Goal: Task Accomplishment & Management: Manage account settings

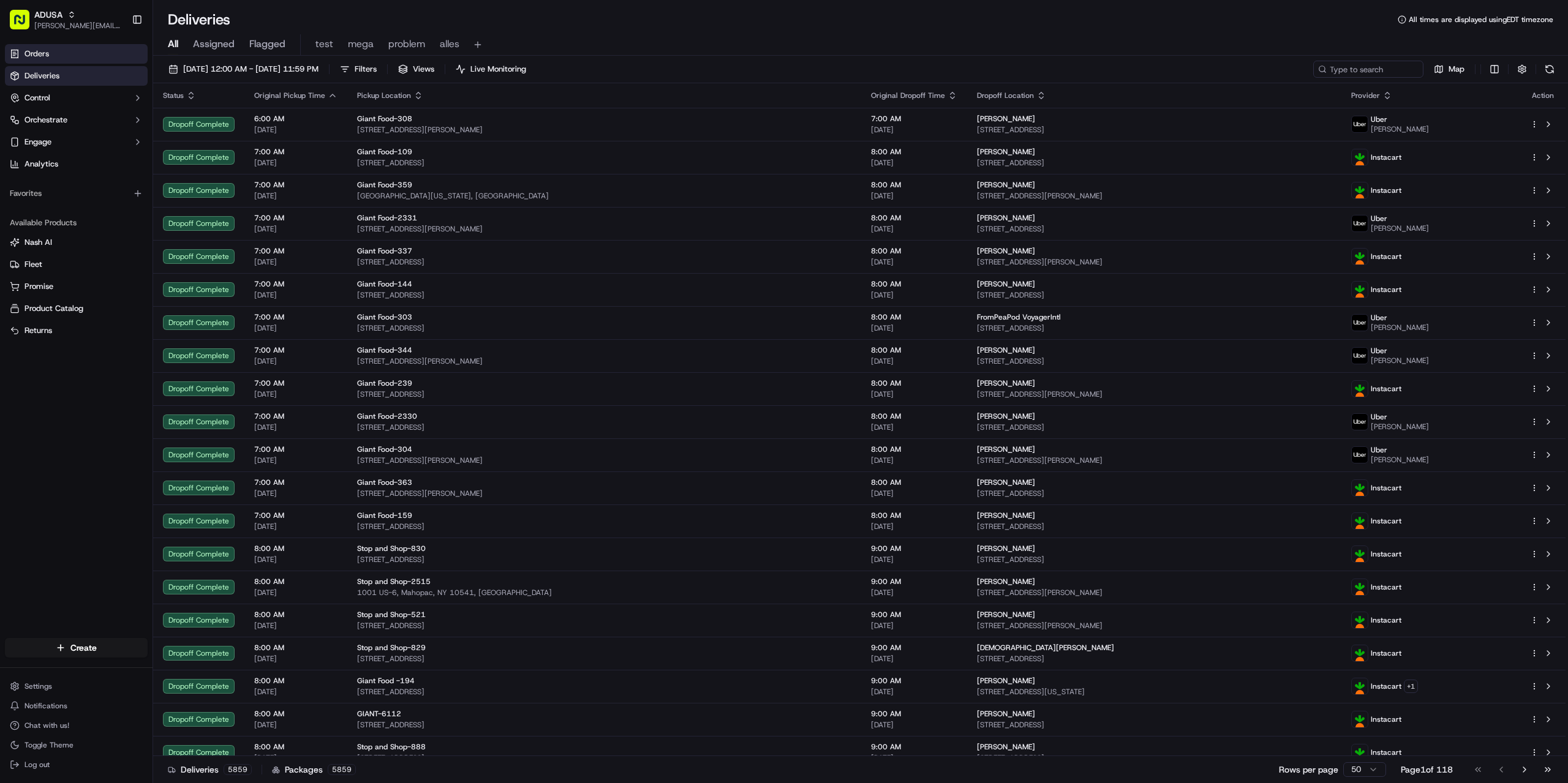
click at [71, 57] on link "Orders" at bounding box center [76, 54] width 143 height 20
paste input "m716836559"
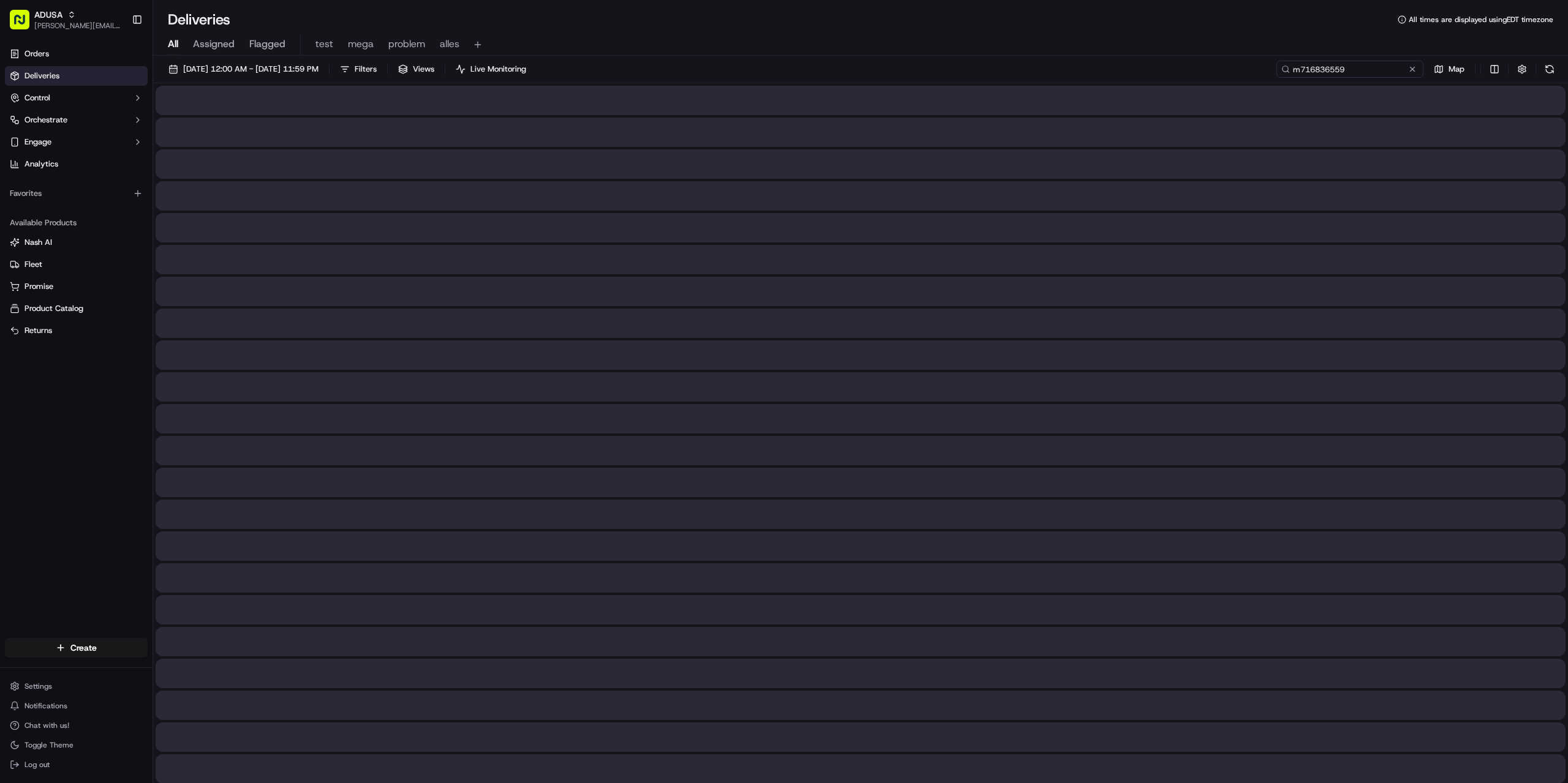
click at [1347, 69] on input "m716836559" at bounding box center [1350, 69] width 147 height 17
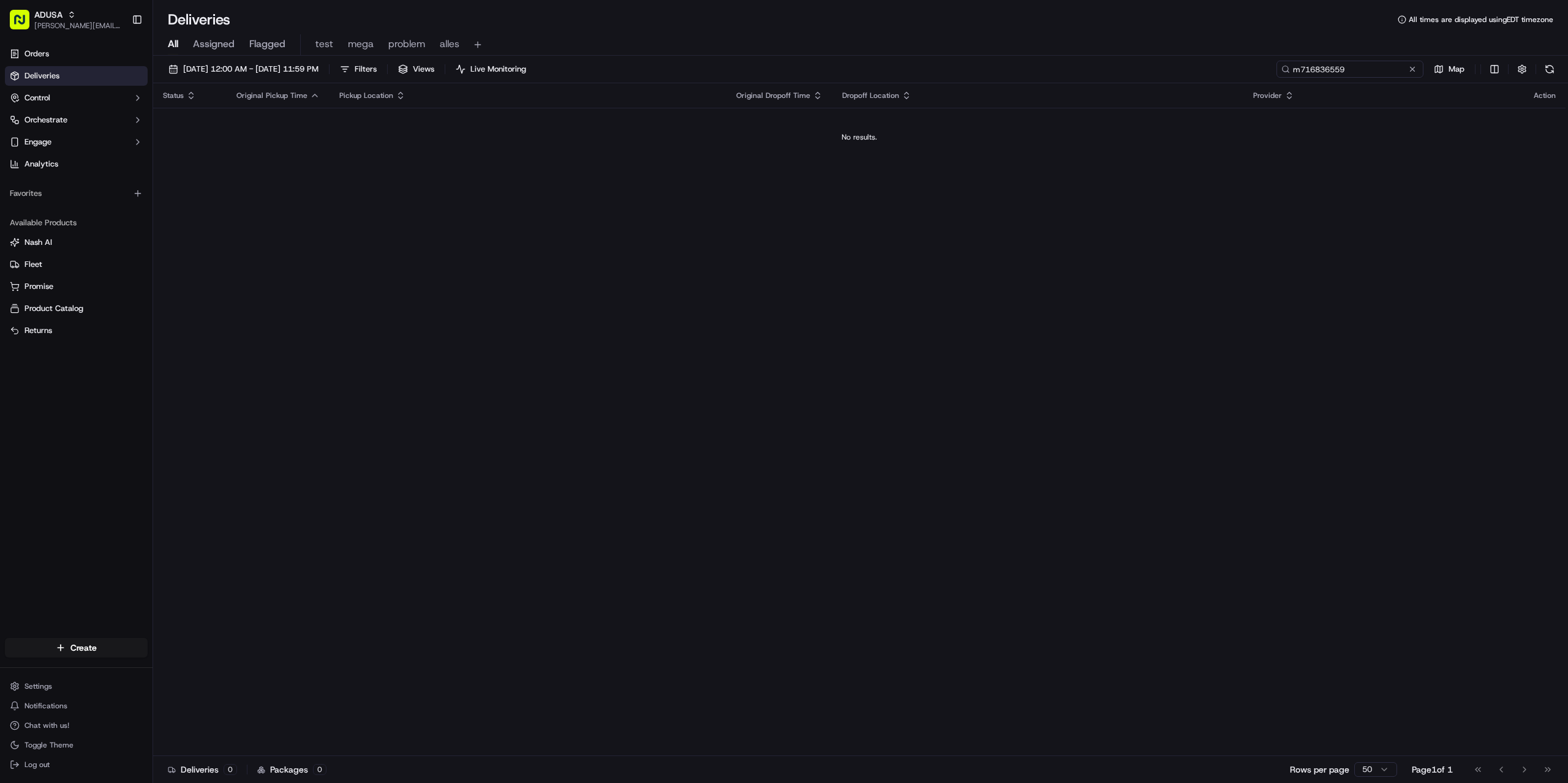
type input "m716836559"
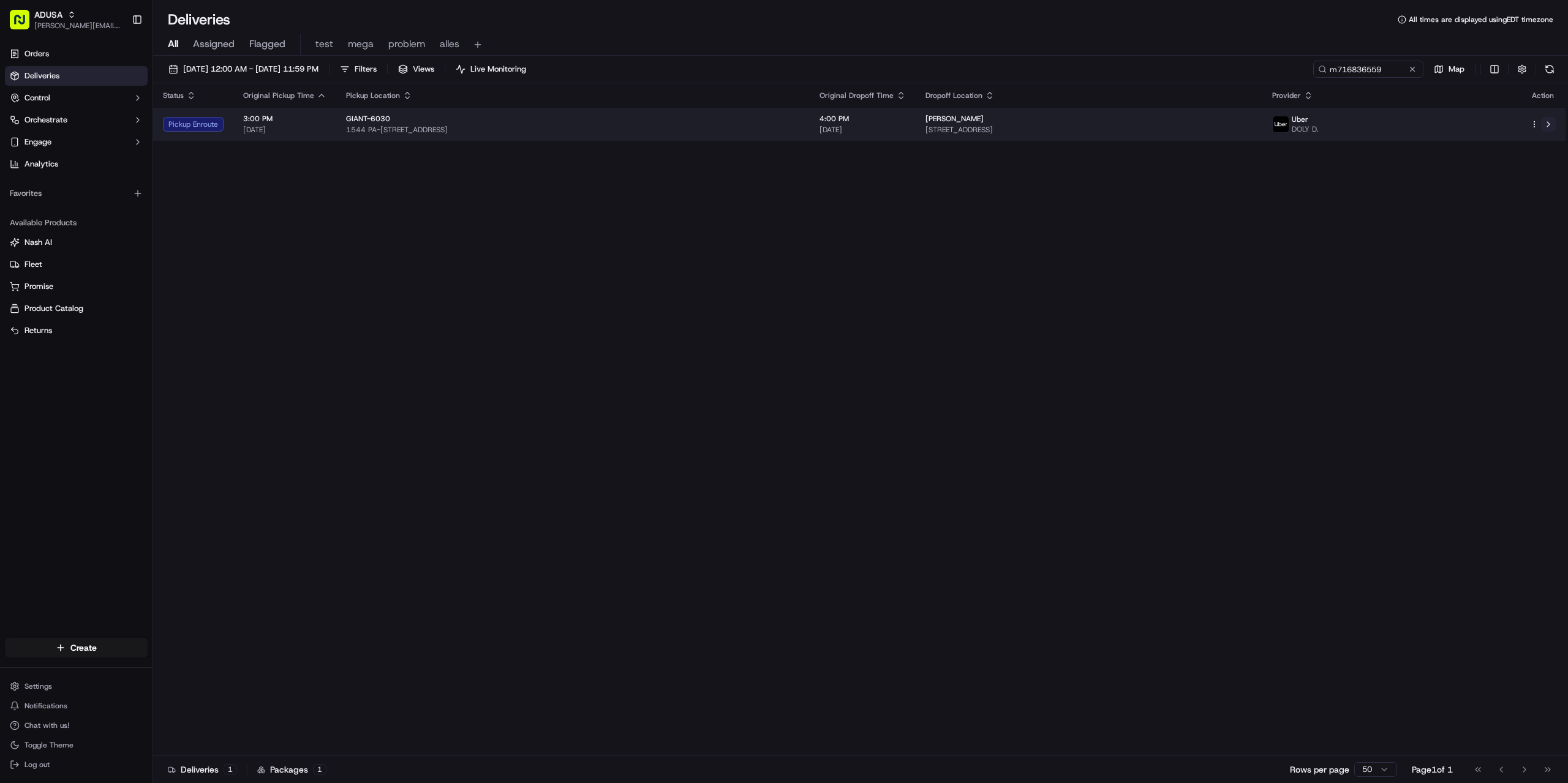
click at [1553, 124] on button at bounding box center [1548, 124] width 15 height 15
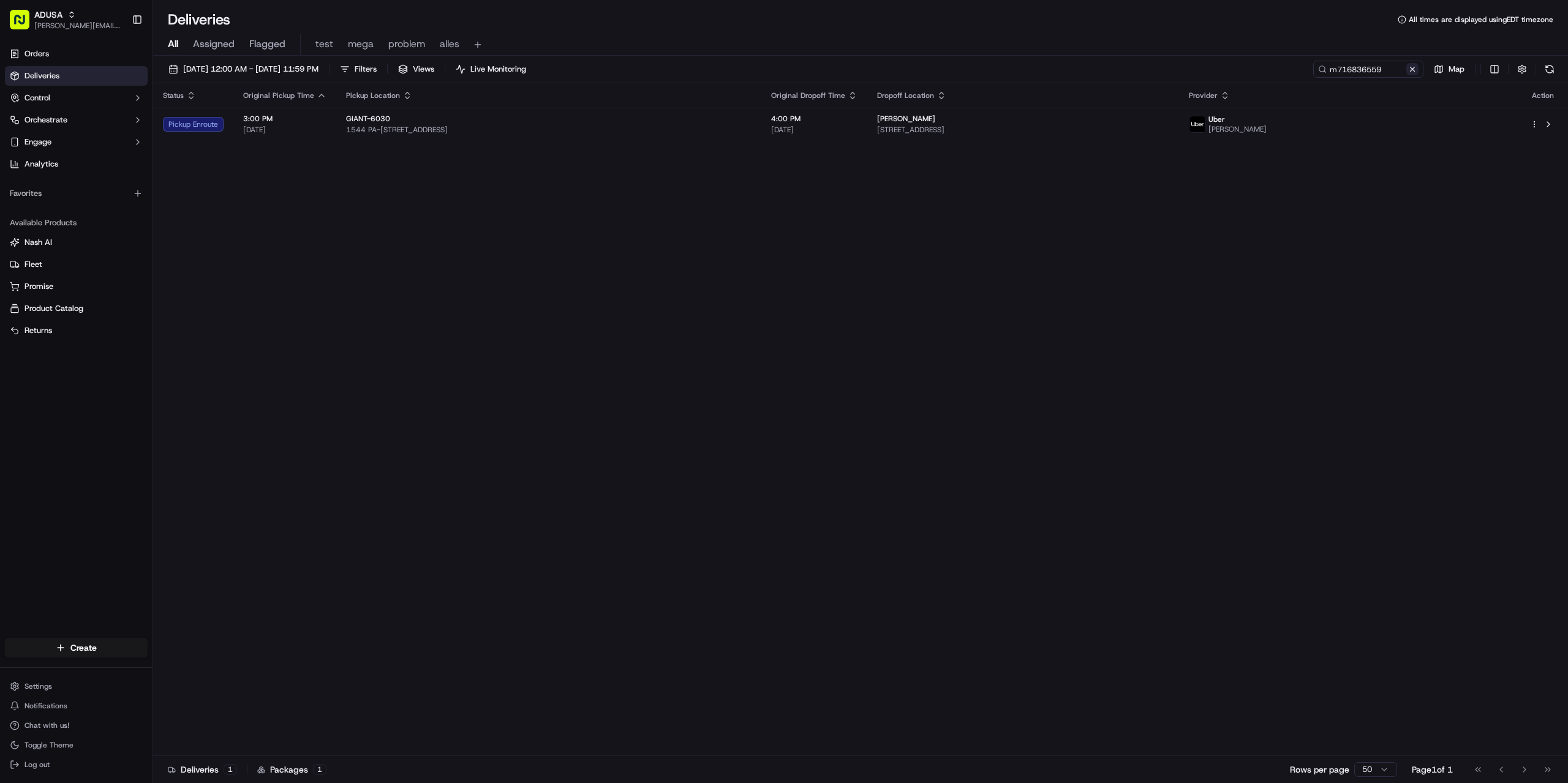
click at [1413, 65] on button at bounding box center [1412, 69] width 12 height 12
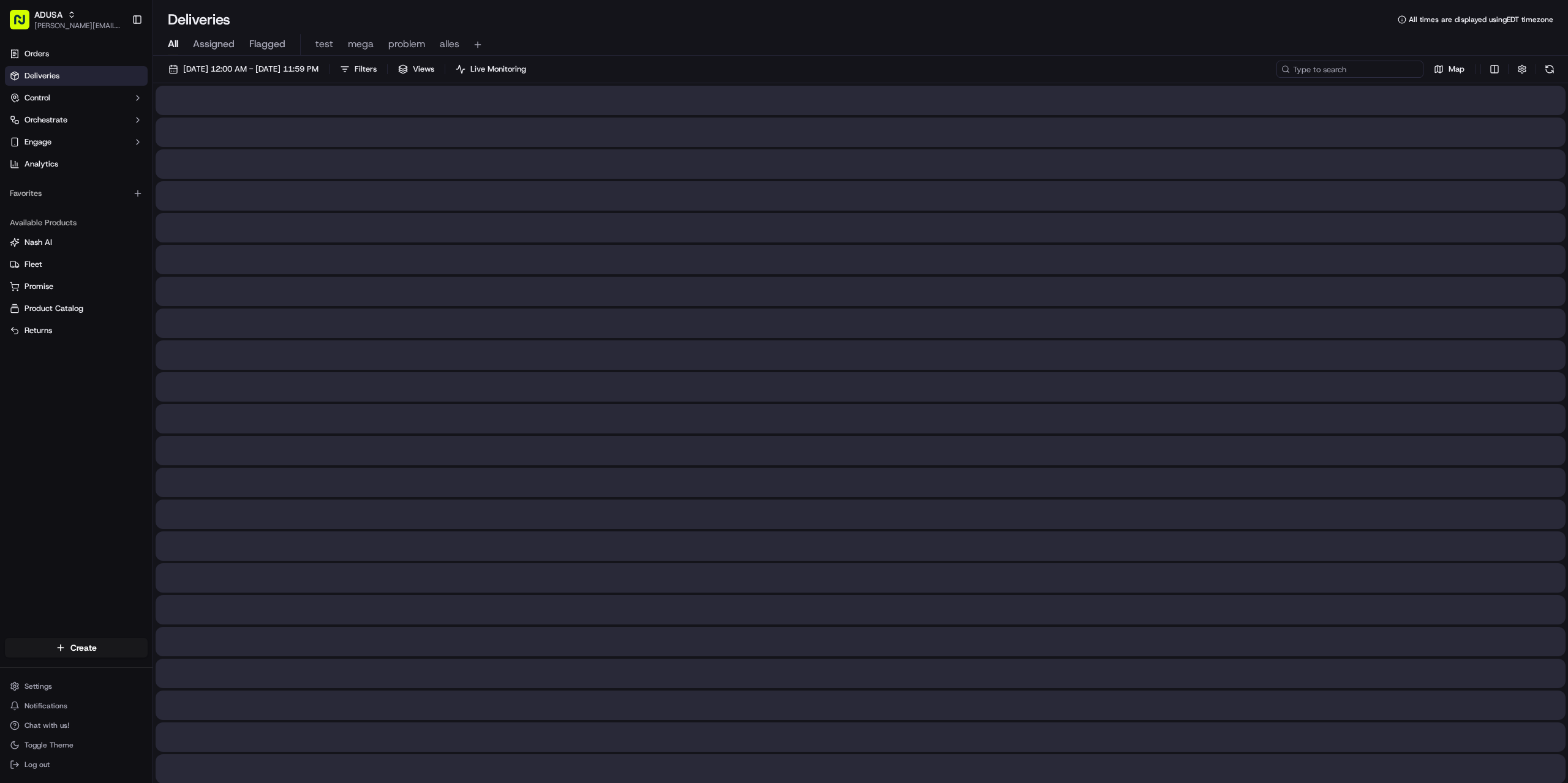
paste input "m712103226"
type input "m712103226"
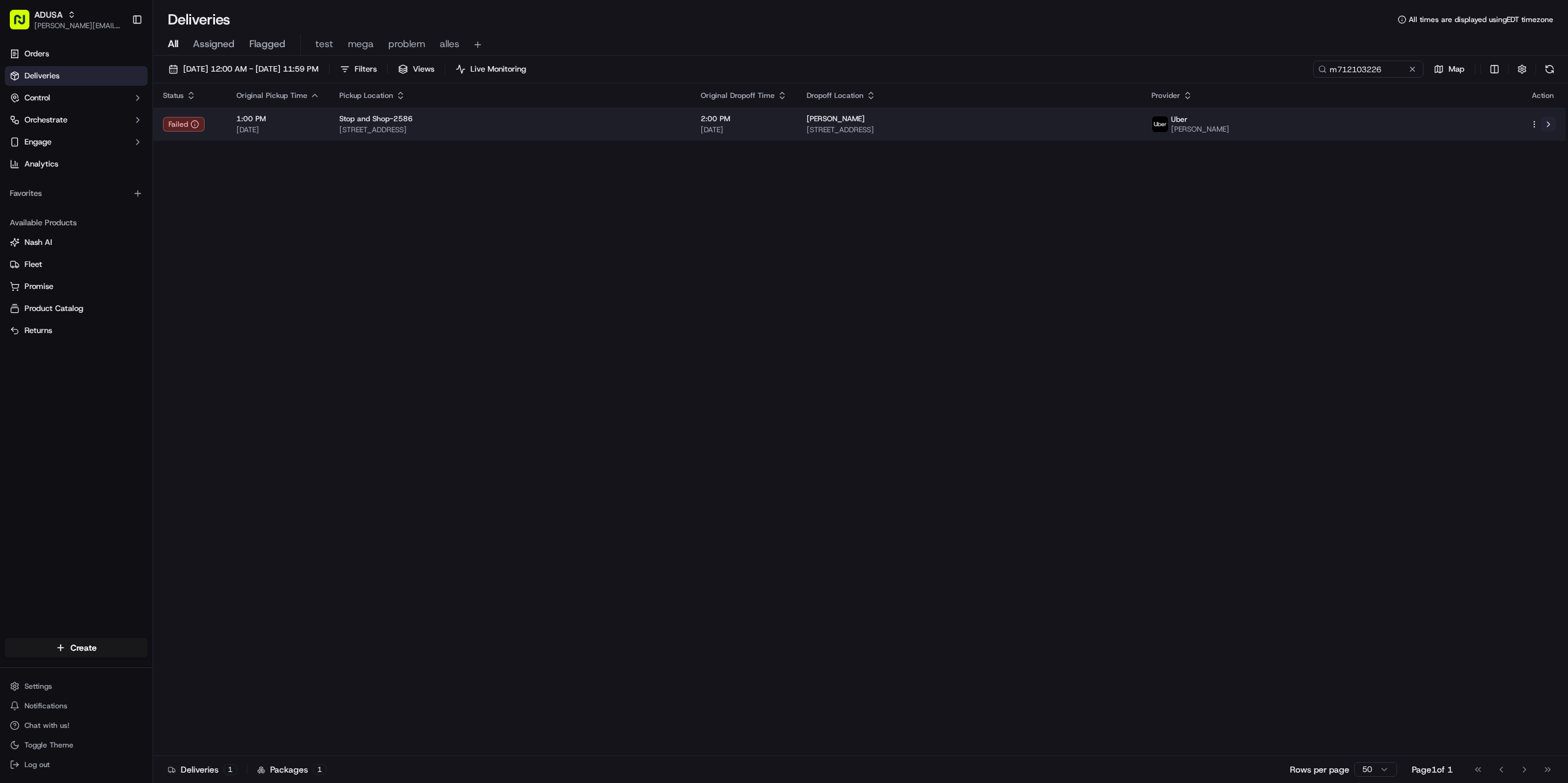
click at [1549, 123] on button at bounding box center [1548, 124] width 15 height 15
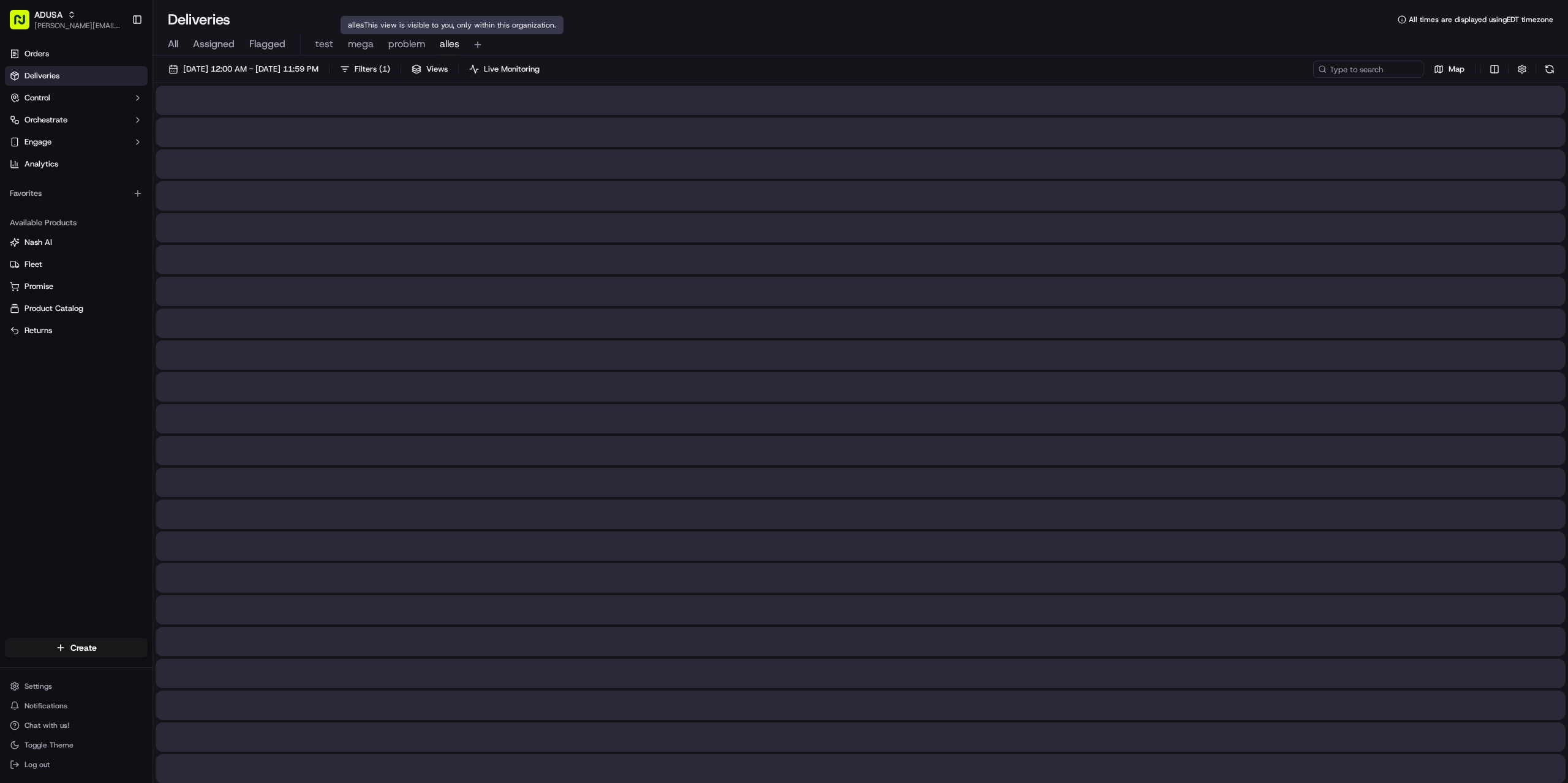
click at [451, 45] on span "alles" at bounding box center [450, 43] width 20 height 15
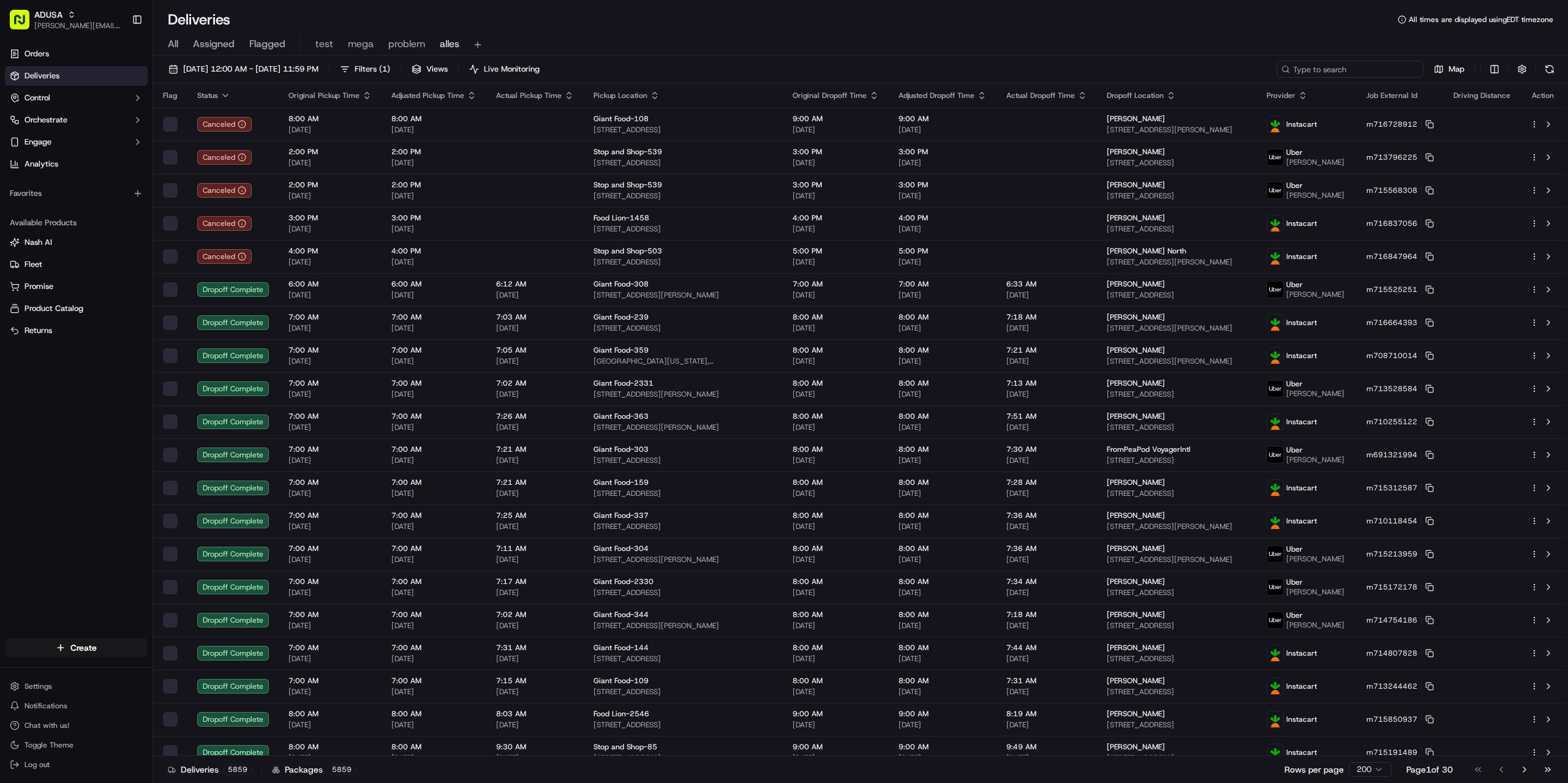
paste input "m715354349"
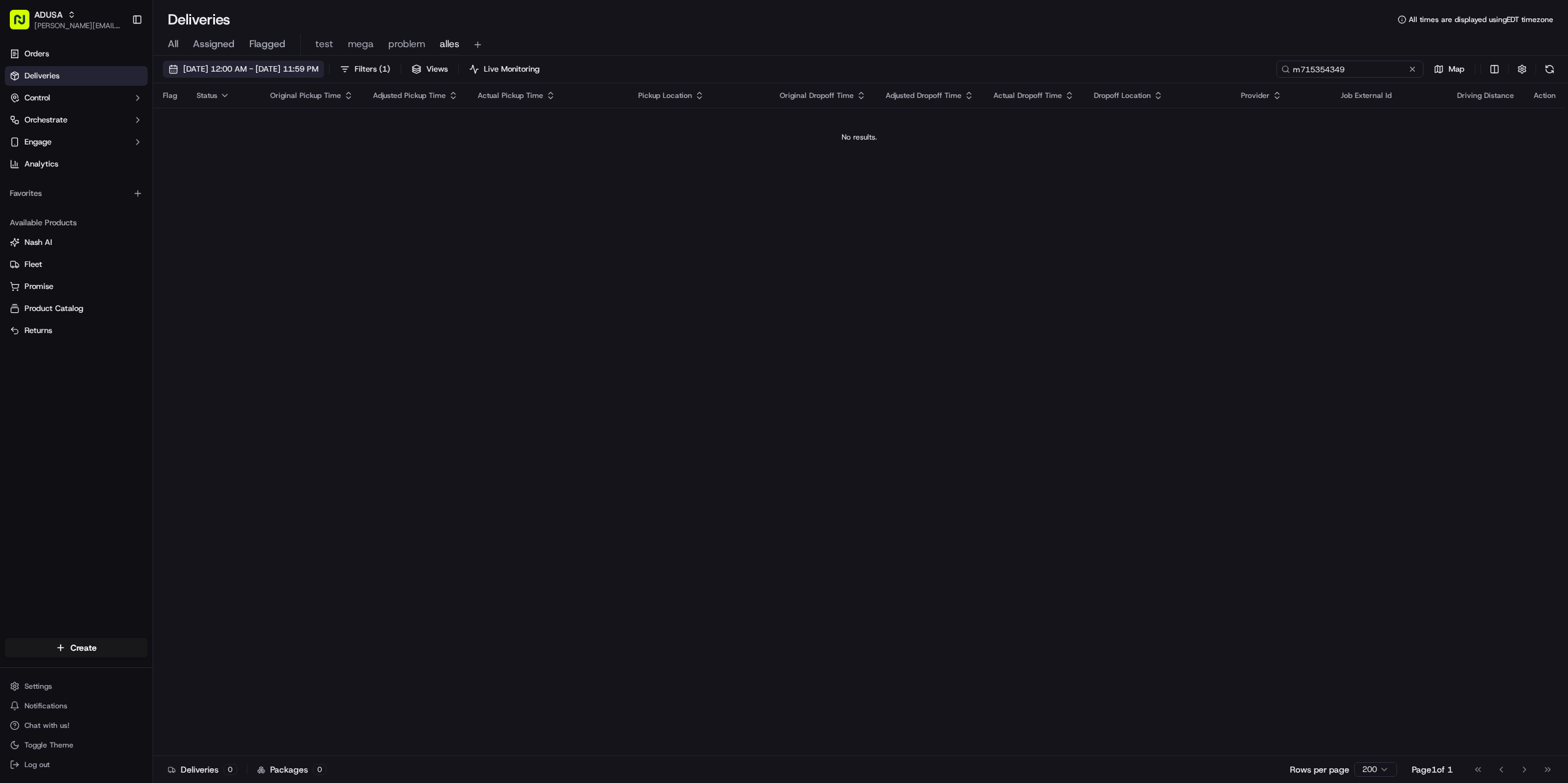
type input "m715354349"
click at [253, 74] on span "09/20/2025 12:00 AM - 09/20/2025 11:59 PM" at bounding box center [251, 69] width 136 height 11
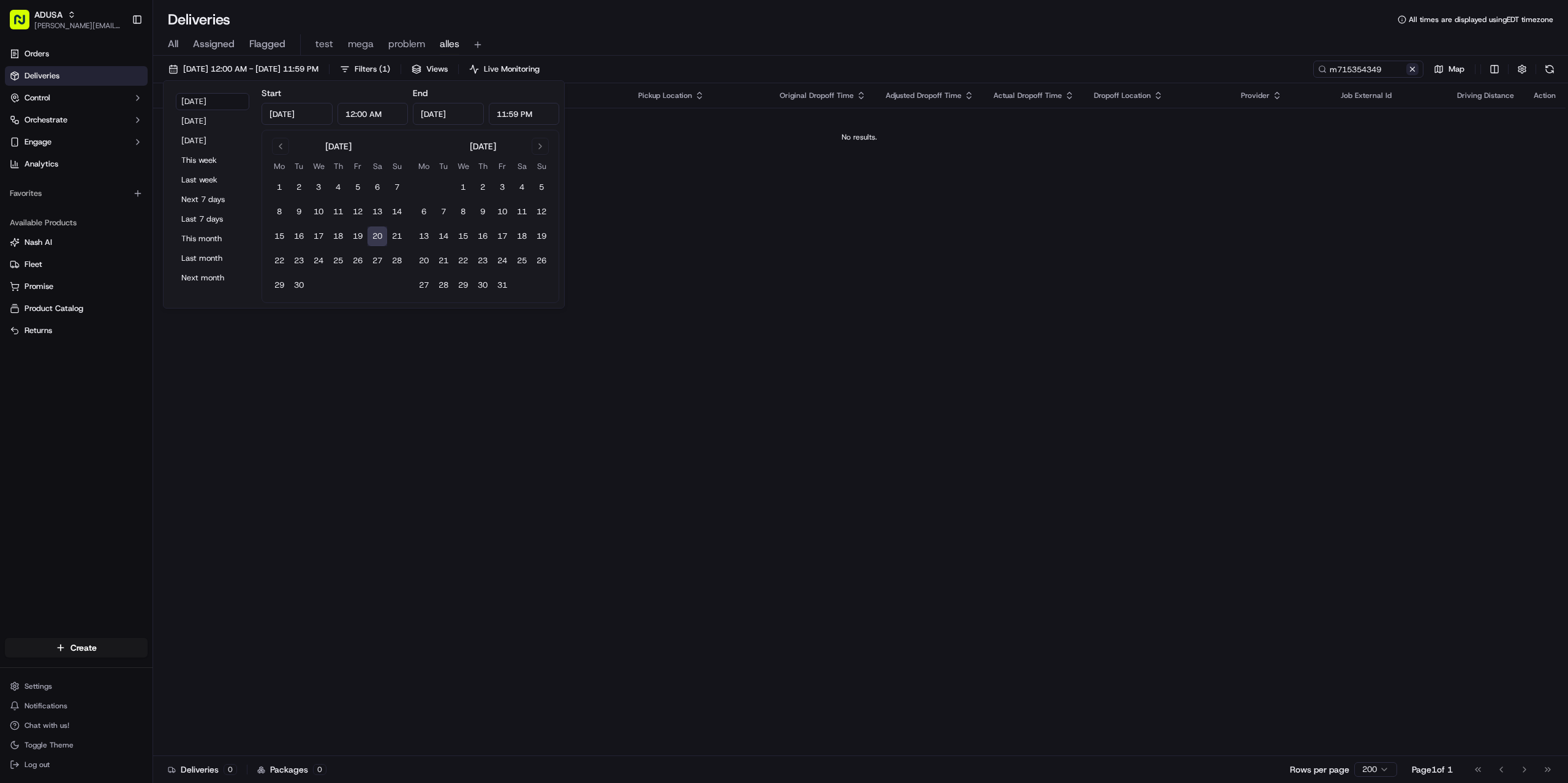
click at [1413, 70] on button at bounding box center [1412, 69] width 12 height 12
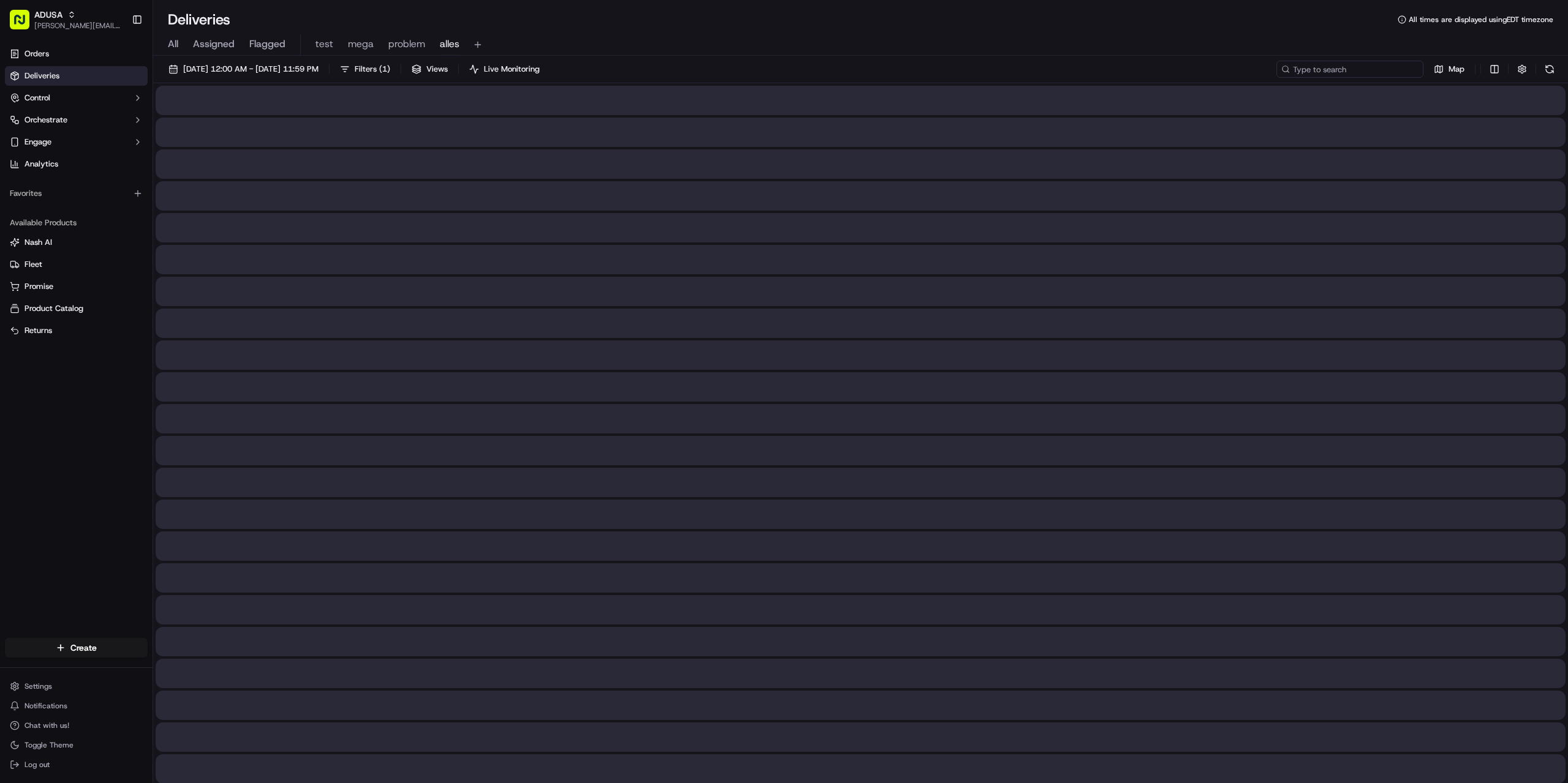
paste input "m713602001"
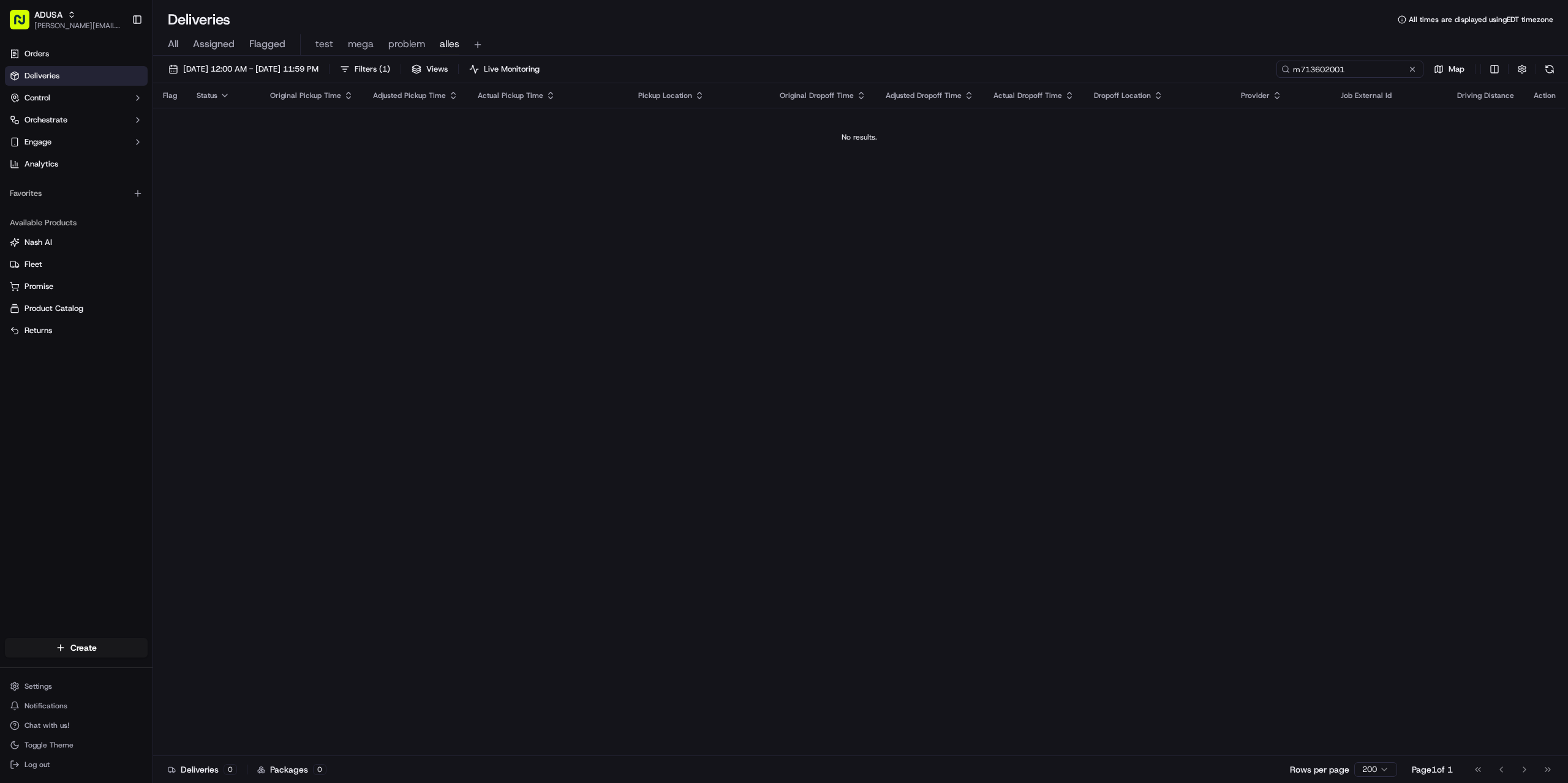
drag, startPoint x: 1303, startPoint y: 69, endPoint x: 1289, endPoint y: 68, distance: 14.0
click at [1289, 68] on div "m713602001" at bounding box center [1350, 69] width 147 height 17
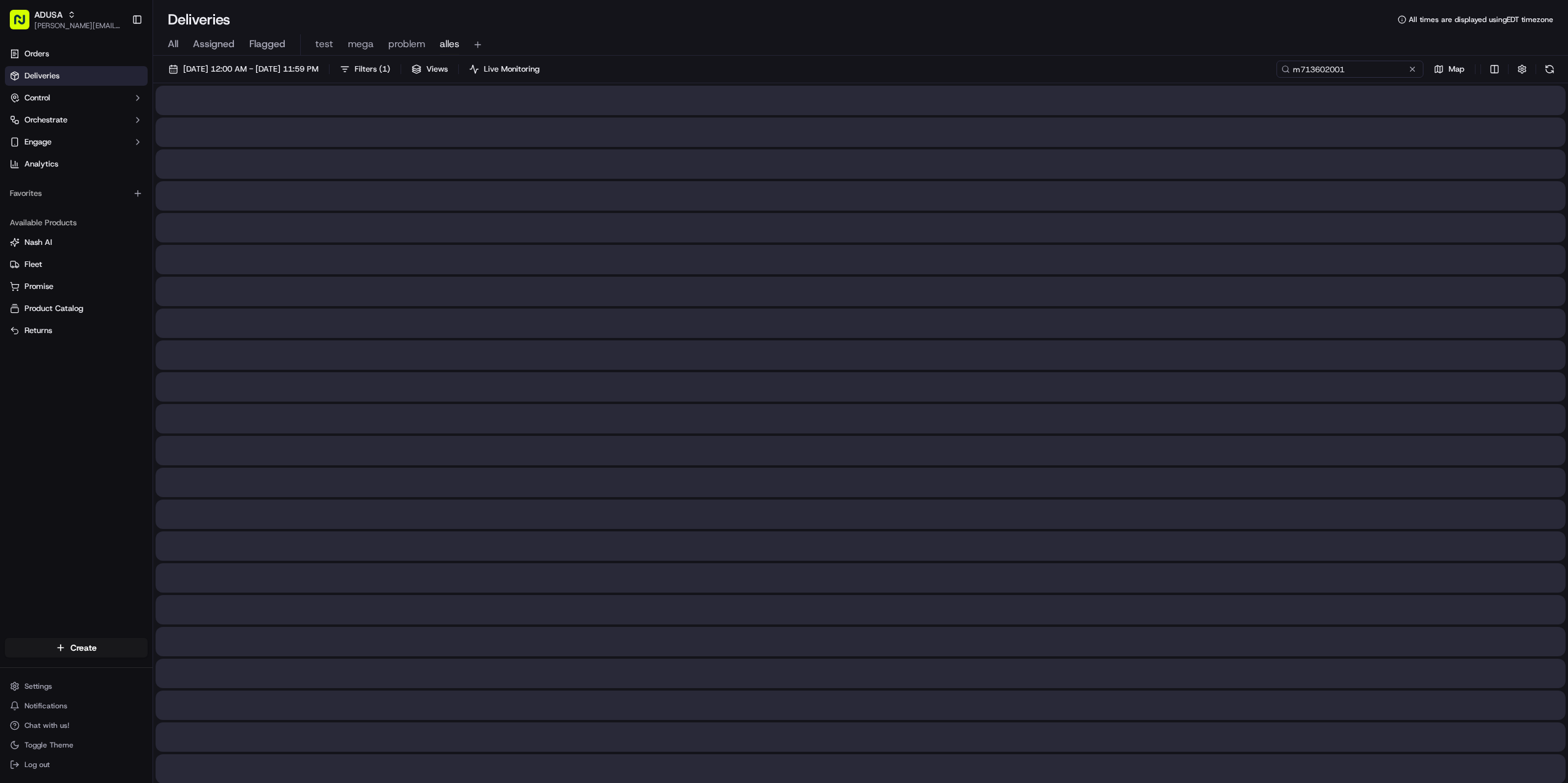
click at [1351, 73] on input "m713602001" at bounding box center [1350, 69] width 147 height 17
type input "m713602001"
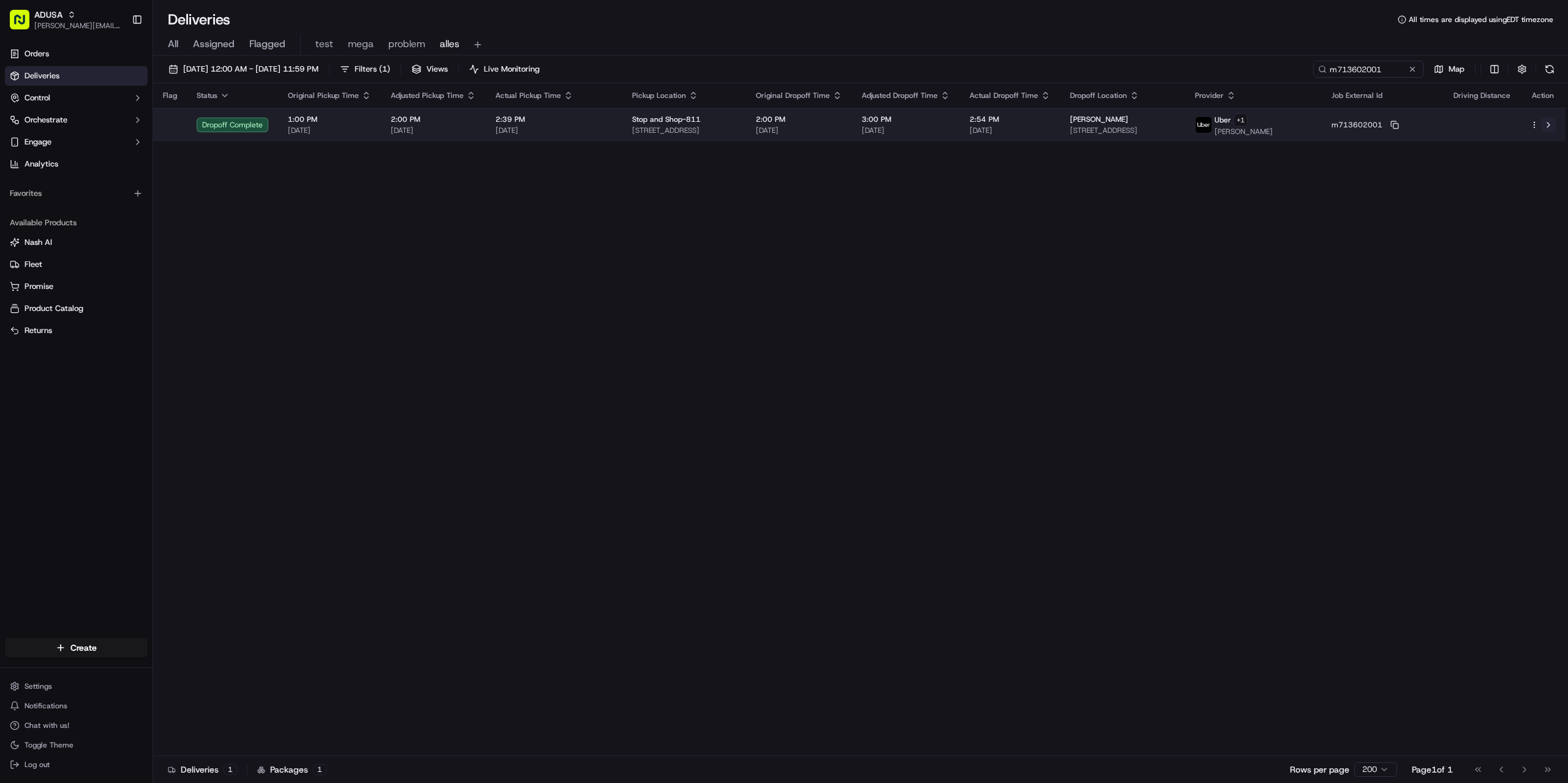
click at [1545, 122] on button at bounding box center [1548, 125] width 15 height 15
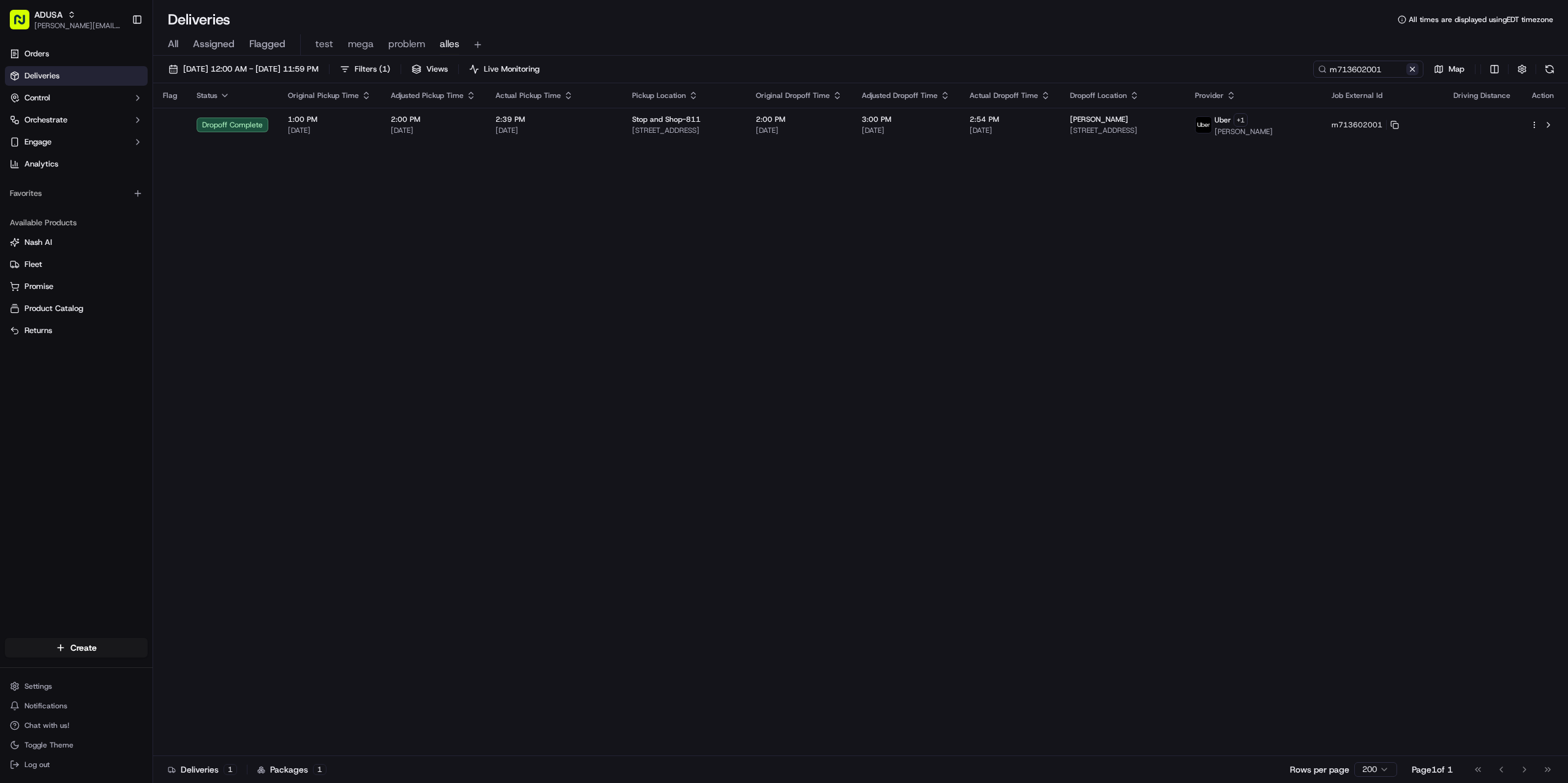
click at [1413, 70] on button at bounding box center [1412, 69] width 12 height 12
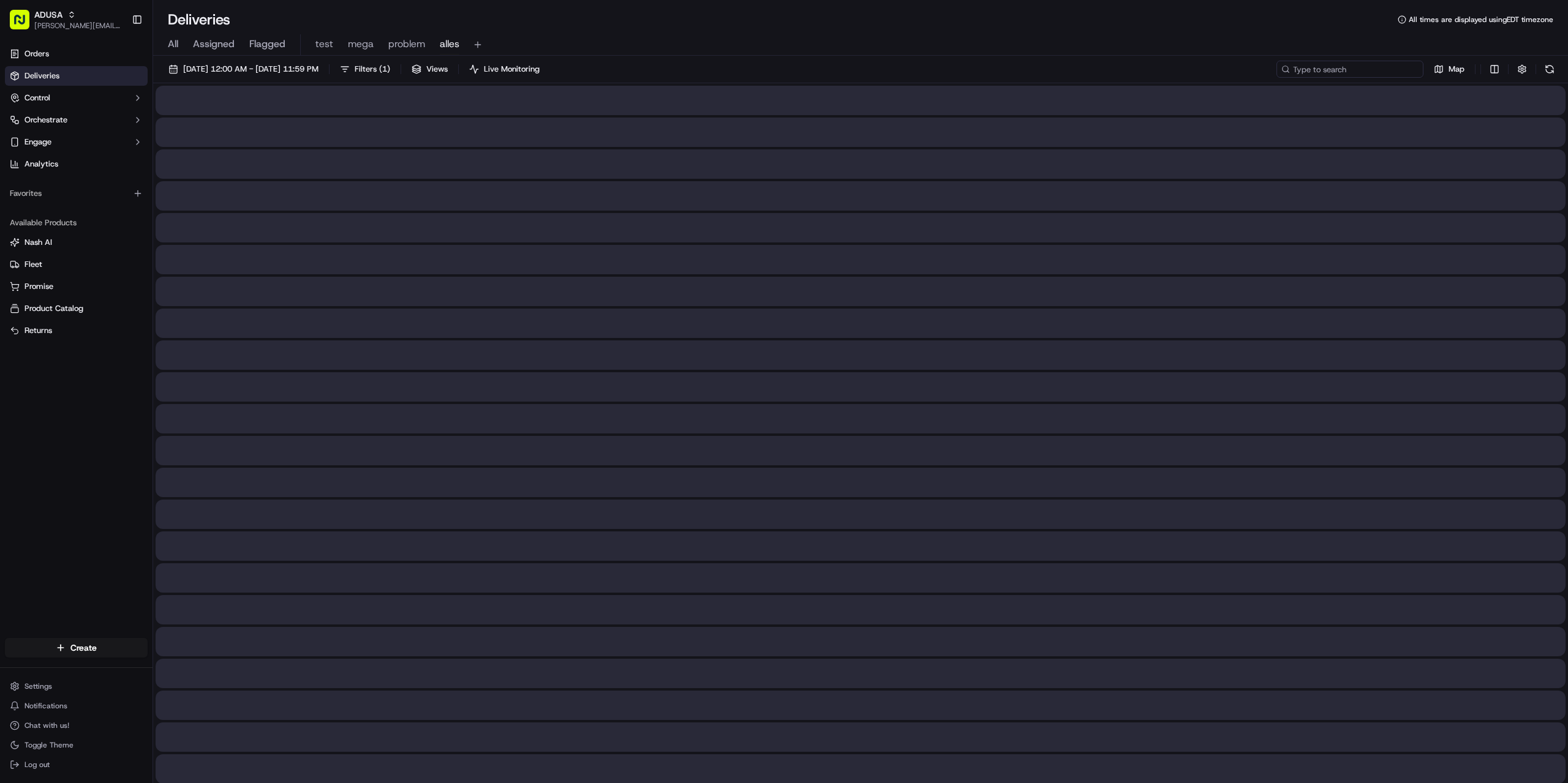
paste input "m714743366"
type input "m714743366"
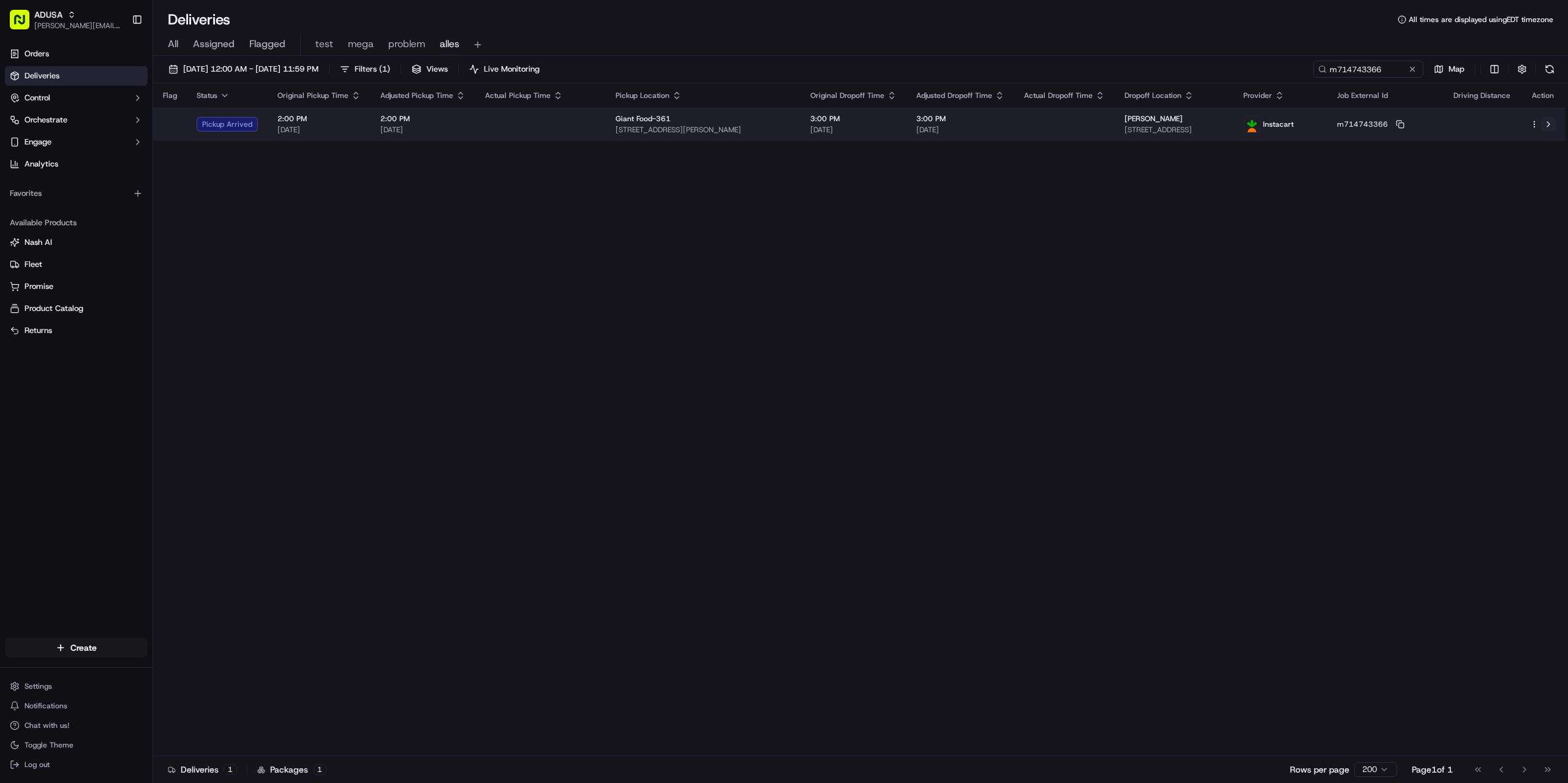
click at [1550, 122] on button at bounding box center [1548, 124] width 15 height 15
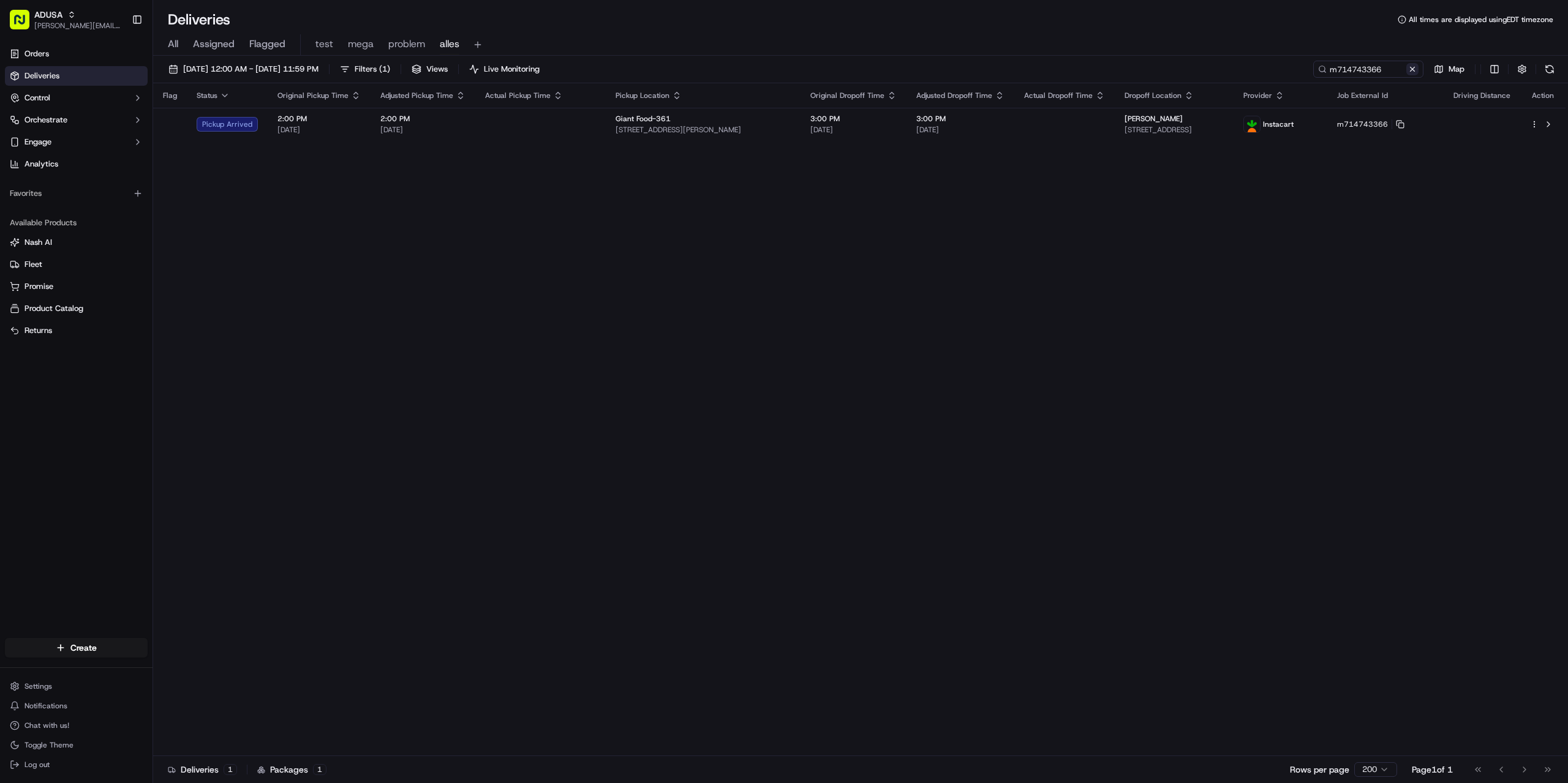
click at [1412, 66] on button at bounding box center [1412, 69] width 12 height 12
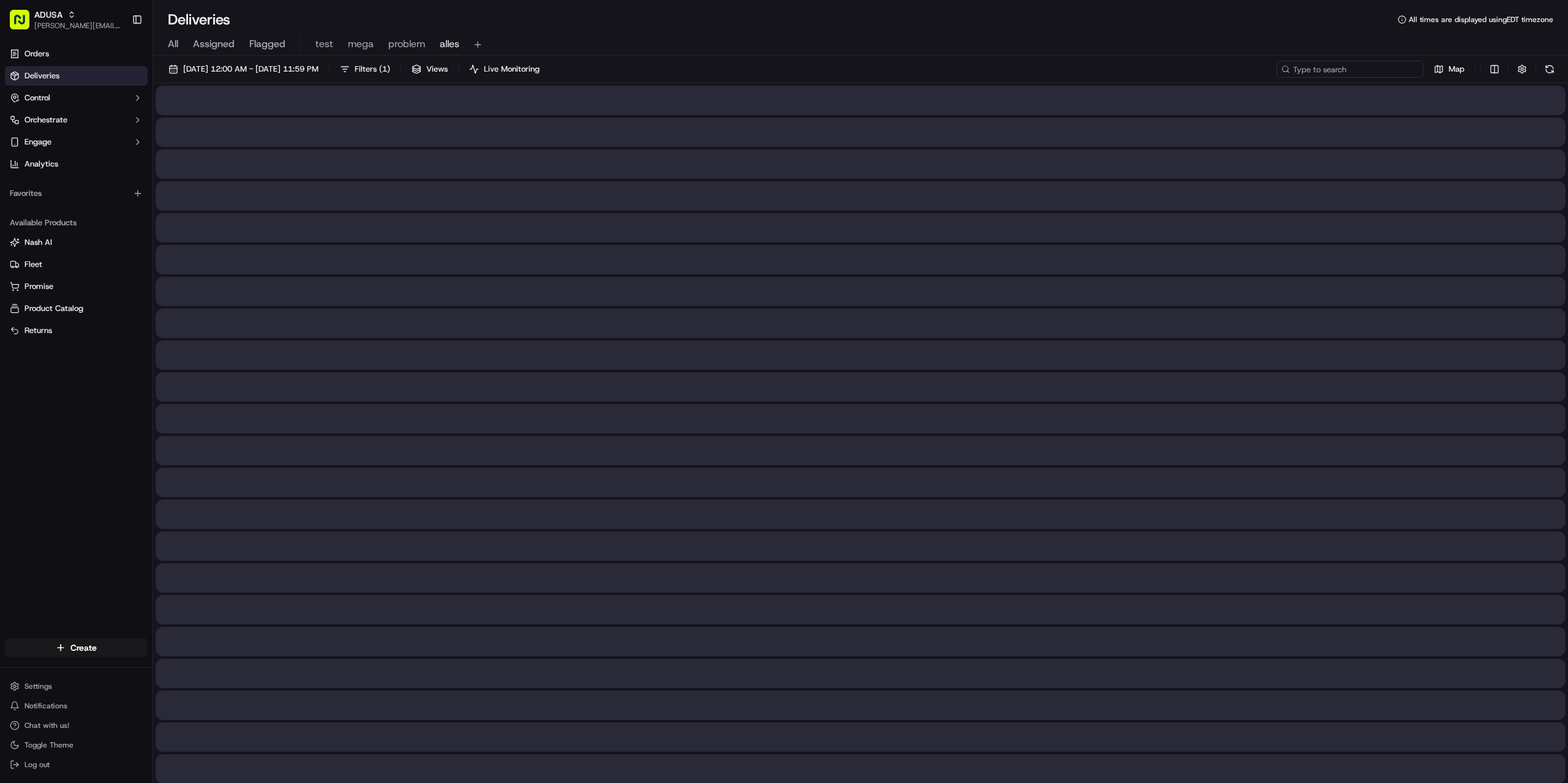
paste input "m714743366"
type input "m714743366"
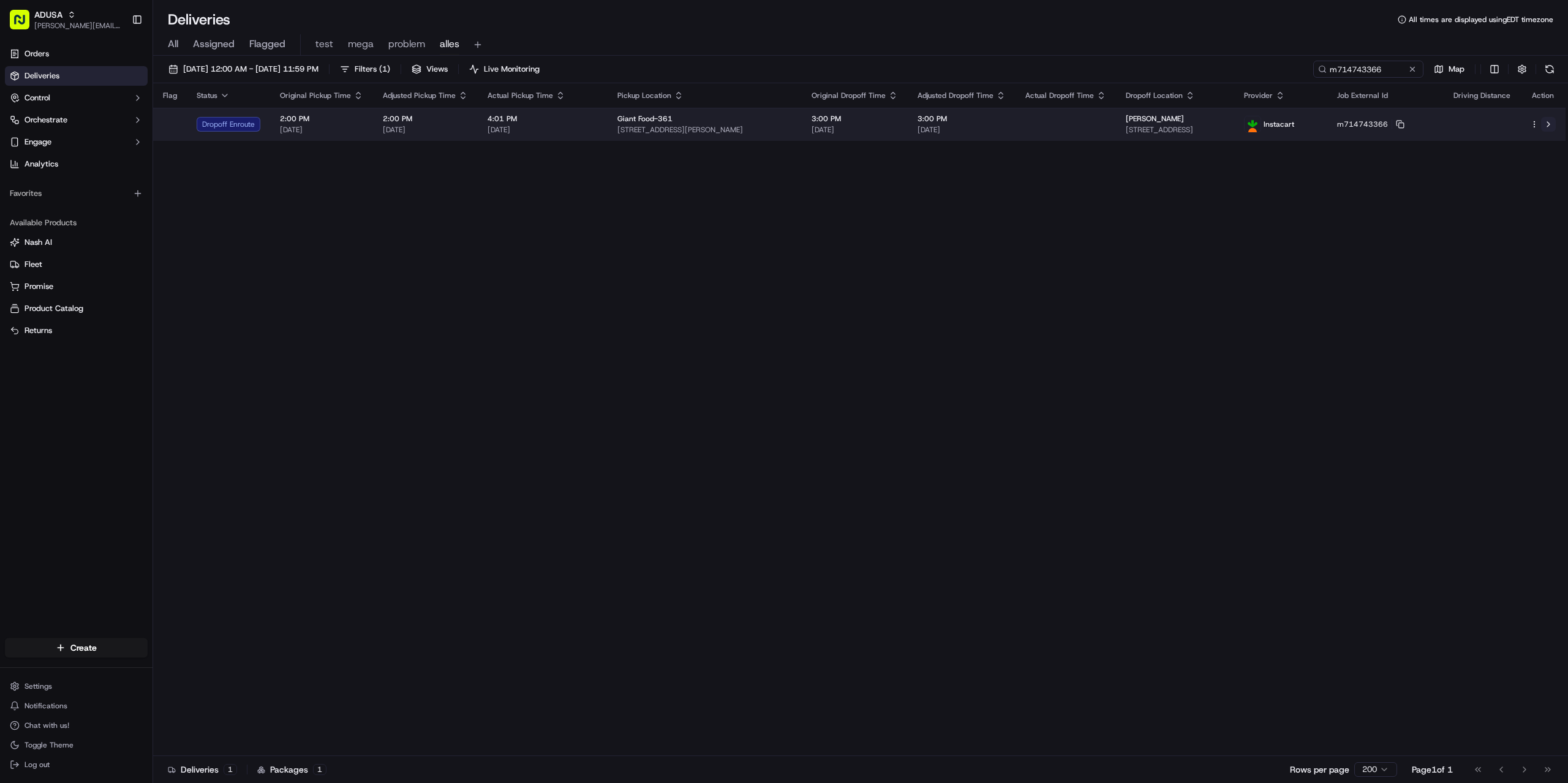
click at [1548, 127] on button at bounding box center [1548, 124] width 15 height 15
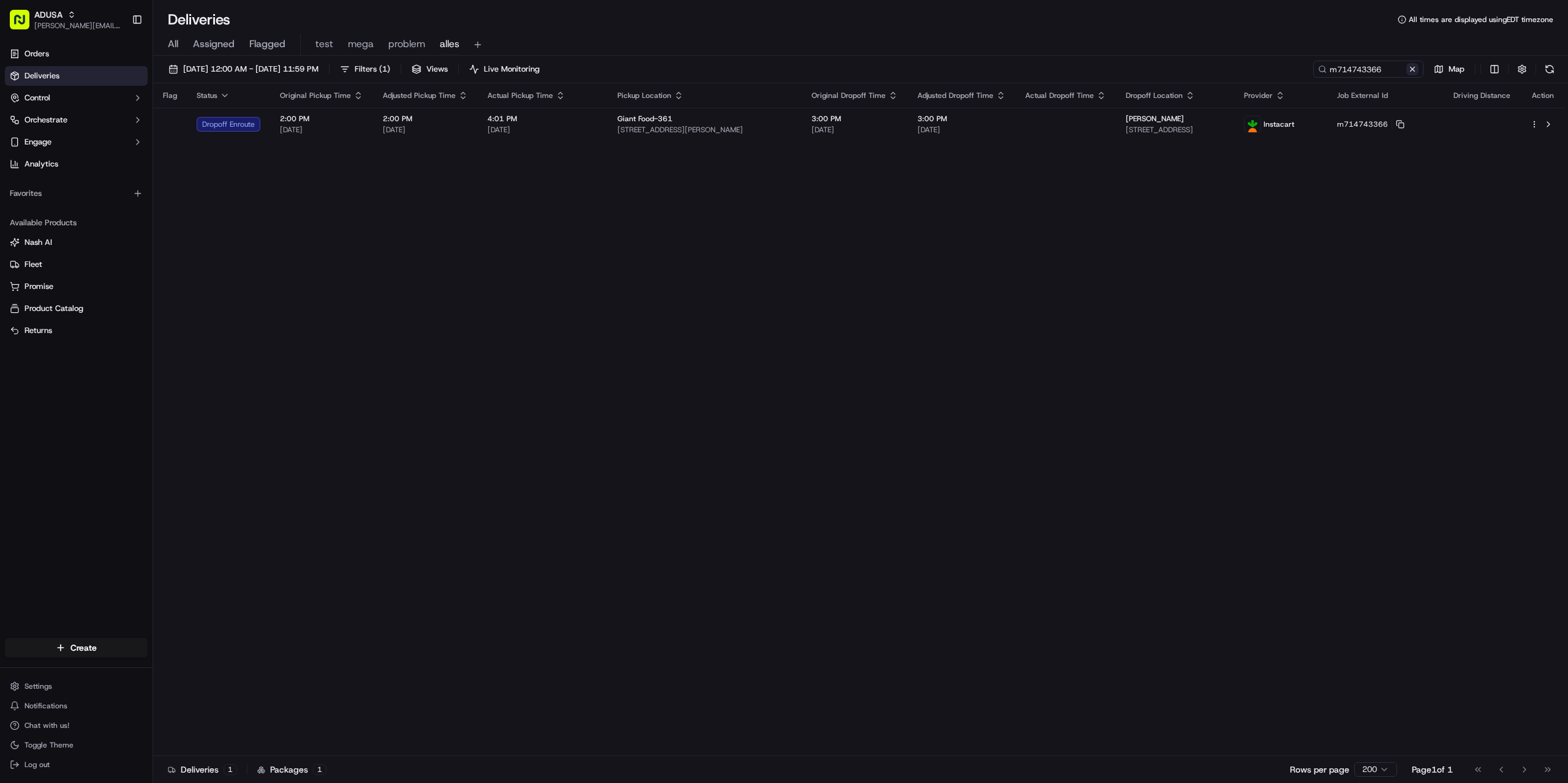
click at [1406, 70] on button at bounding box center [1412, 69] width 12 height 12
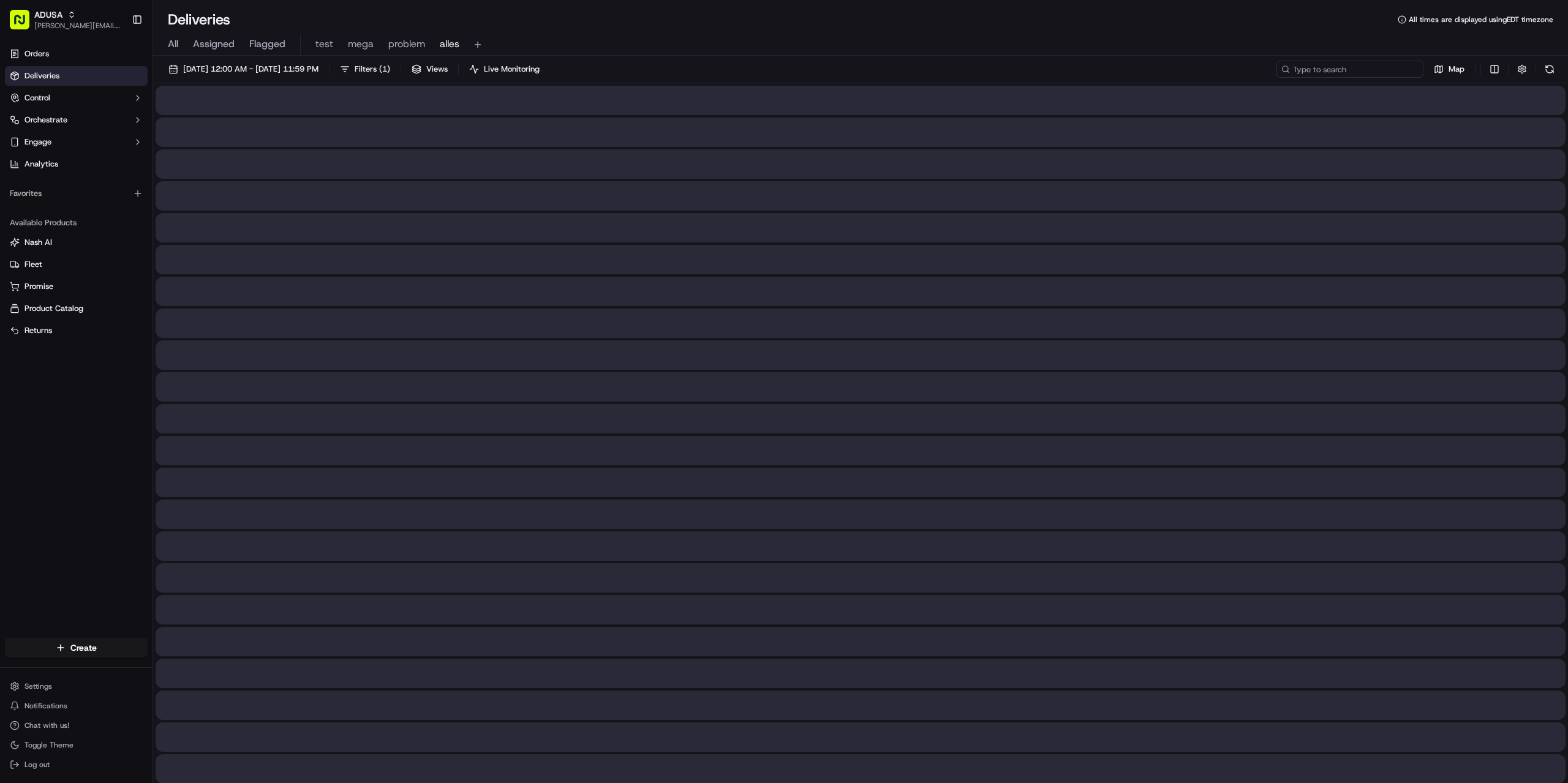
paste input "m518977889"
type input "m518977889"
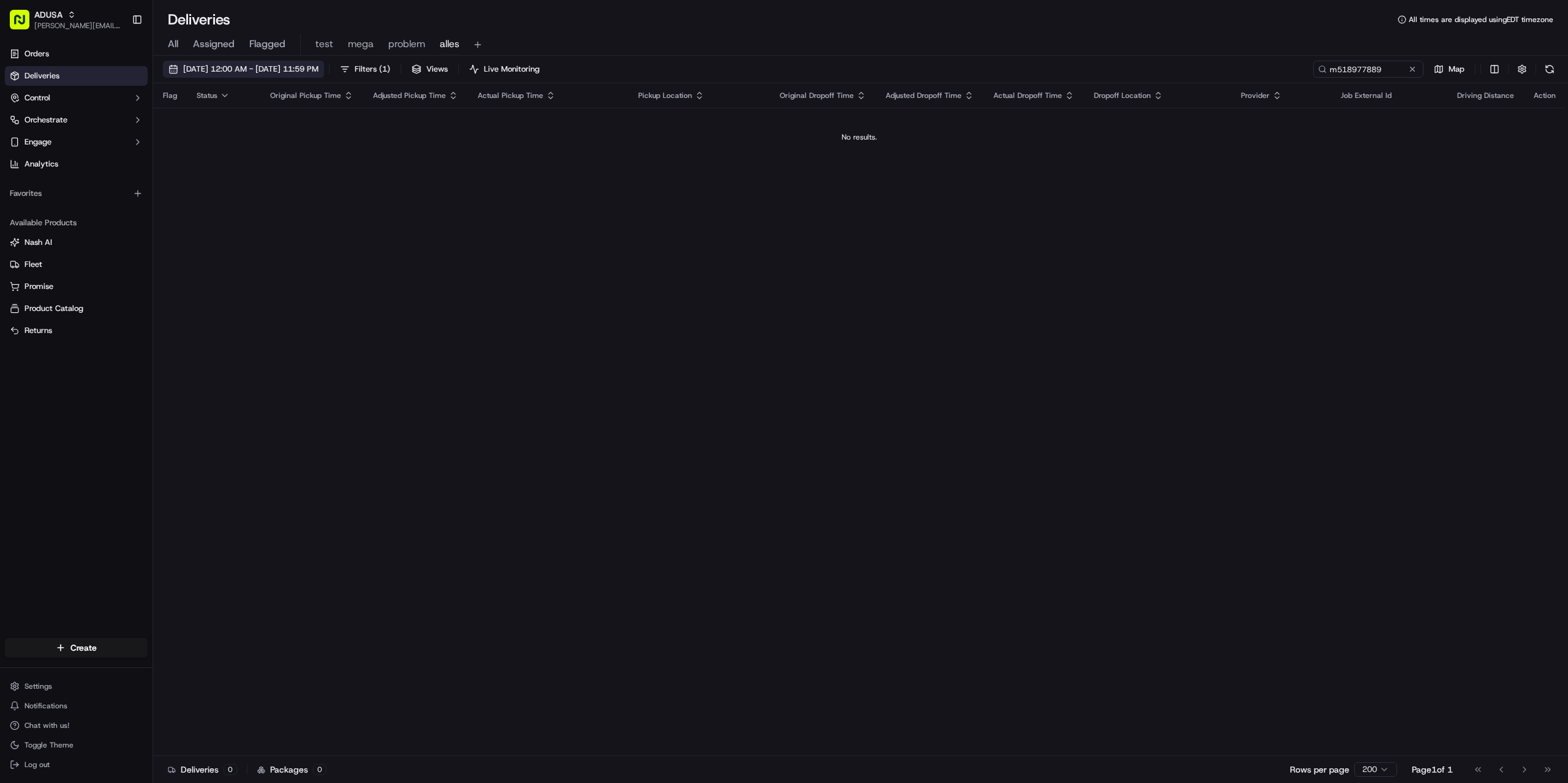
click at [247, 77] on button "09/20/2025 12:00 AM - 09/20/2025 11:59 PM" at bounding box center [244, 69] width 161 height 17
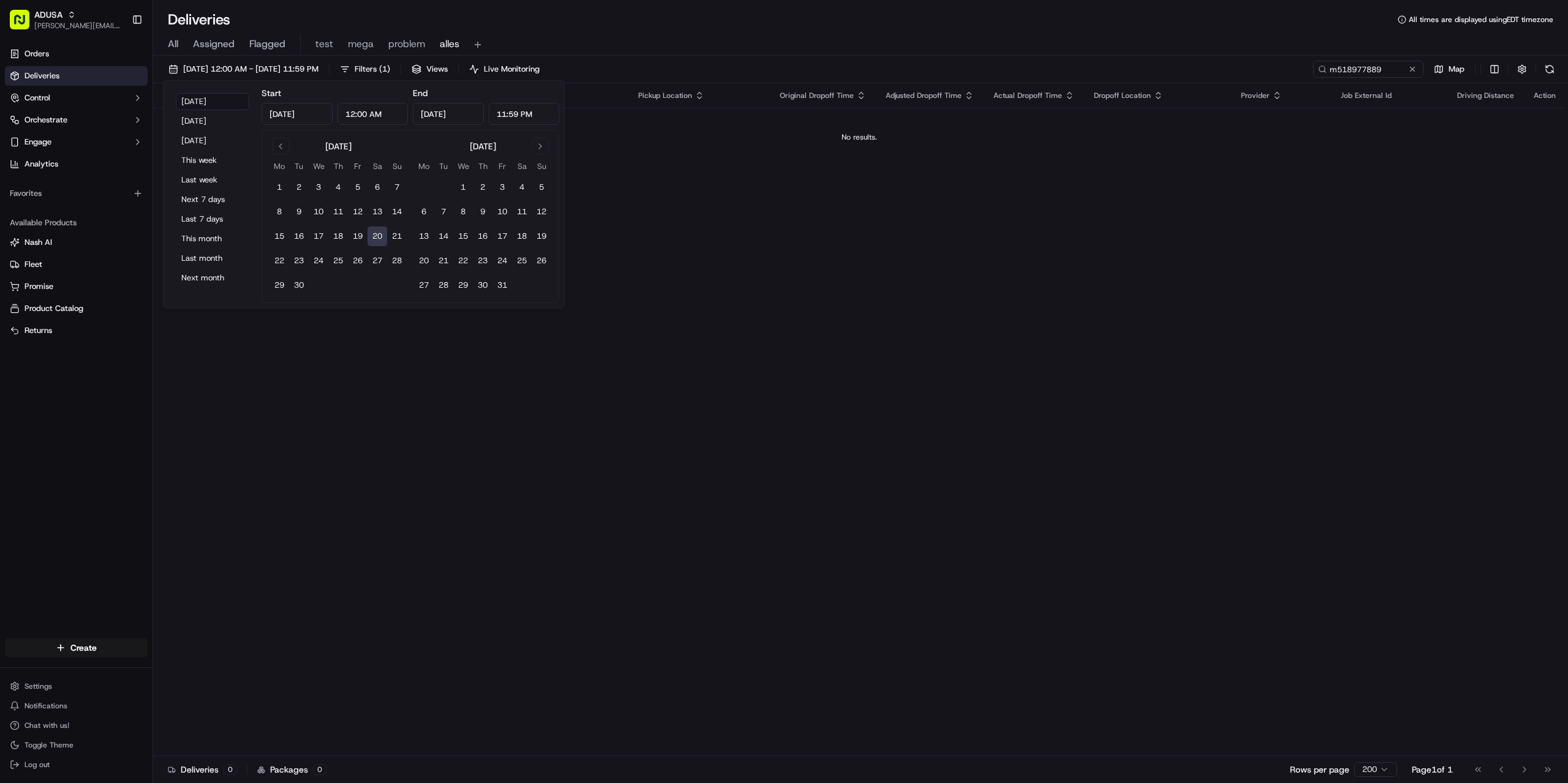
click at [375, 233] on button "20" at bounding box center [377, 236] width 20 height 20
click at [818, 311] on div "Flag Status Original Pickup Time Adjusted Pickup Time Actual Pickup Time Pickup…" at bounding box center [859, 419] width 1413 height 673
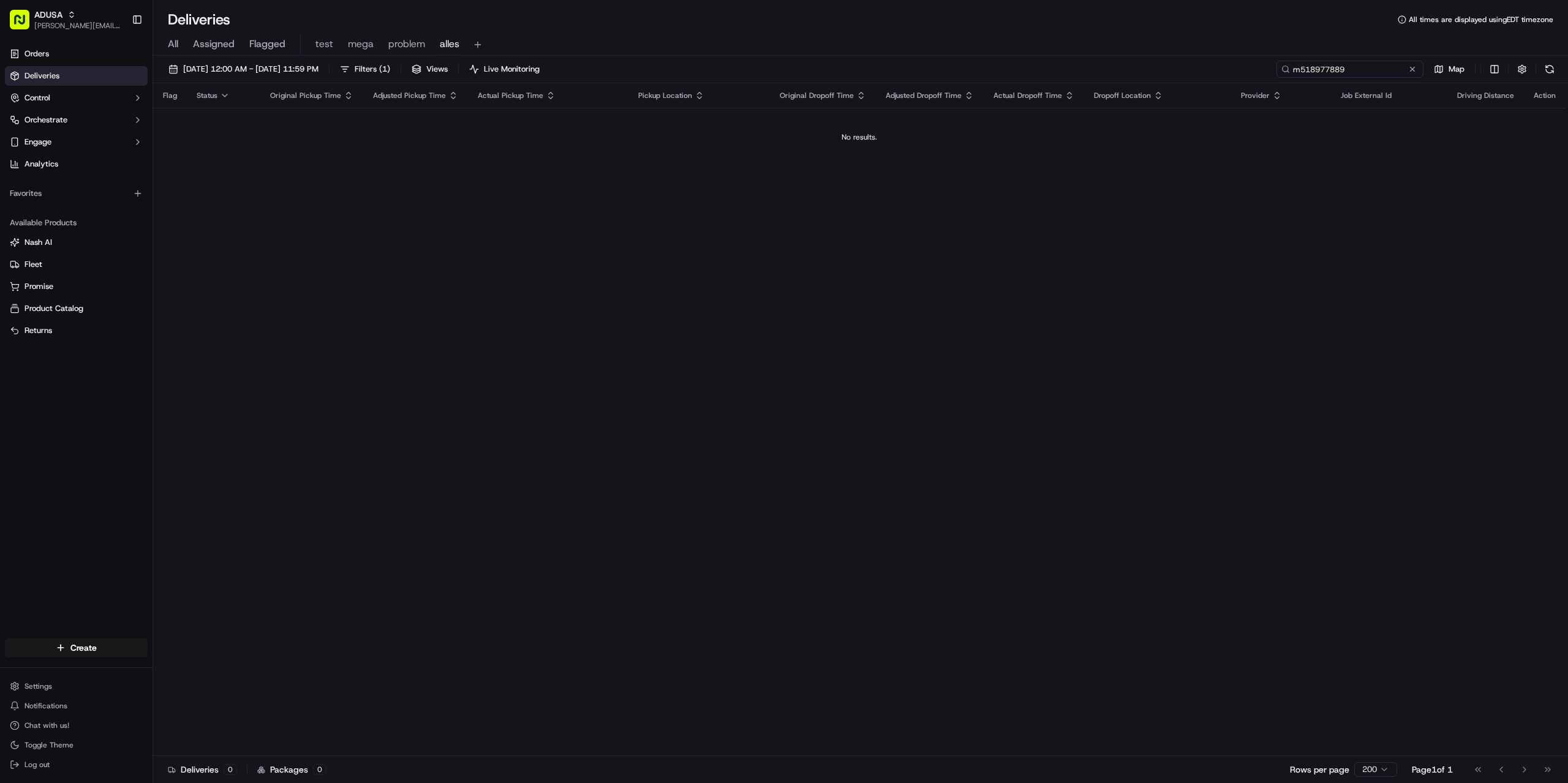
click at [1398, 66] on input "m518977889" at bounding box center [1350, 69] width 147 height 17
click at [1413, 71] on button at bounding box center [1412, 69] width 12 height 12
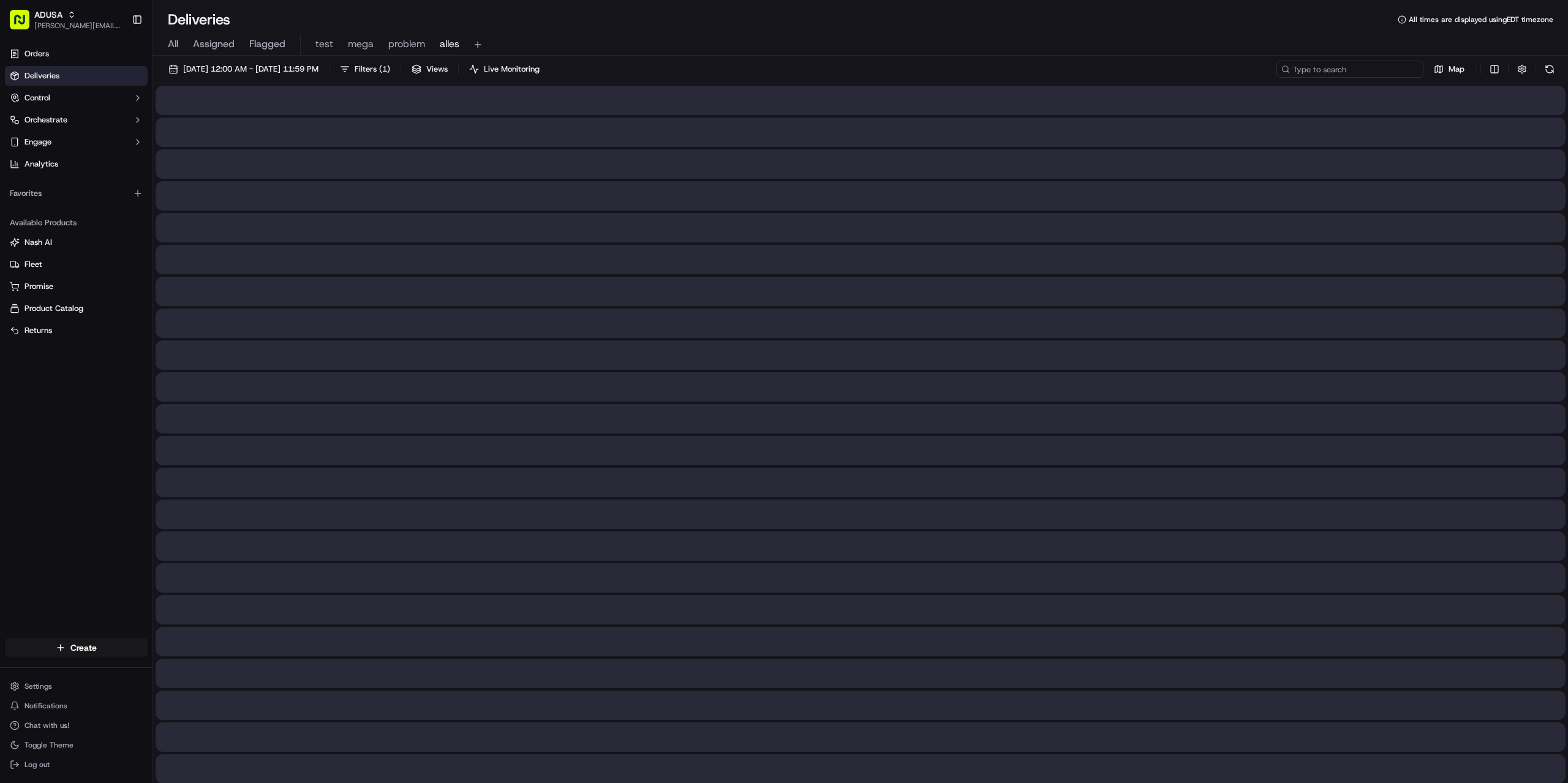
paste input "m715710182"
type input "m715710182"
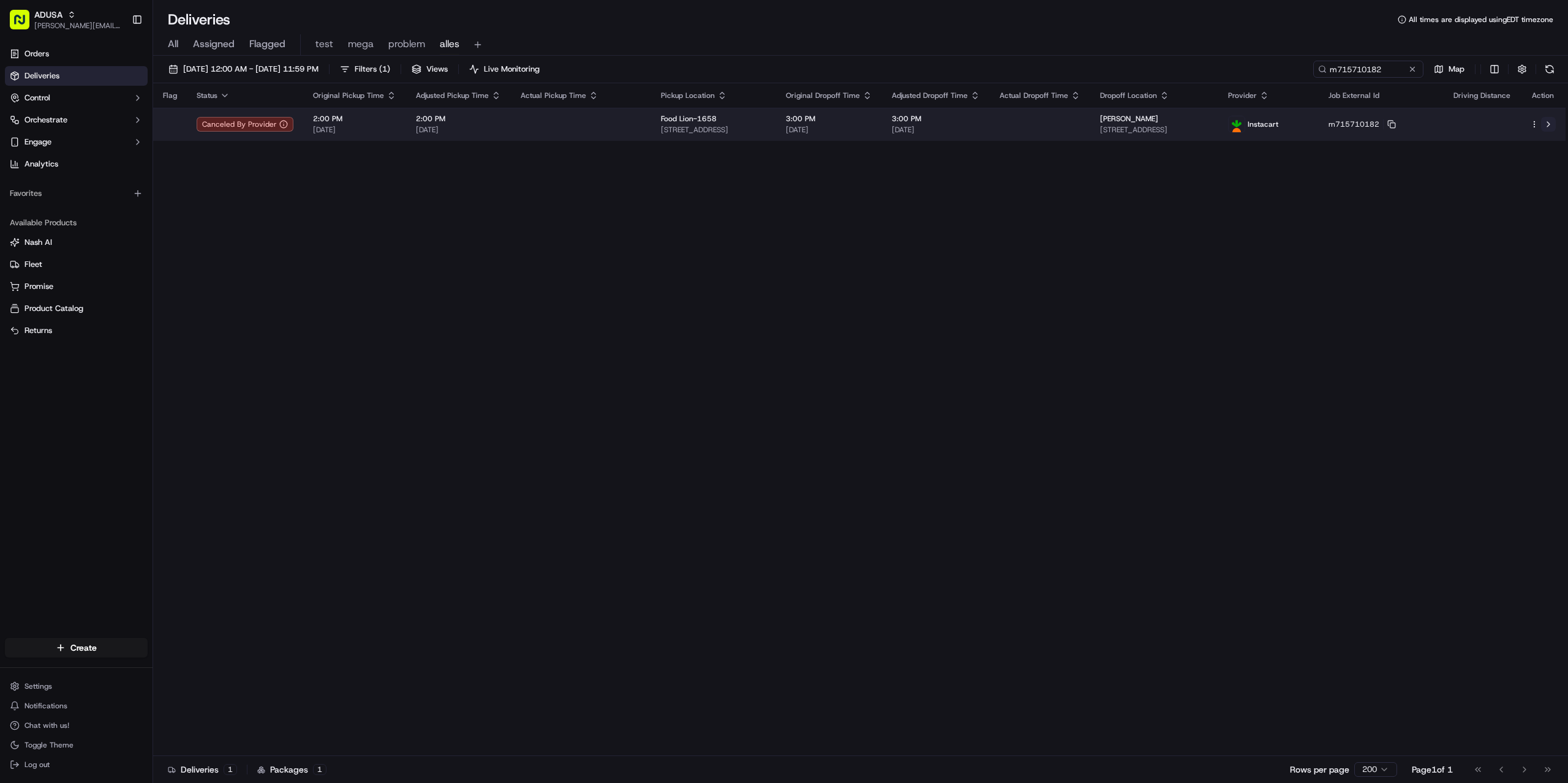
click at [1549, 123] on button at bounding box center [1548, 124] width 15 height 15
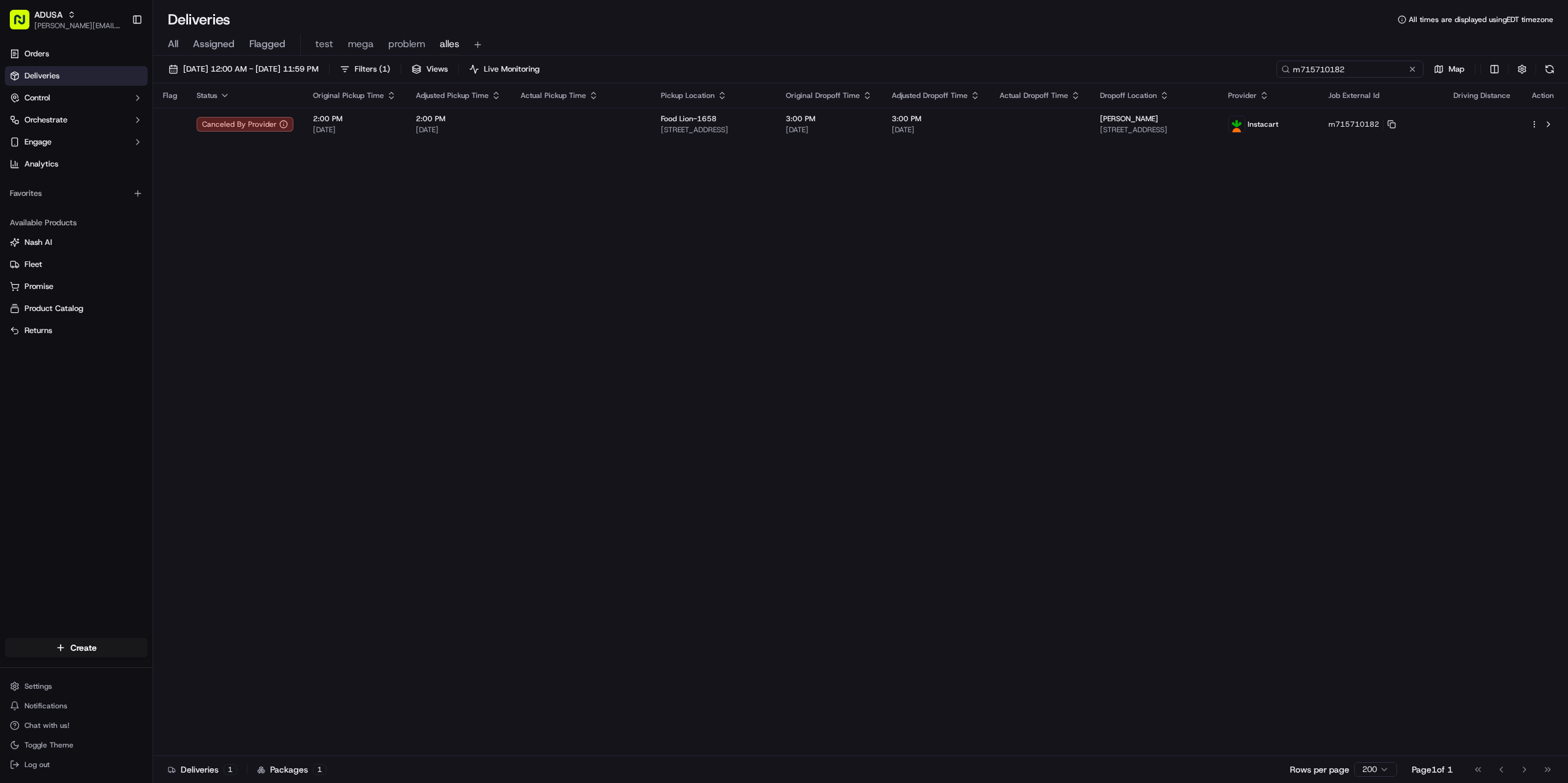
click at [1404, 66] on input "m715710182" at bounding box center [1350, 69] width 147 height 17
click at [1411, 66] on button at bounding box center [1412, 69] width 12 height 12
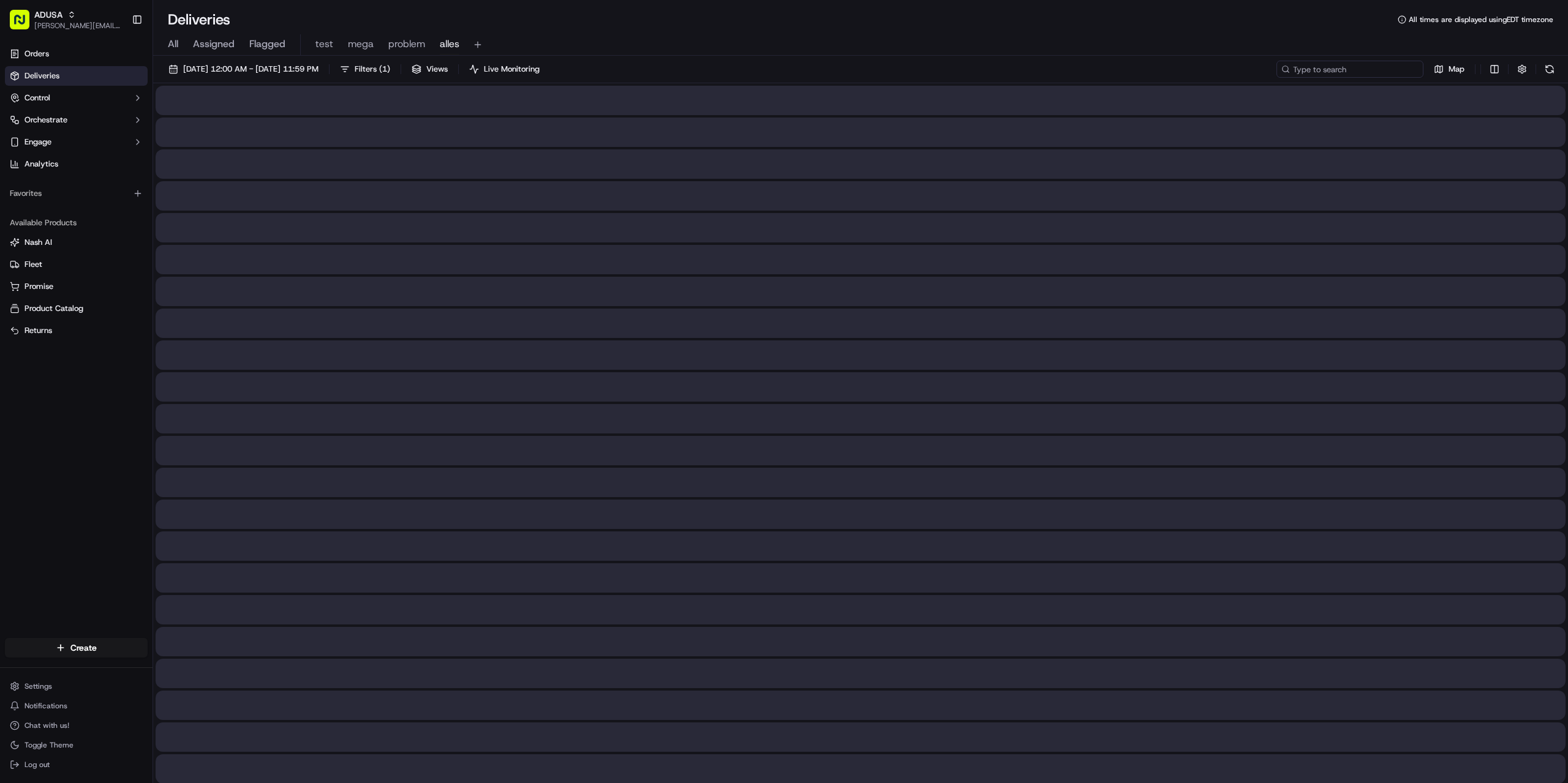
paste input "m687792555"
type input "m687792555"
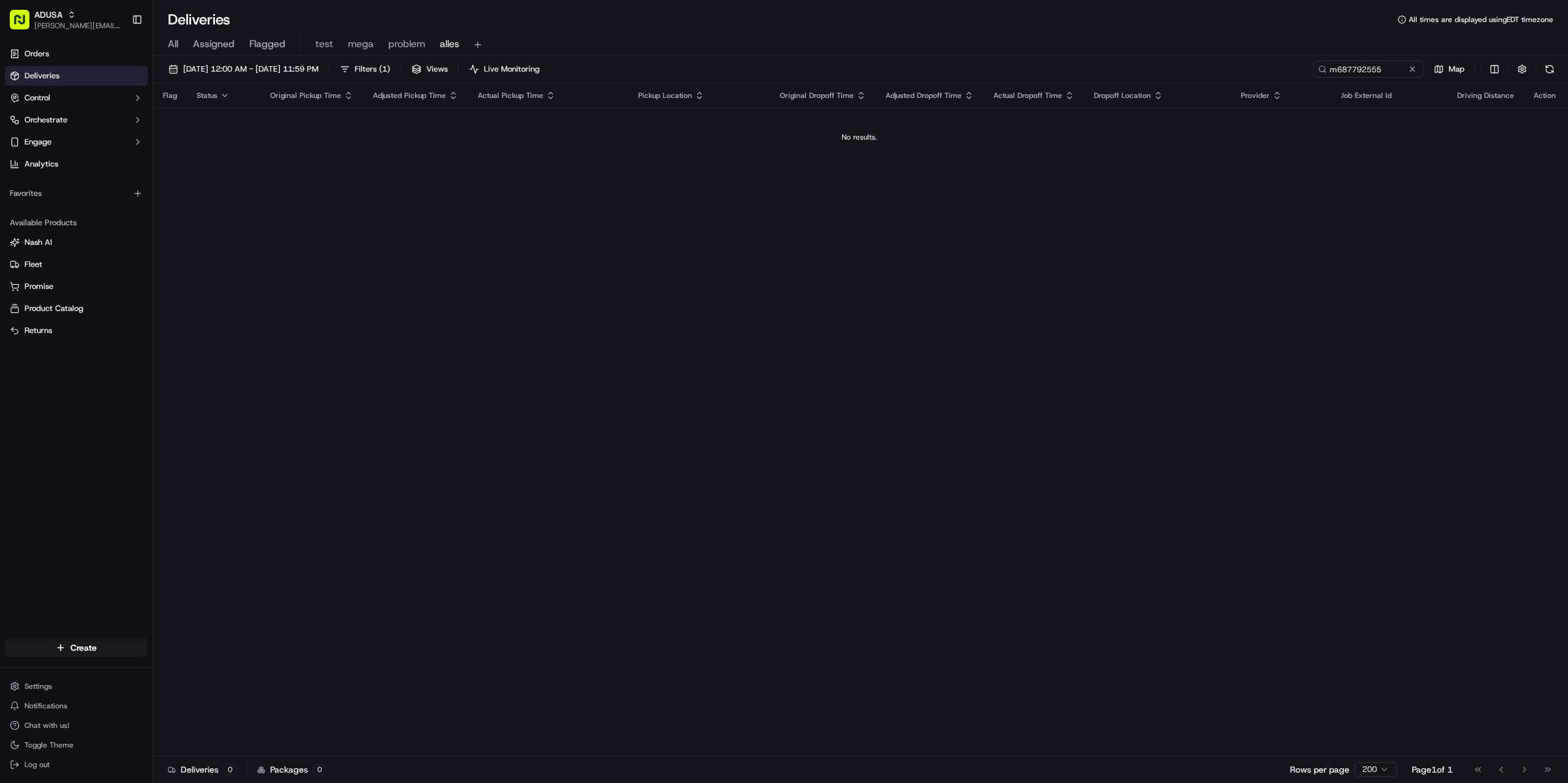
click at [887, 292] on div "Flag Status Original Pickup Time Adjusted Pickup Time Actual Pickup Time Pickup…" at bounding box center [859, 419] width 1413 height 673
click at [1416, 66] on button at bounding box center [1412, 69] width 12 height 12
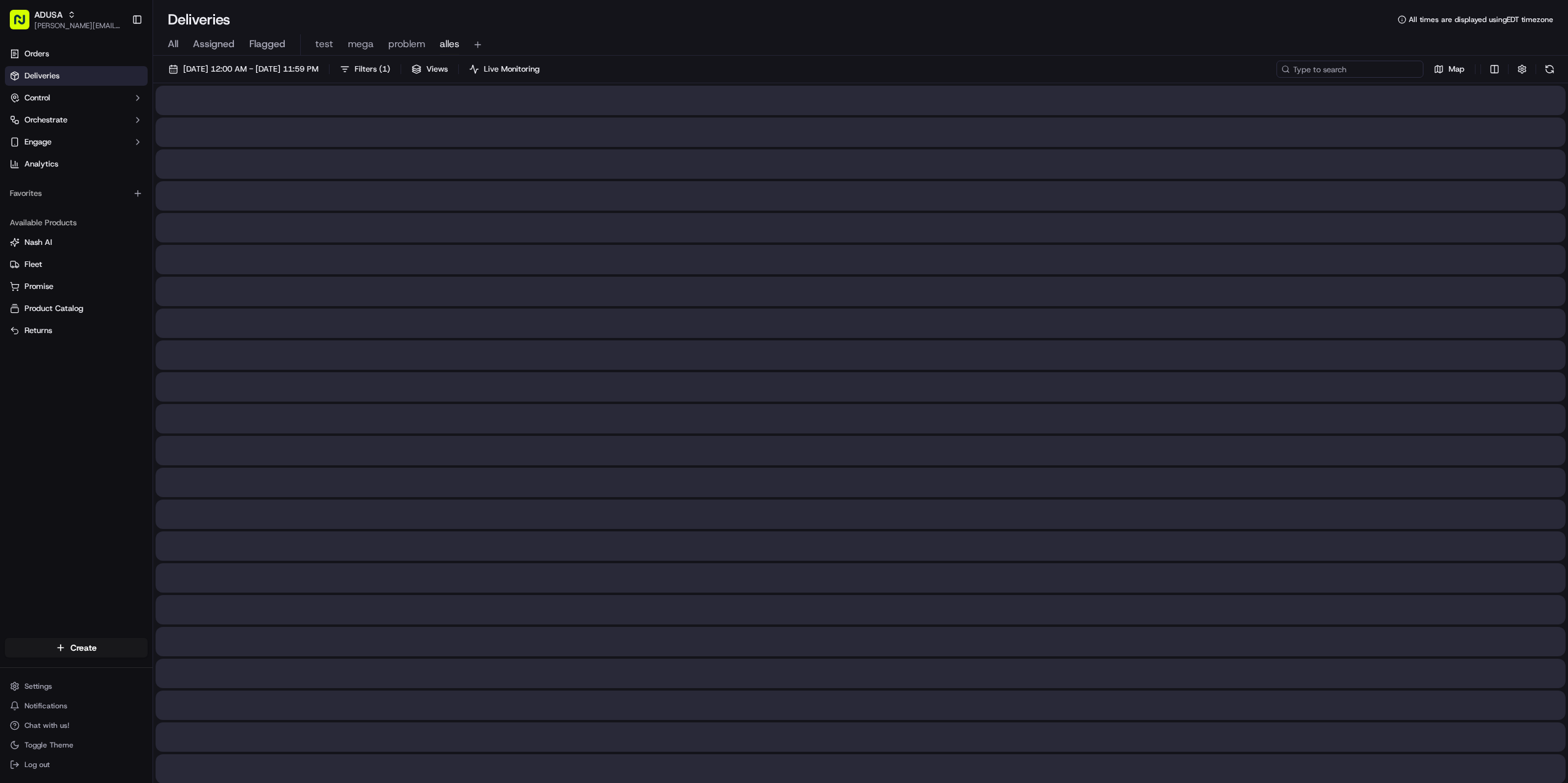
paste input "m715966731"
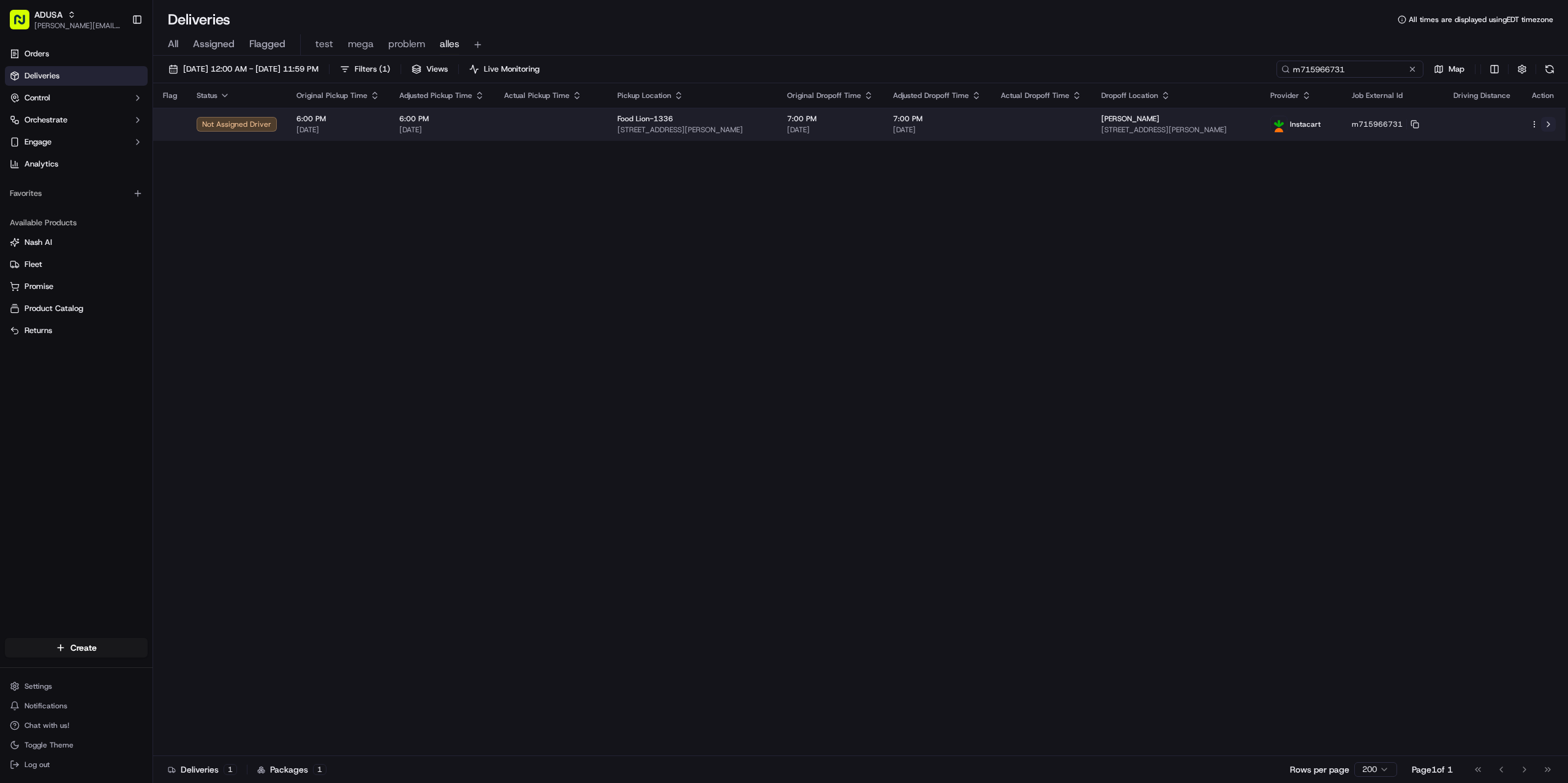
type input "m715966731"
click at [1546, 124] on button at bounding box center [1548, 124] width 15 height 15
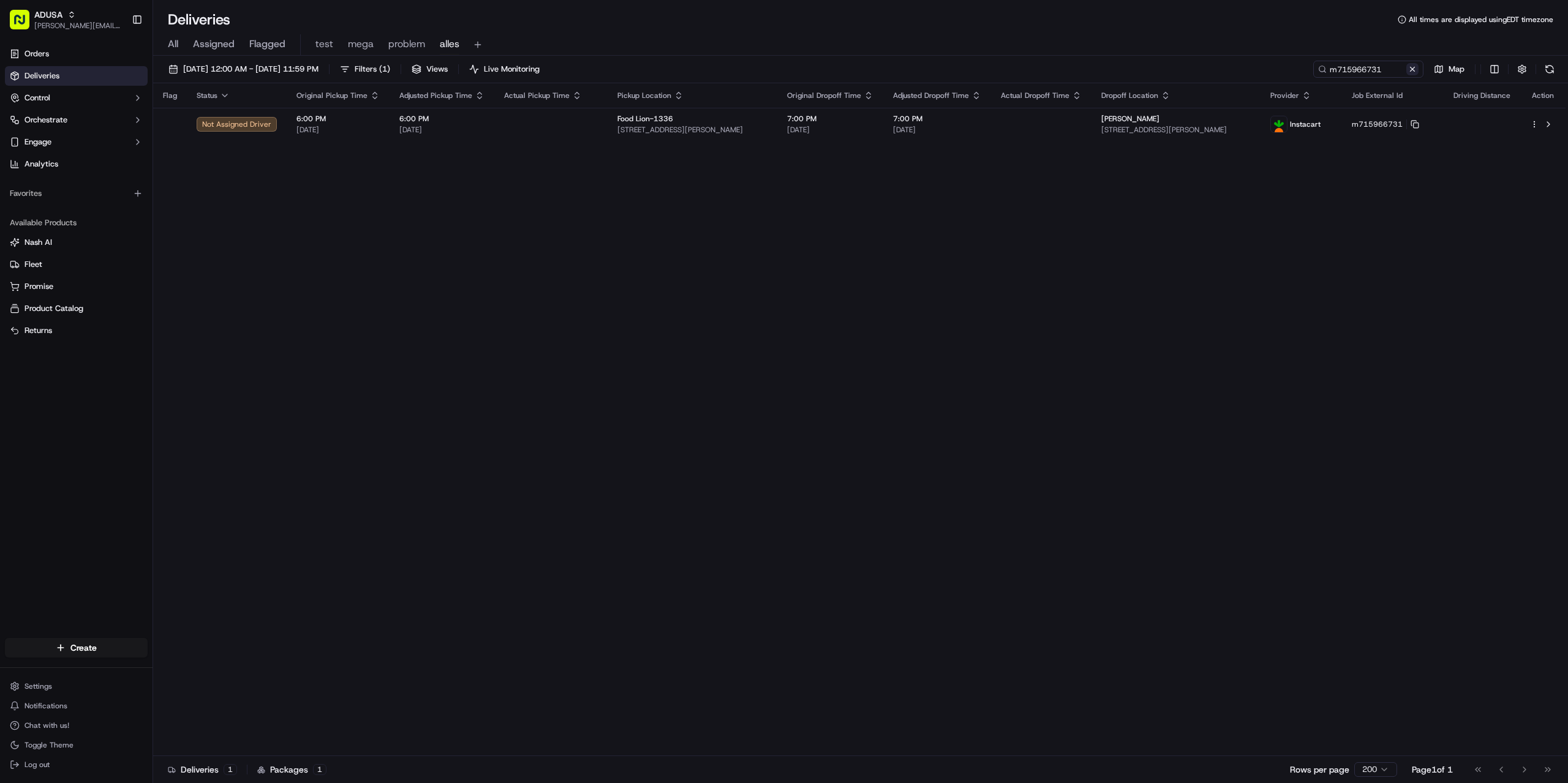
click at [1415, 69] on button at bounding box center [1412, 69] width 12 height 12
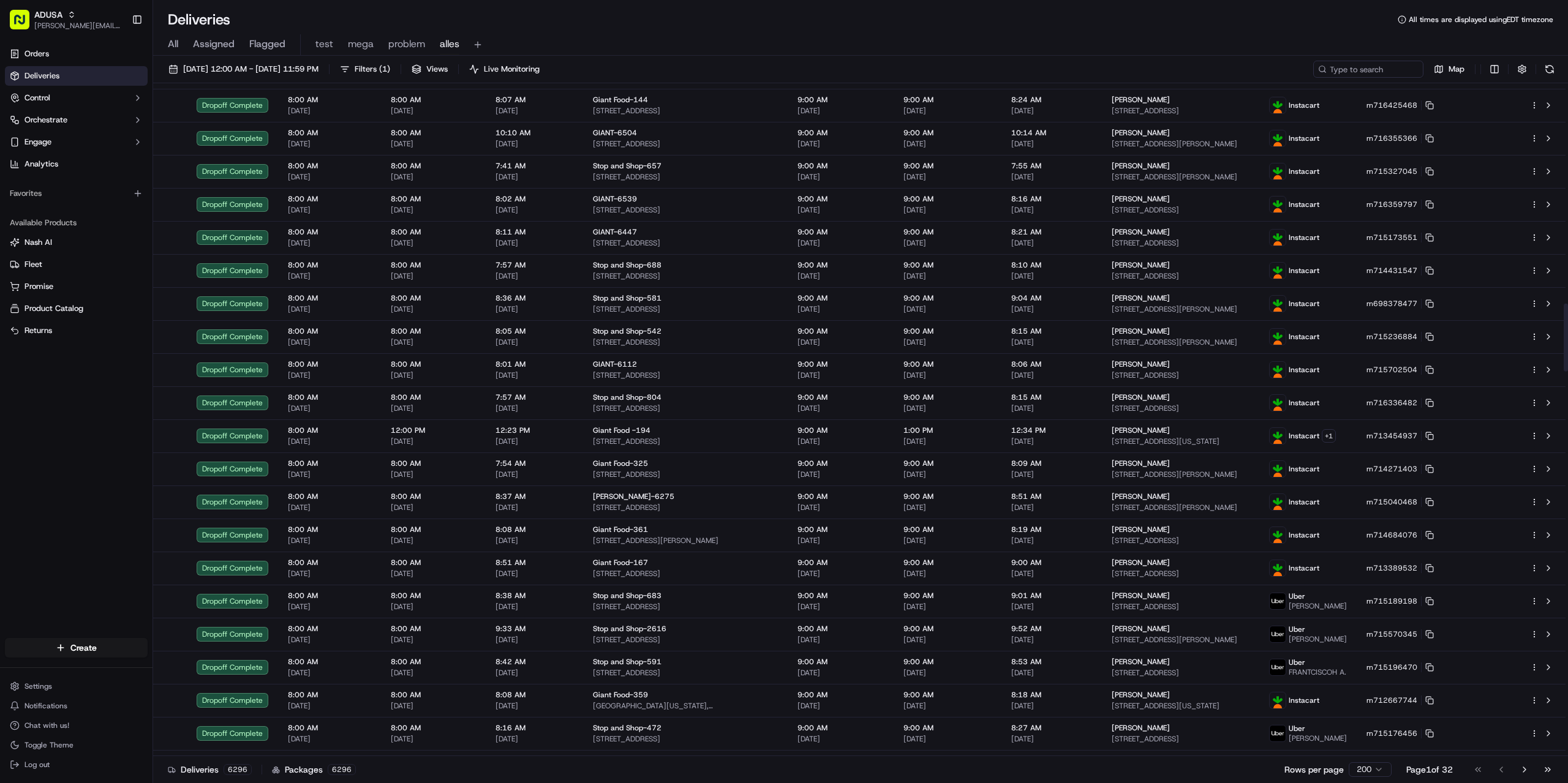
scroll to position [1653, 0]
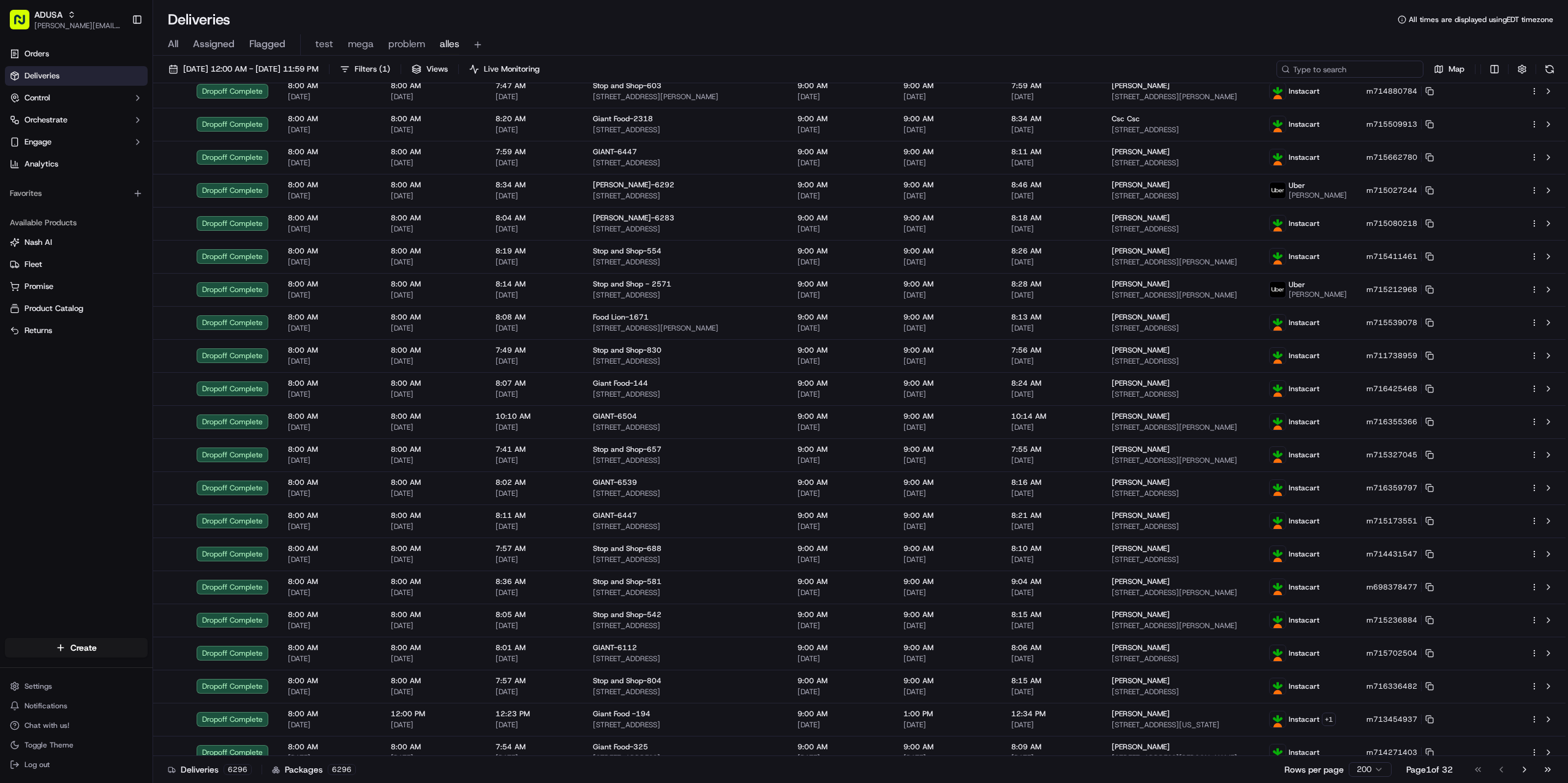
paste input "m715526020"
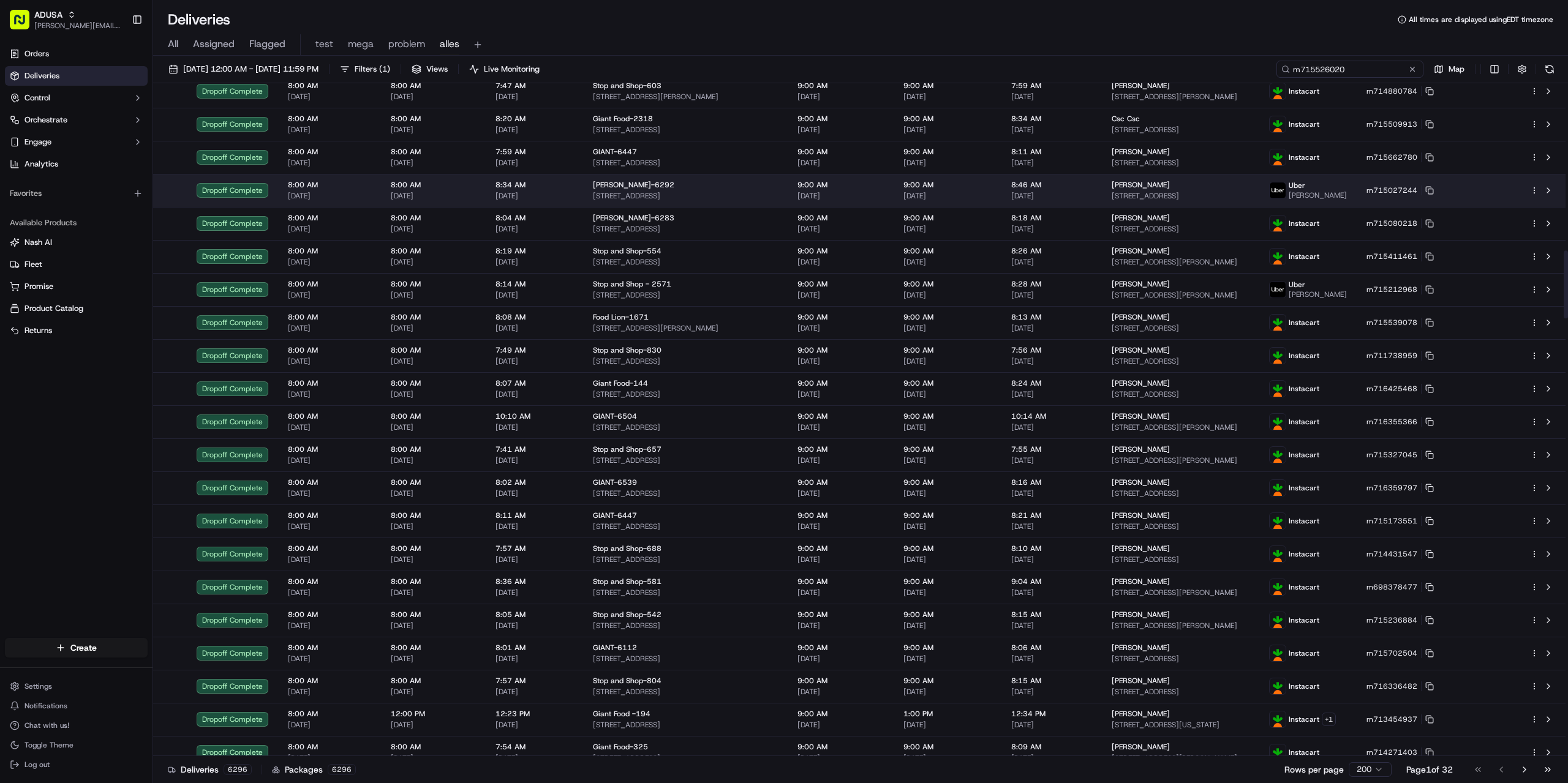
type input "m715526020"
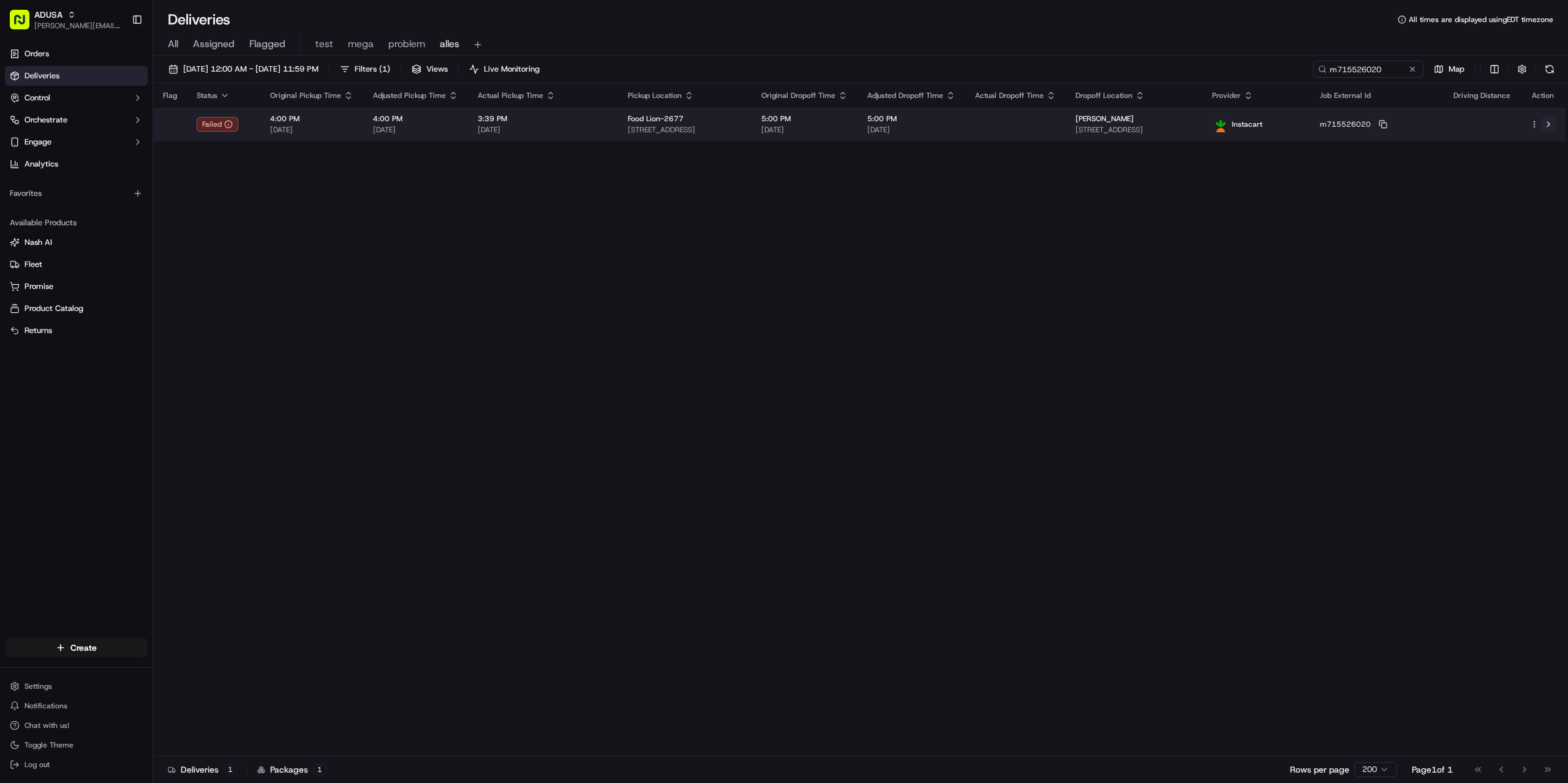
click at [1548, 123] on button at bounding box center [1548, 124] width 15 height 15
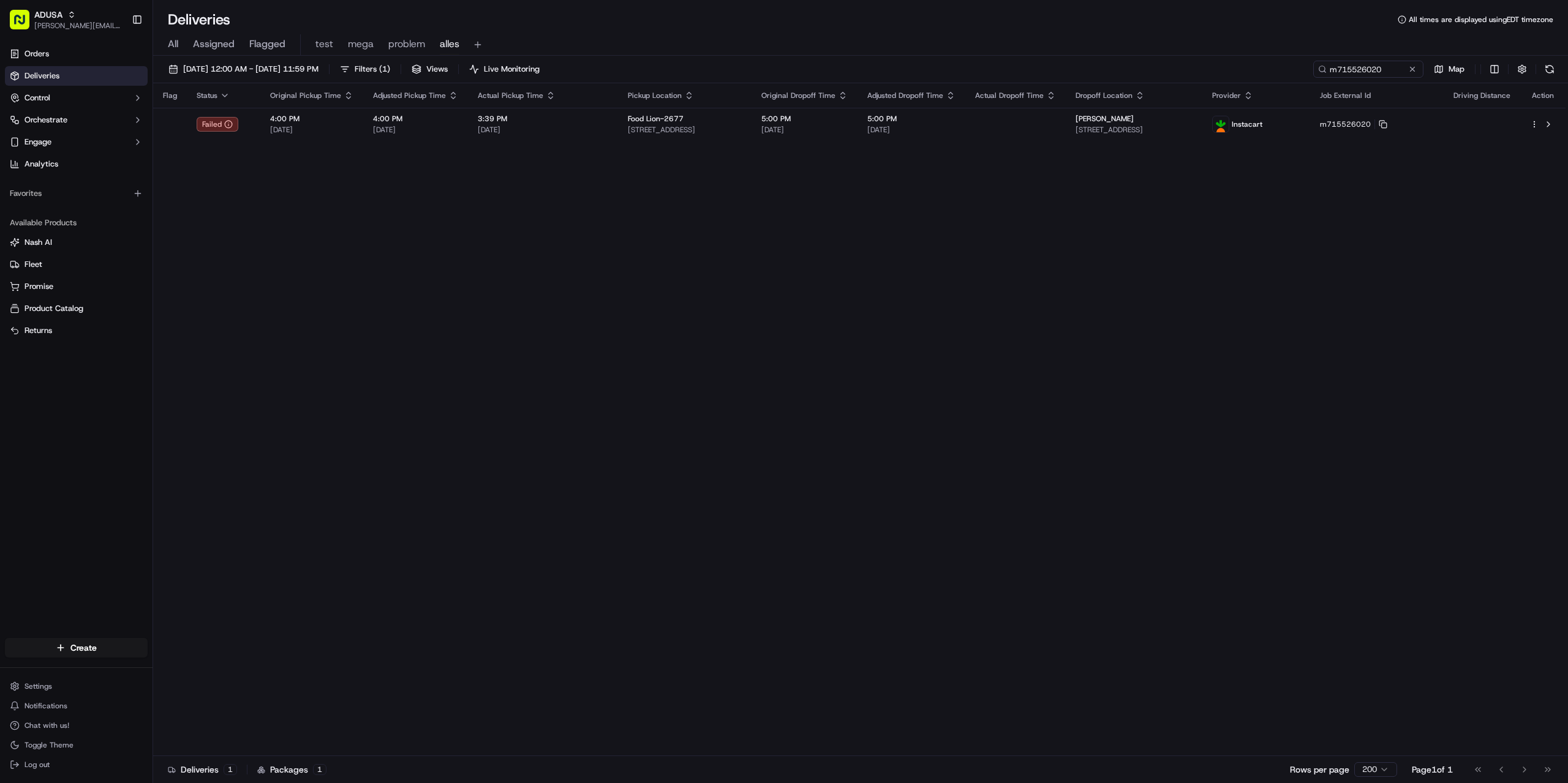
click at [1153, 355] on div "Flag Status Original Pickup Time Adjusted Pickup Time Actual Pickup Time Pickup…" at bounding box center [859, 419] width 1413 height 673
click at [1411, 68] on button at bounding box center [1412, 69] width 12 height 12
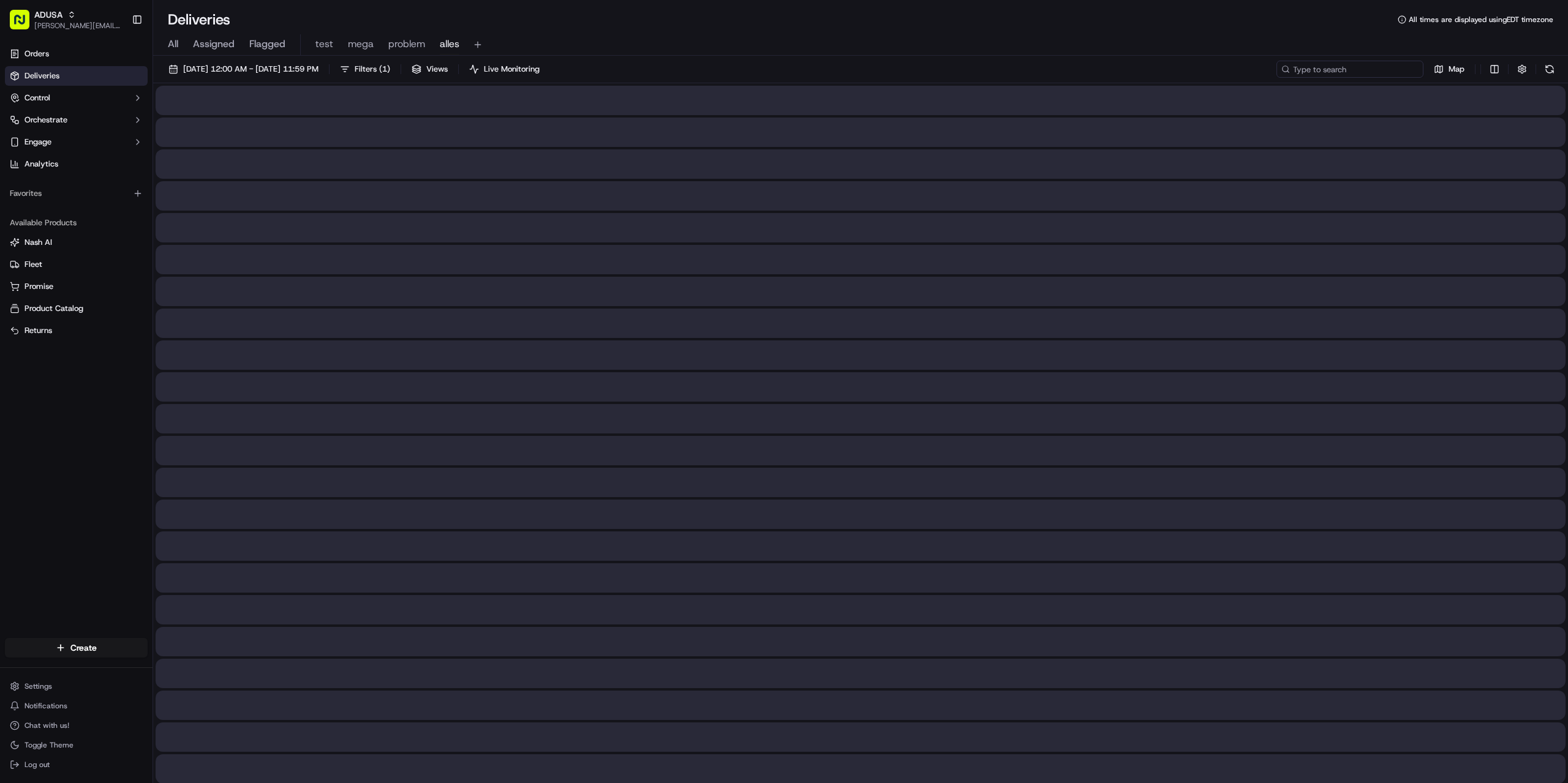
paste input "m716843555"
type input "m716843555"
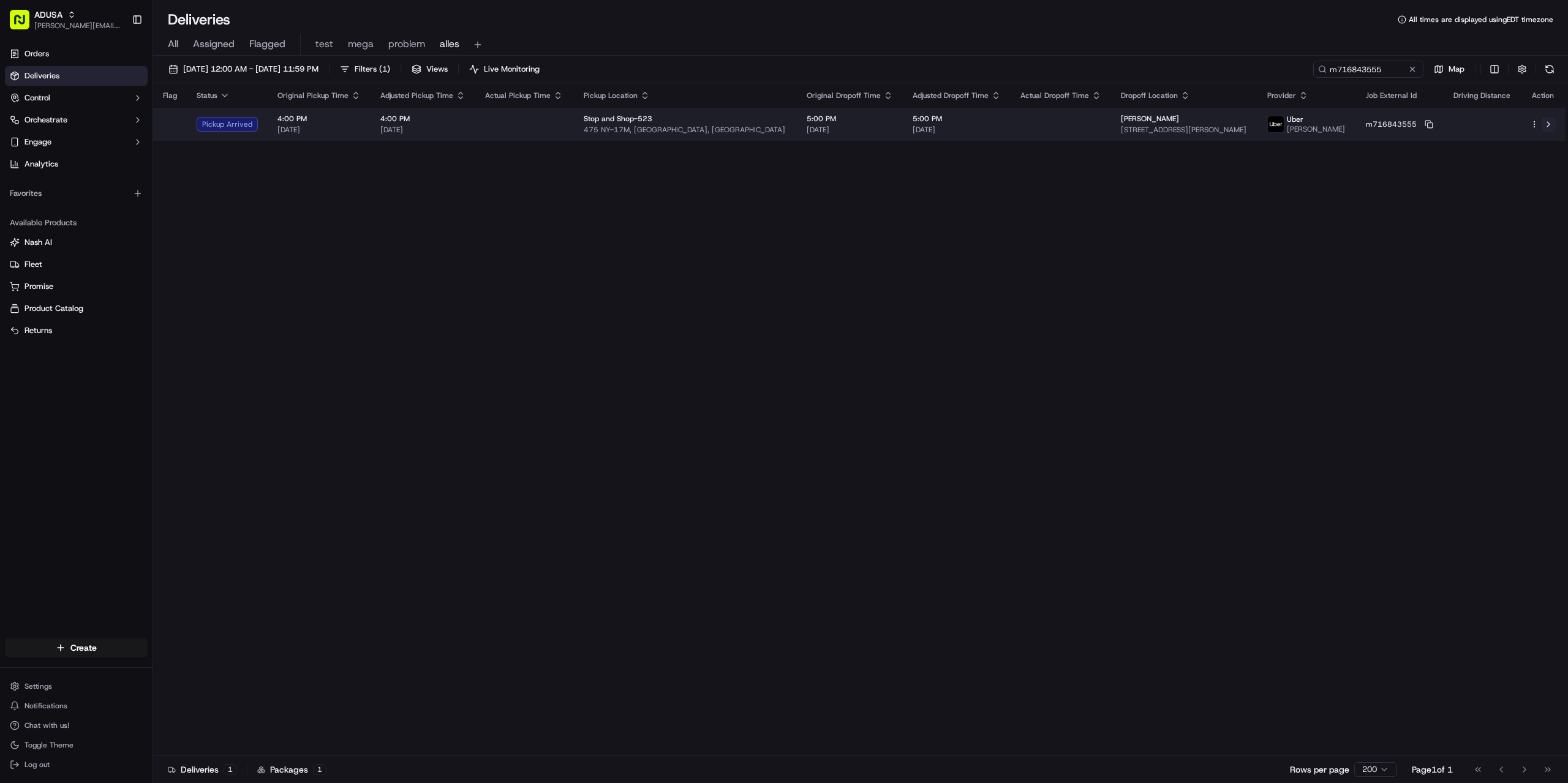
click at [1549, 121] on button at bounding box center [1548, 124] width 15 height 15
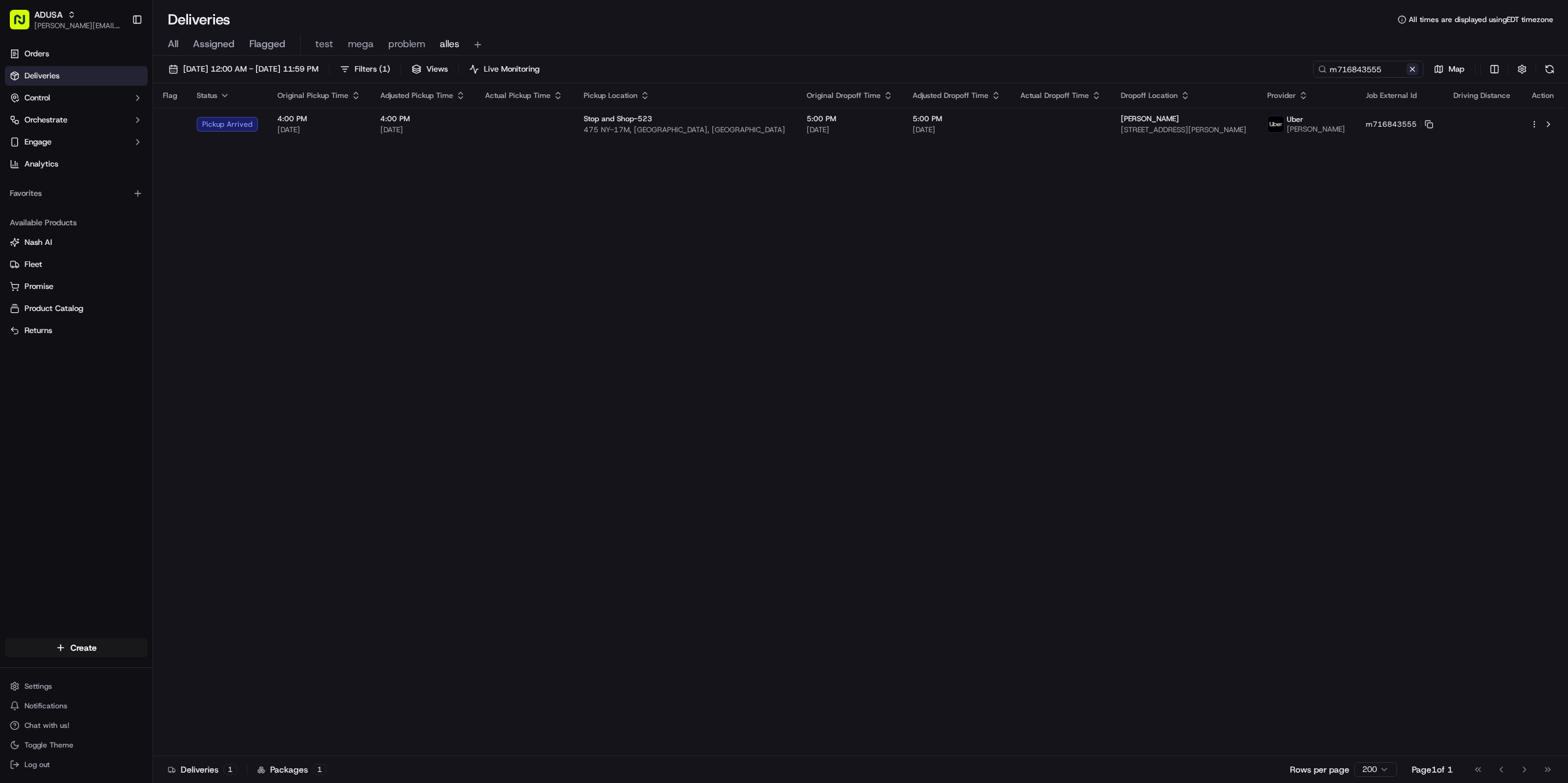
click at [1416, 70] on button at bounding box center [1412, 69] width 12 height 12
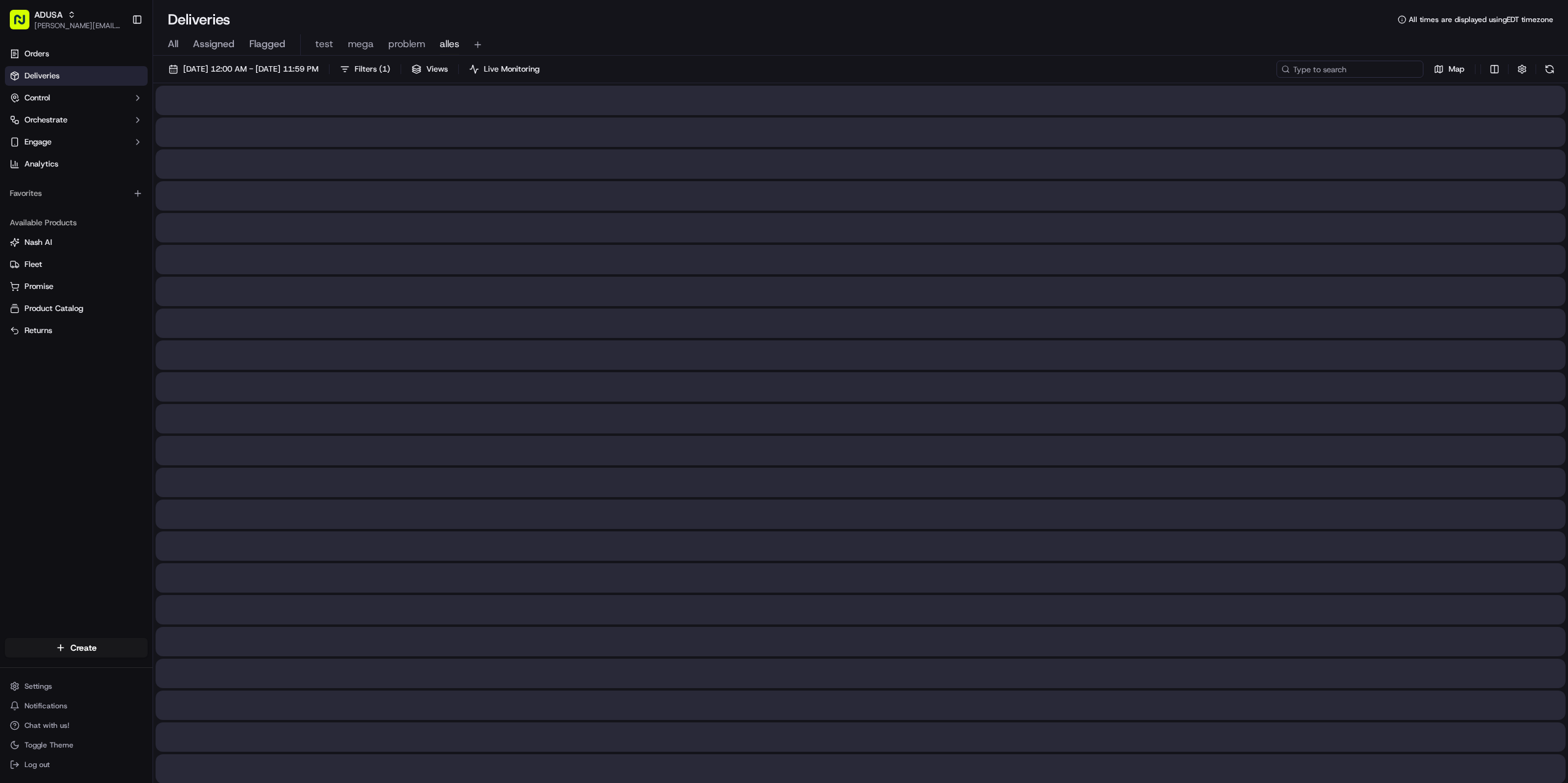
paste input "m716924981"
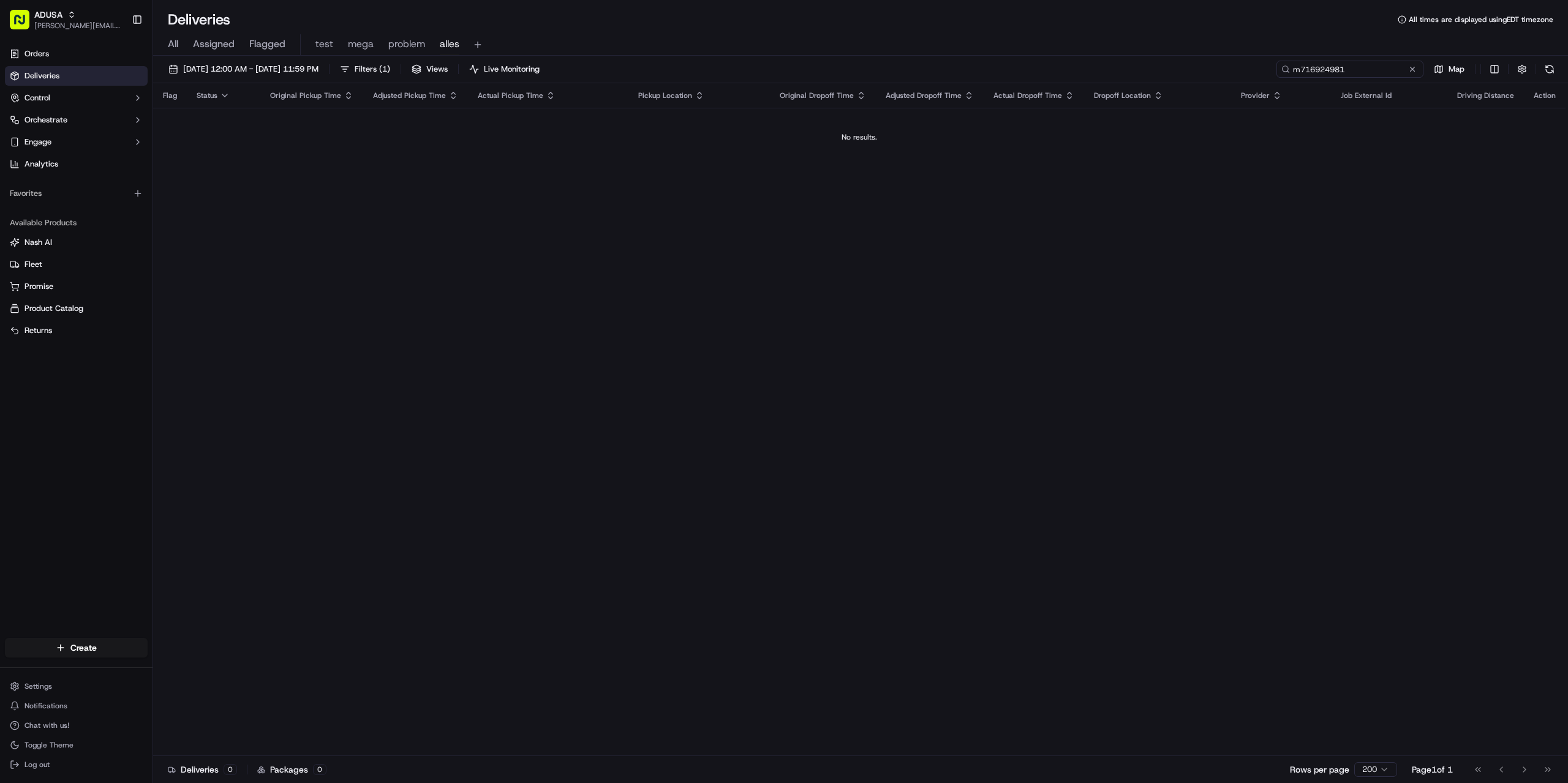
drag, startPoint x: 1301, startPoint y: 74, endPoint x: 1295, endPoint y: 73, distance: 6.1
click at [1295, 73] on input "m716924981" at bounding box center [1350, 69] width 147 height 17
type input "m716924981"
click at [1381, 268] on div "Flag Status Original Pickup Time Adjusted Pickup Time Actual Pickup Time Pickup…" at bounding box center [859, 419] width 1413 height 673
click at [1411, 69] on button at bounding box center [1412, 69] width 12 height 12
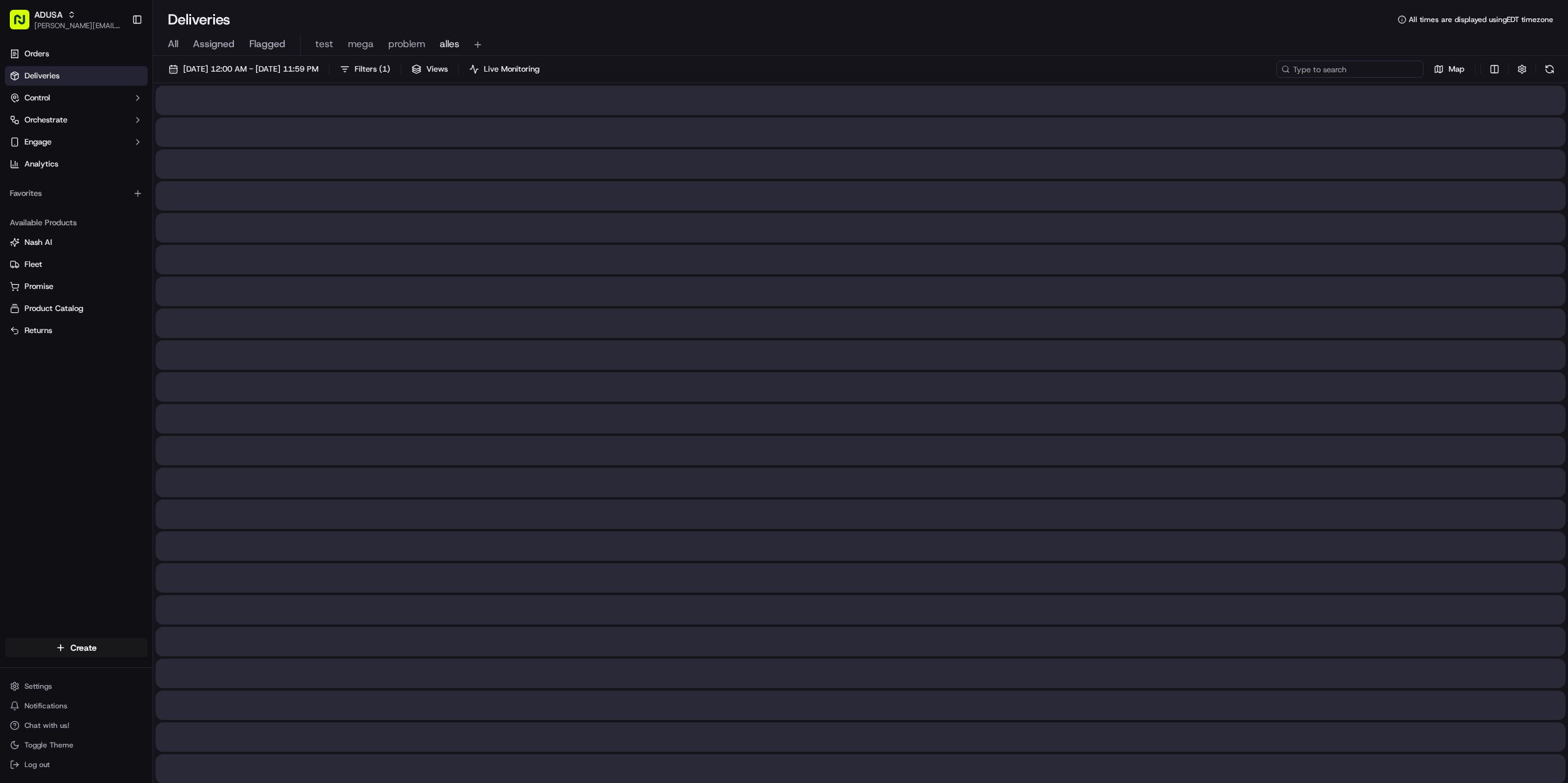
paste input "m716904516"
type input "m716904516"
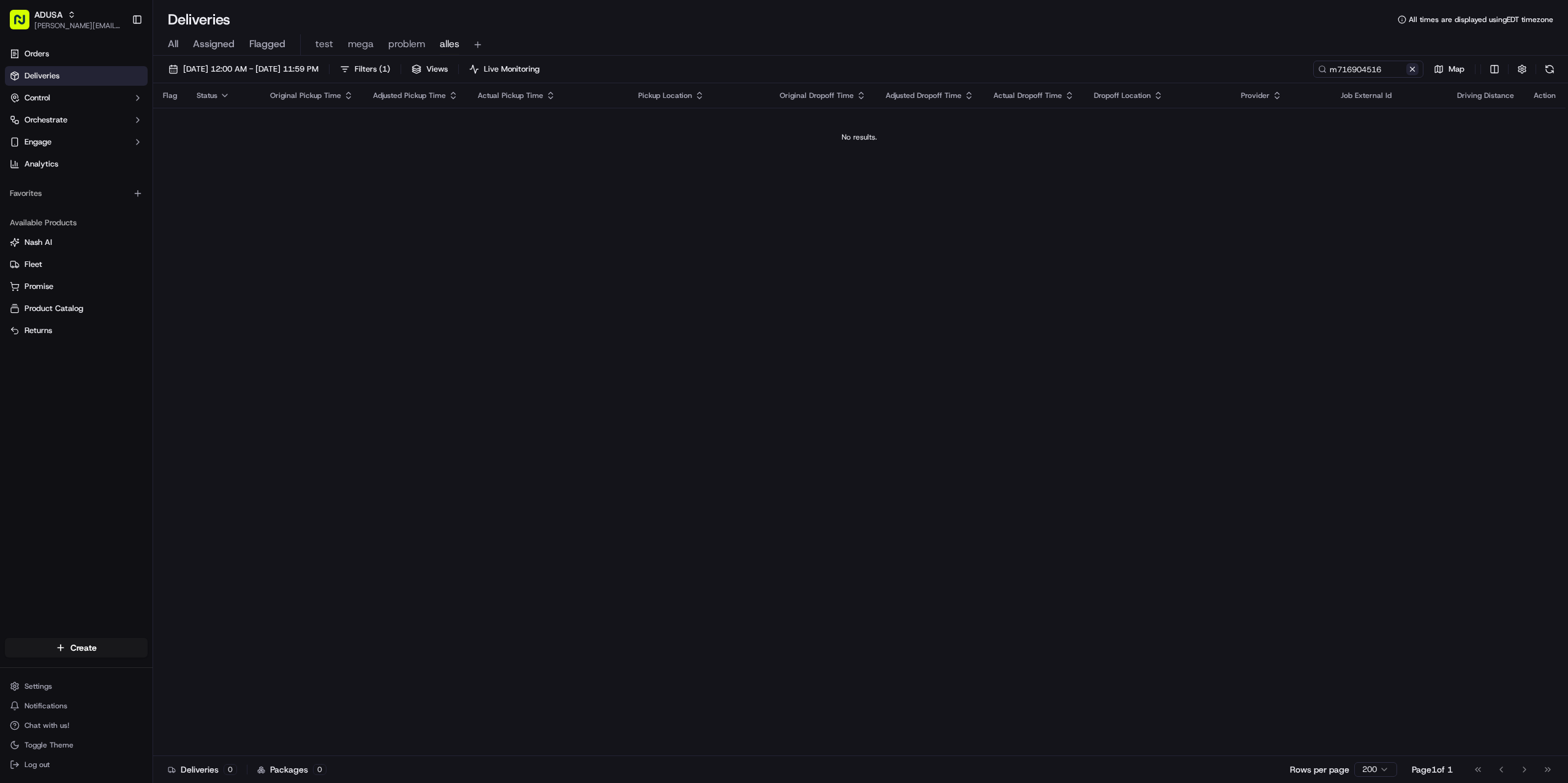
click at [1407, 67] on button at bounding box center [1412, 69] width 12 height 12
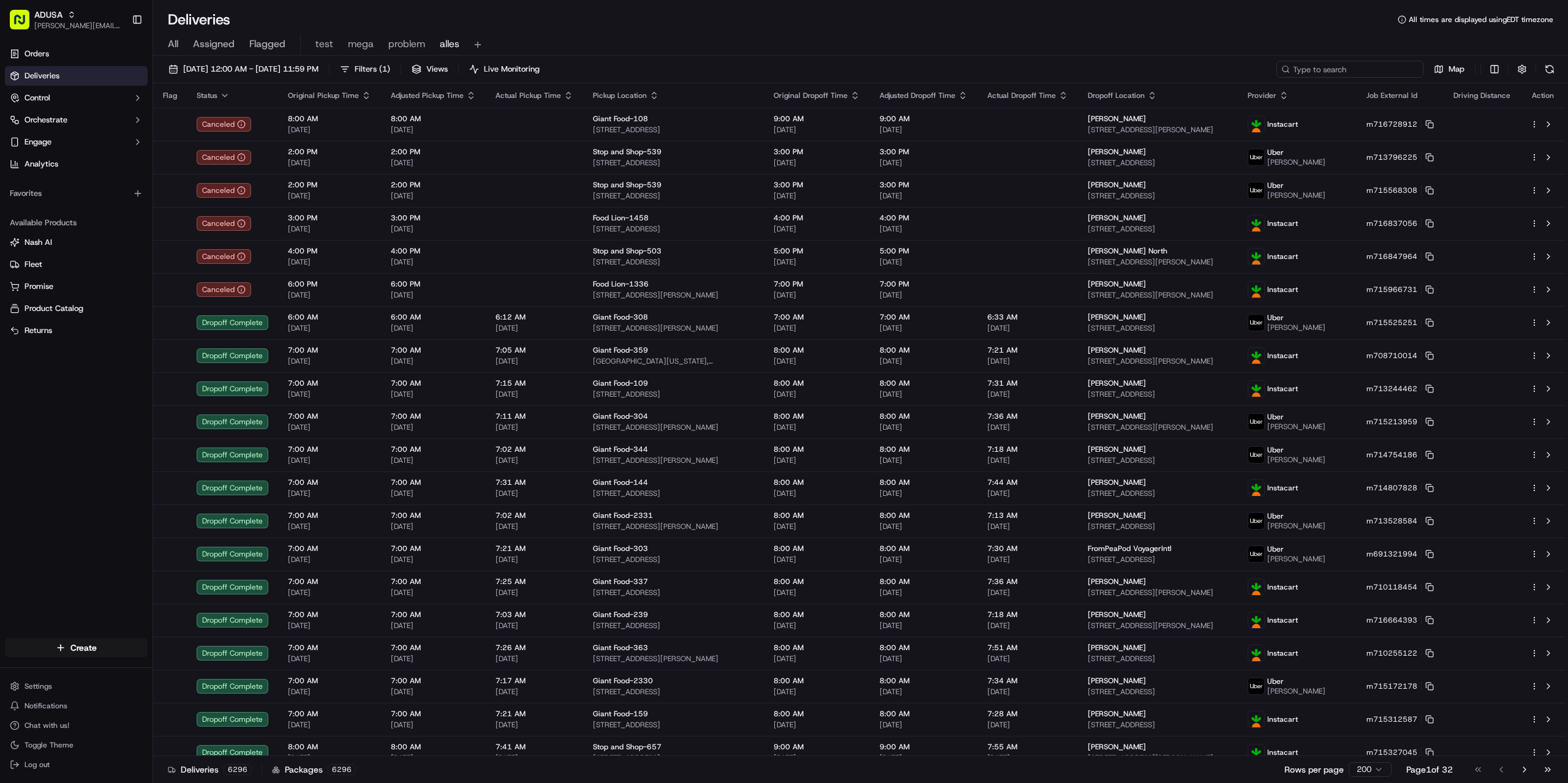
paste input "m713920159"
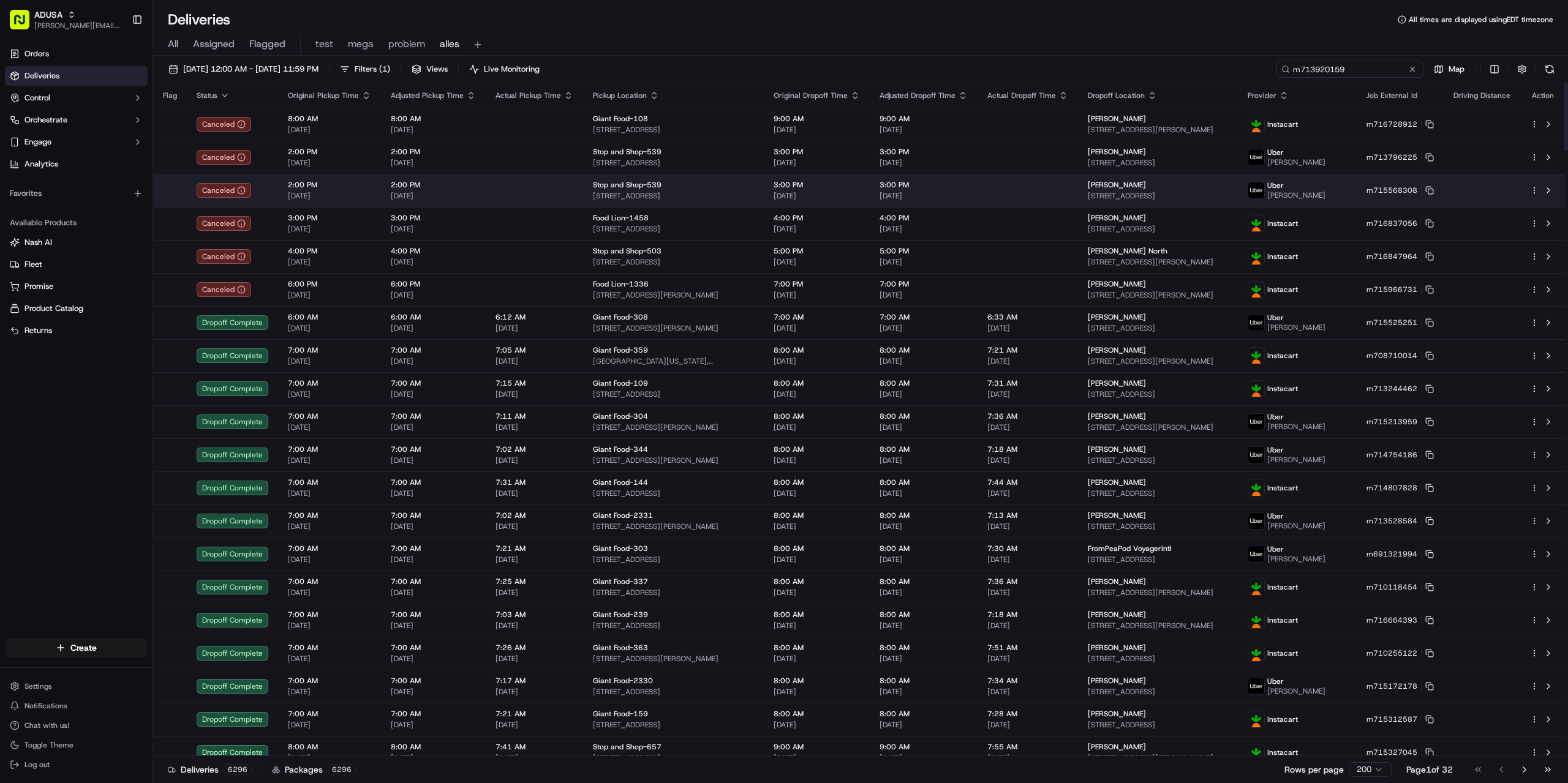
type input "m713920159"
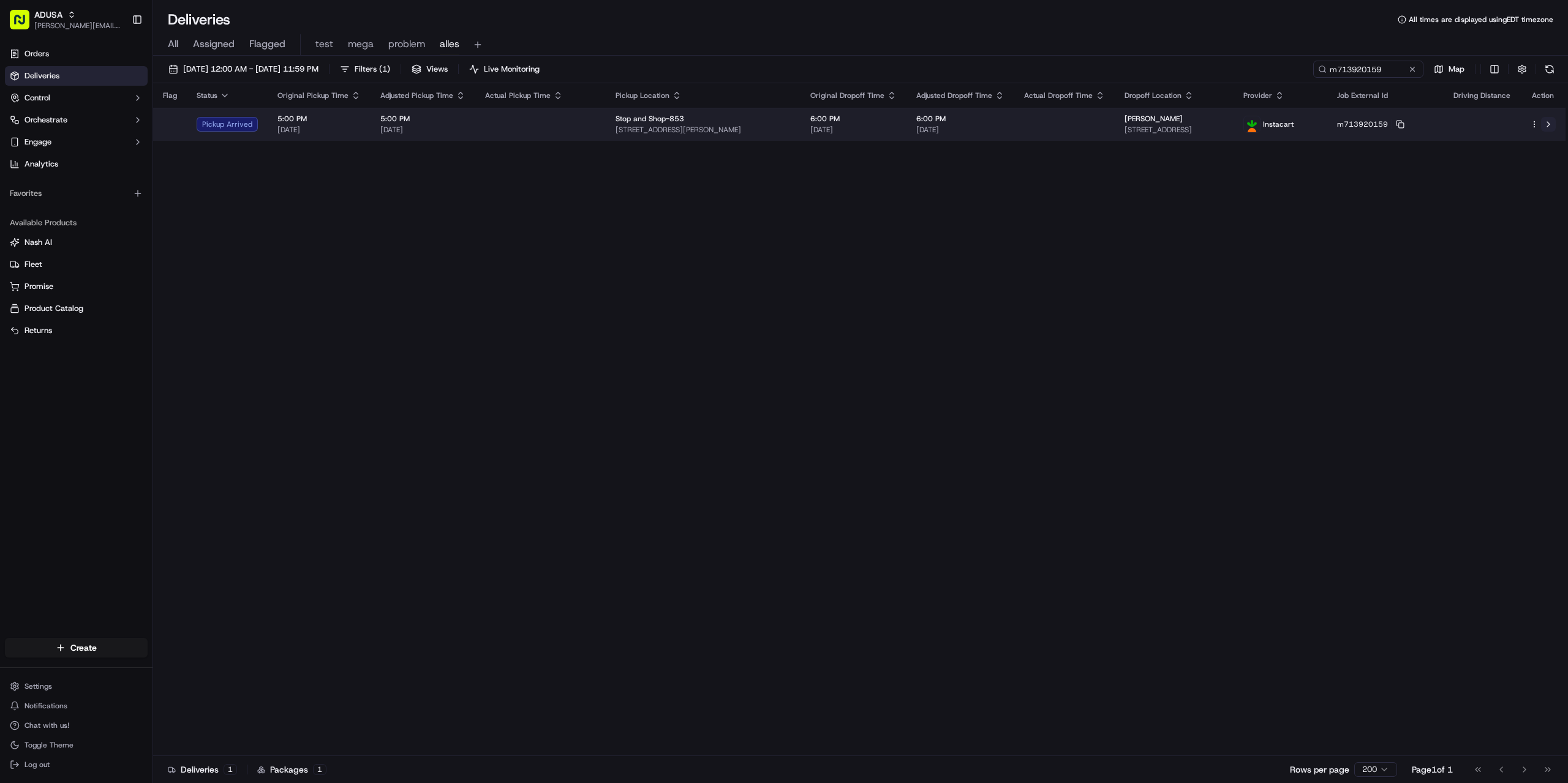
click at [1553, 125] on button at bounding box center [1548, 124] width 15 height 15
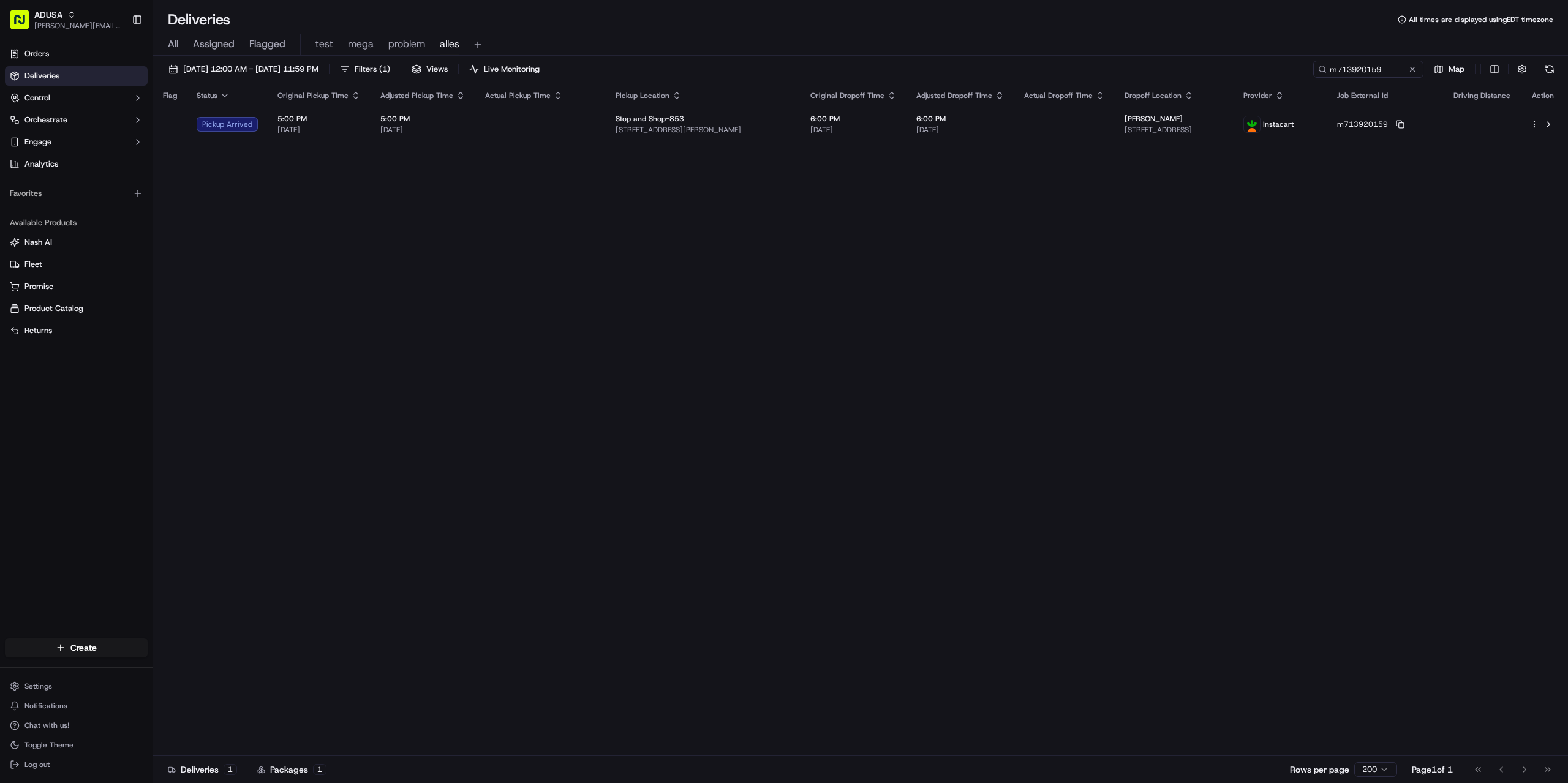
click at [1410, 68] on button at bounding box center [1412, 69] width 12 height 12
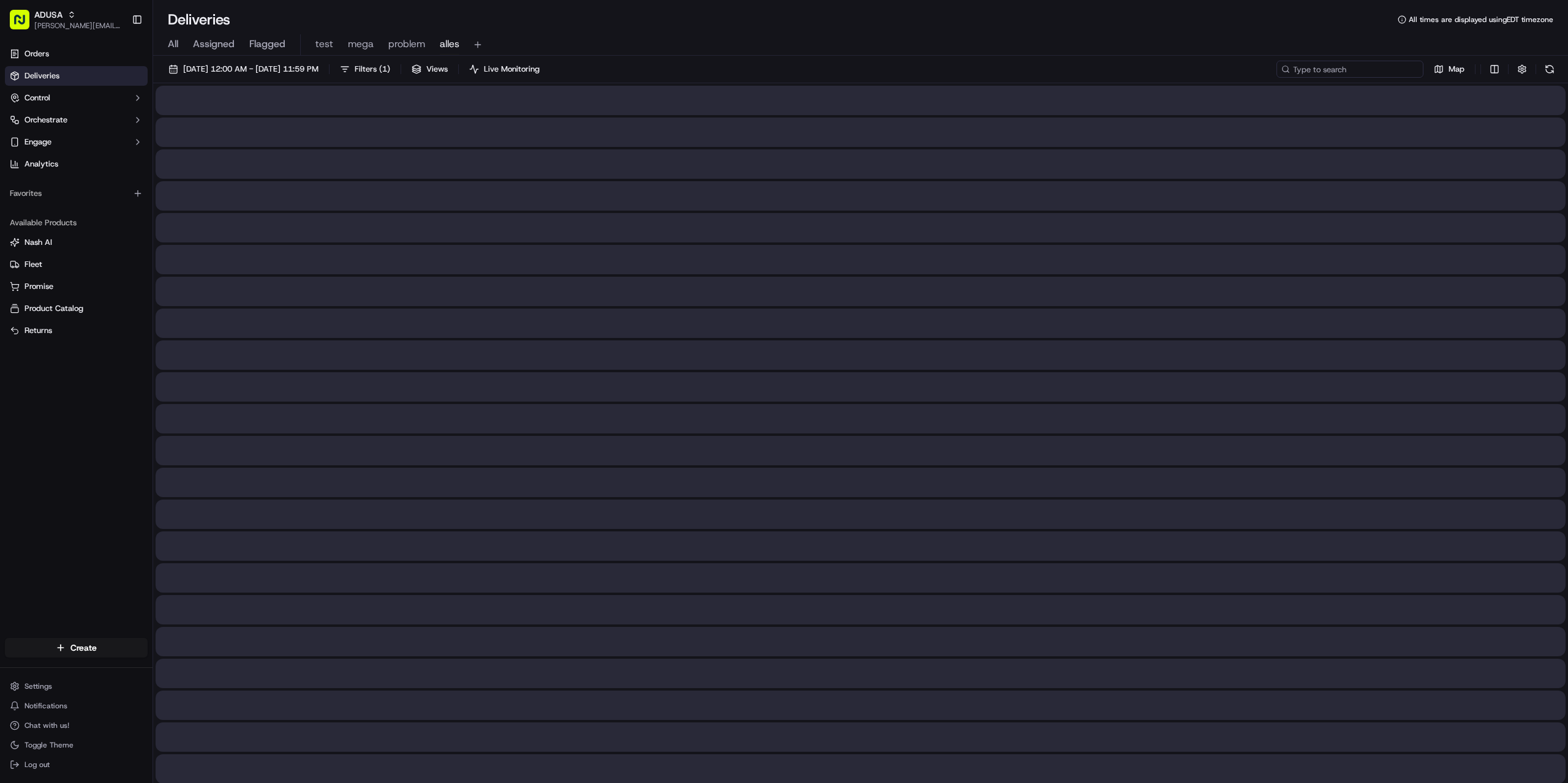
paste input "m716680760"
type input "m716680760"
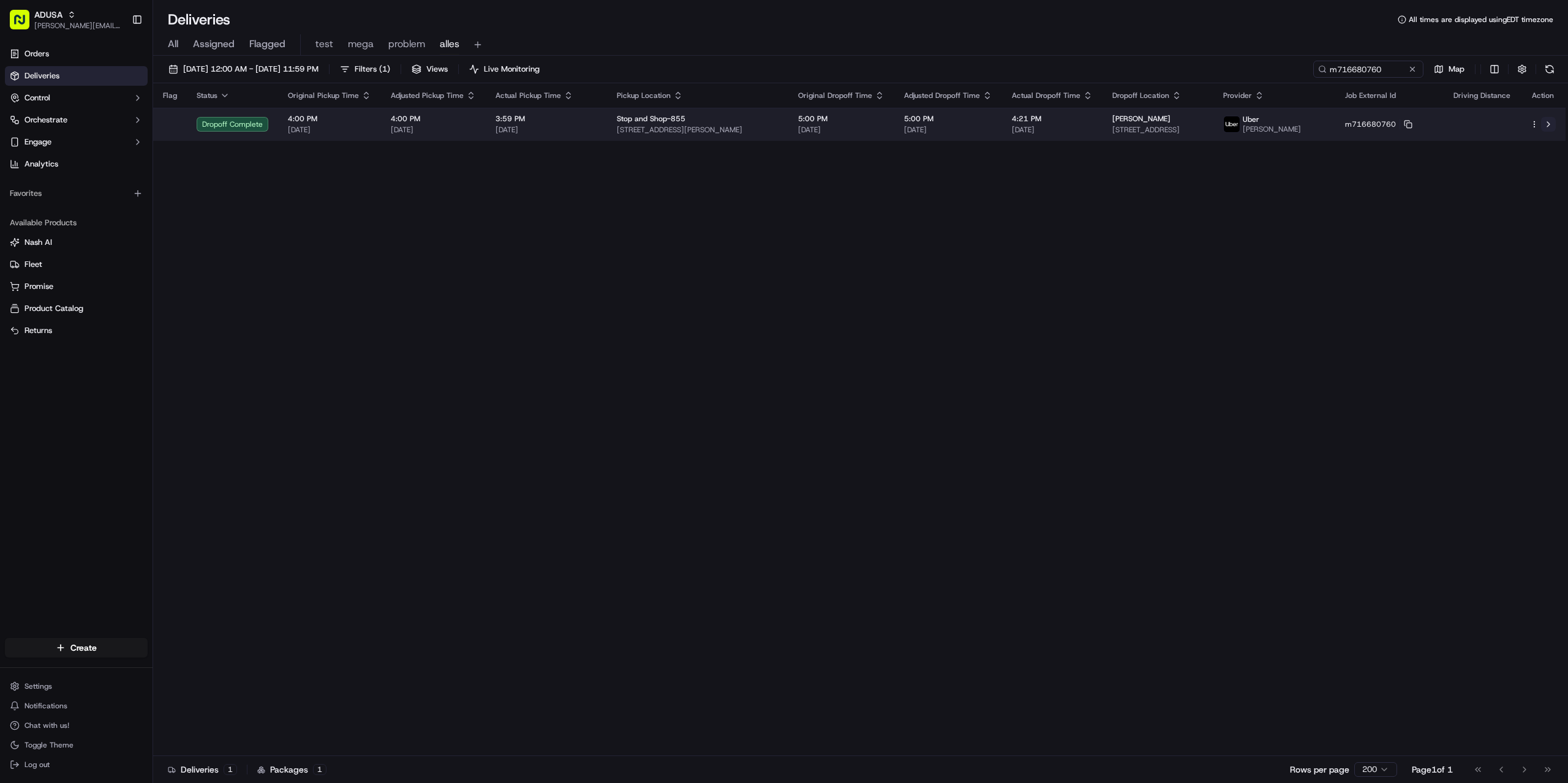
click at [1548, 122] on button at bounding box center [1548, 124] width 15 height 15
click at [1547, 126] on button at bounding box center [1548, 124] width 15 height 15
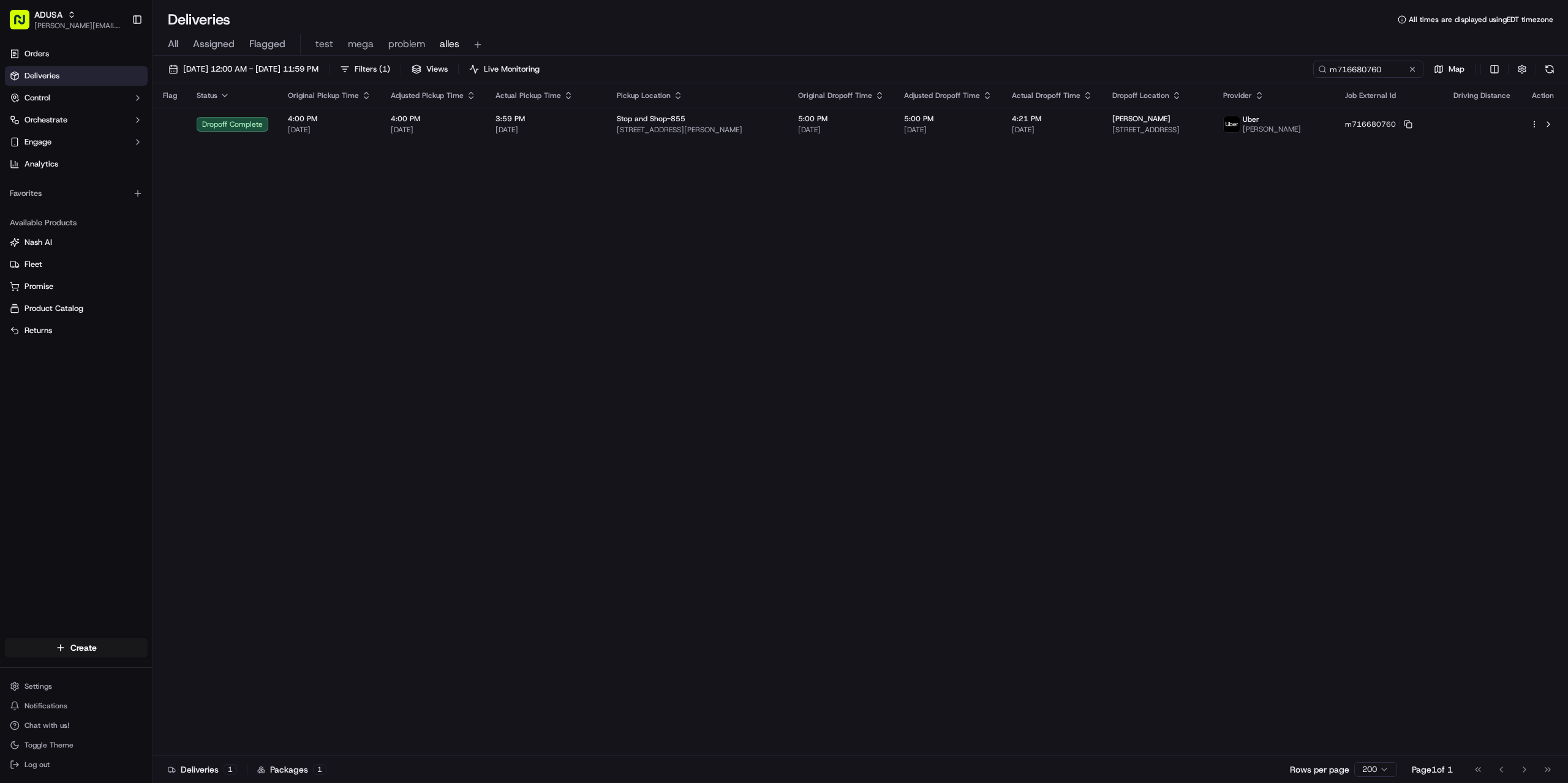
click at [1127, 366] on div "Flag Status Original Pickup Time Adjusted Pickup Time Actual Pickup Time Pickup…" at bounding box center [859, 419] width 1413 height 673
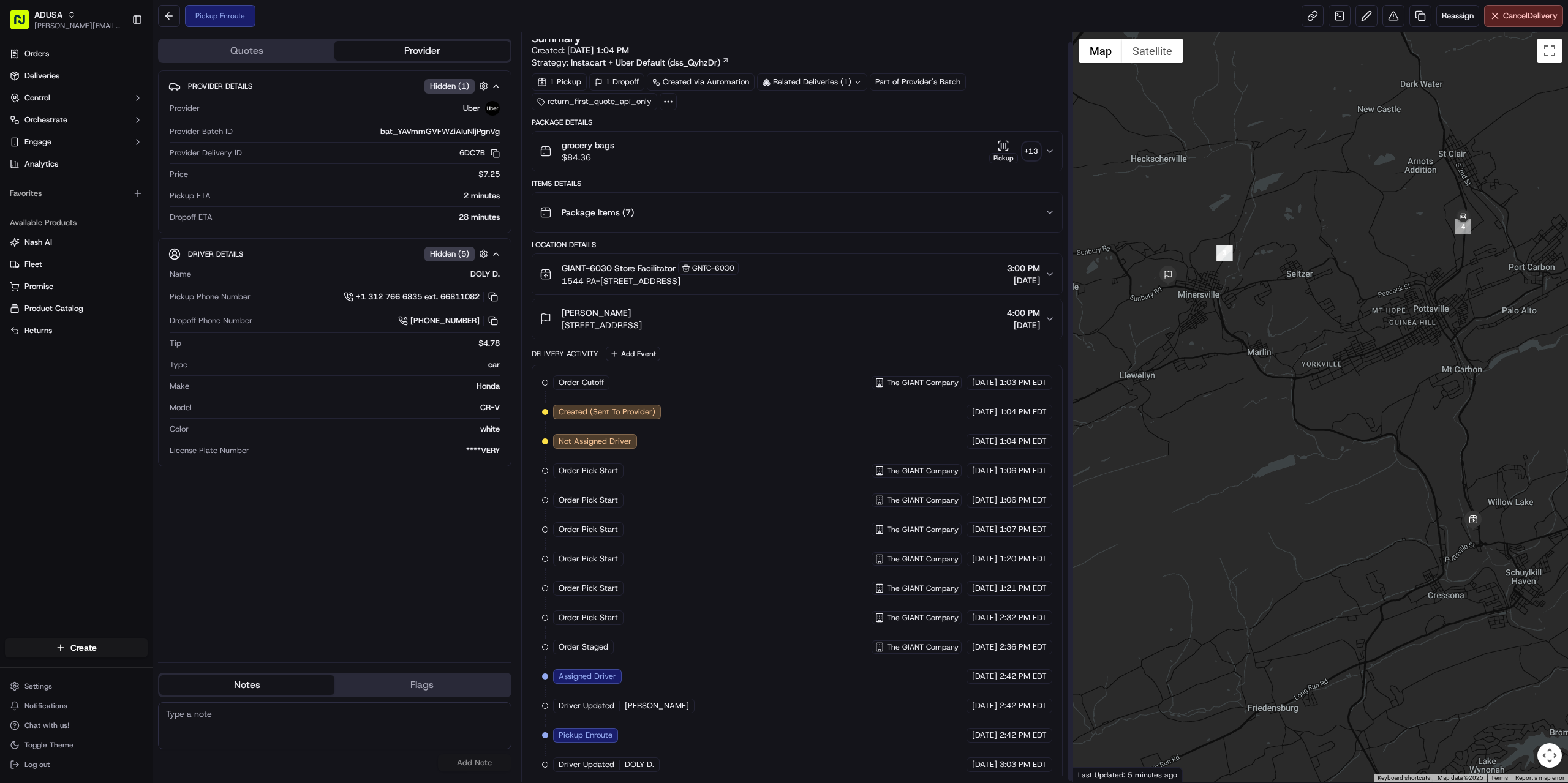
scroll to position [12, 0]
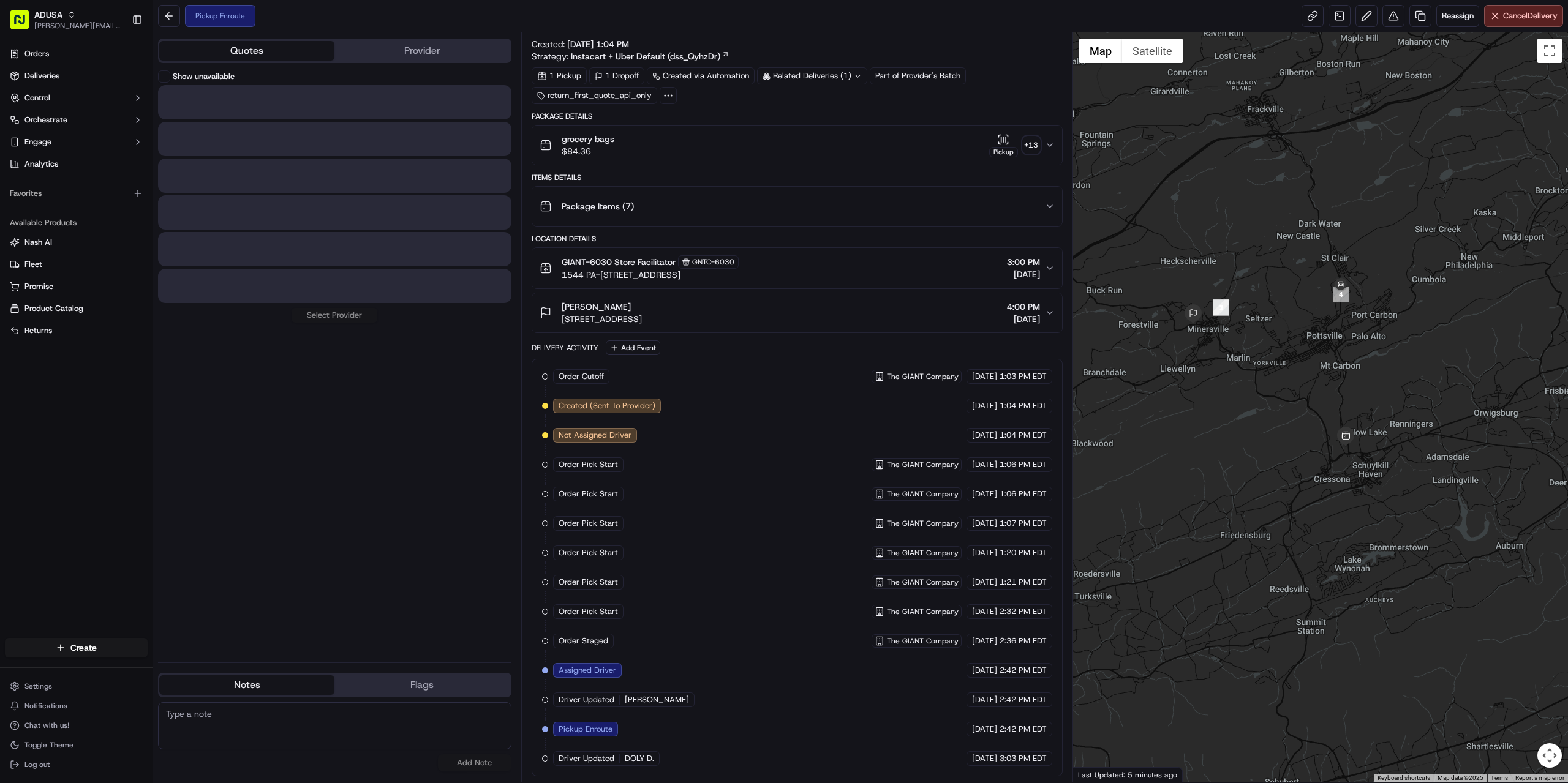
click at [228, 53] on button "Quotes" at bounding box center [247, 50] width 175 height 20
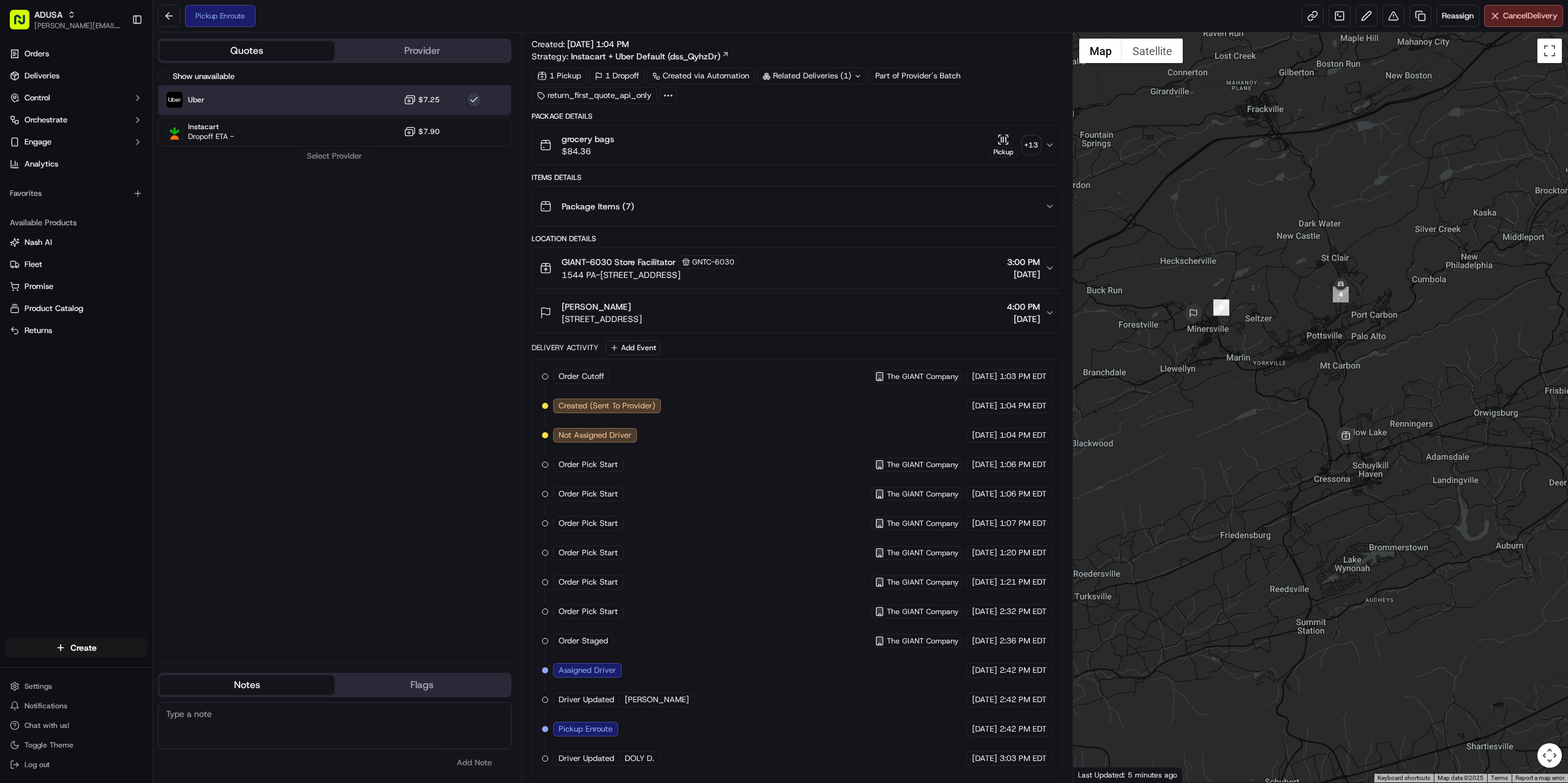
click at [348, 101] on div "Uber $7.25" at bounding box center [334, 100] width 354 height 29
click at [336, 160] on div "Show unavailable Uber $7.25 Instacart Dropoff ETA - $7.90 Select Provider" at bounding box center [334, 361] width 354 height 582
click at [266, 98] on div "Uber $7.25" at bounding box center [334, 100] width 354 height 29
click at [484, 93] on div "Uber $7.25" at bounding box center [334, 100] width 354 height 29
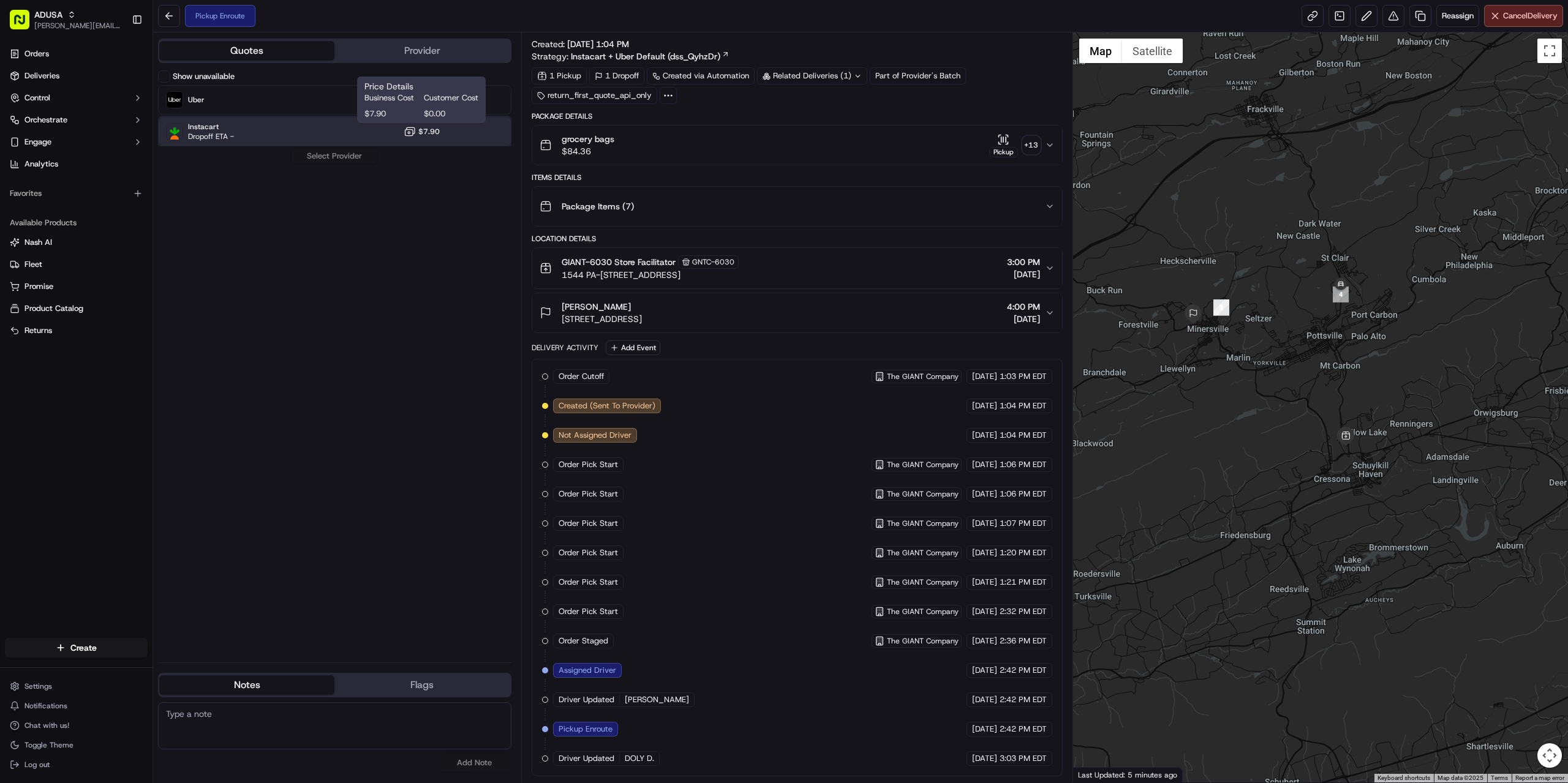
click at [334, 135] on div "Instacart Dropoff ETA - $7.90" at bounding box center [334, 132] width 354 height 29
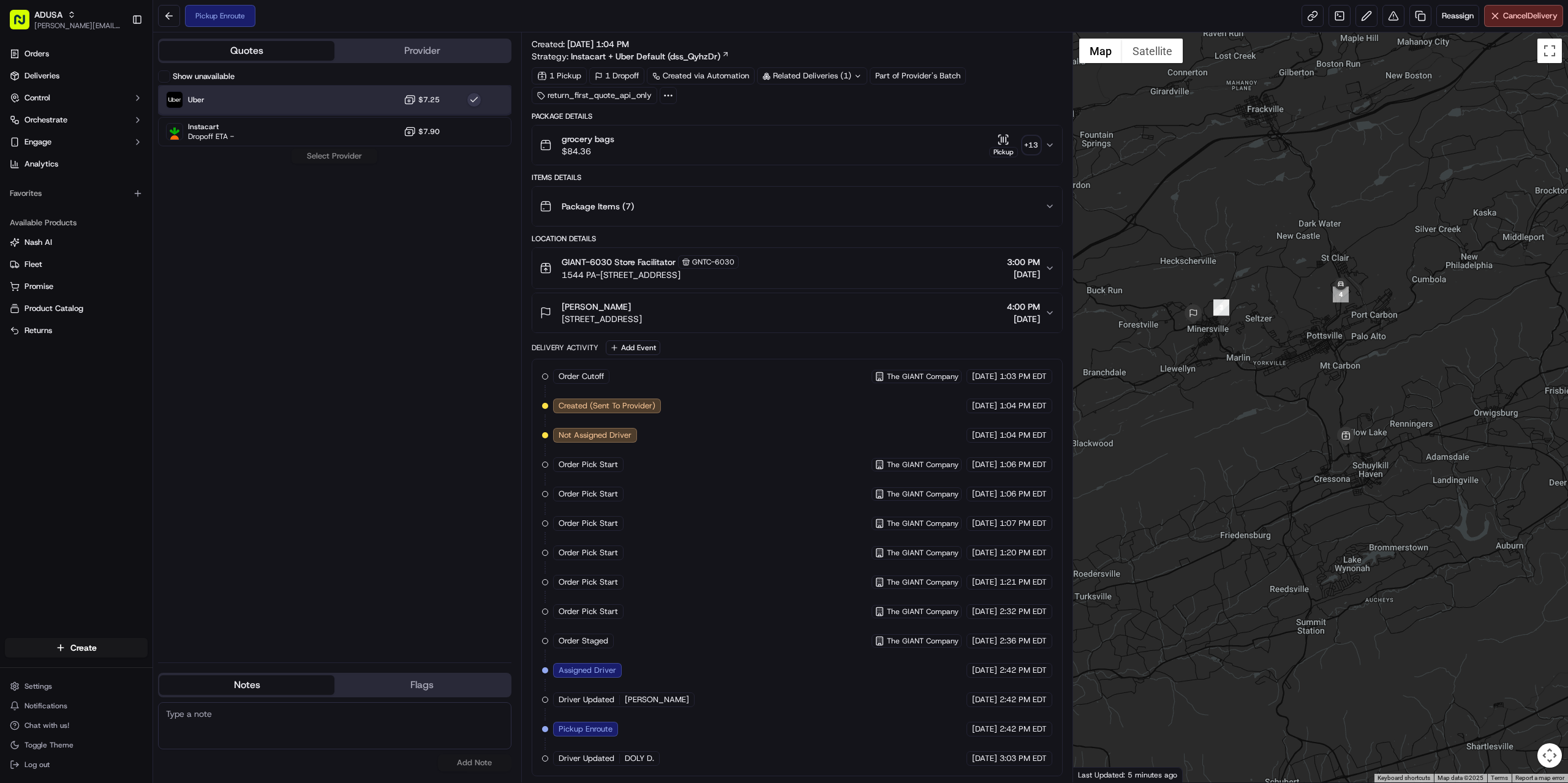
click at [345, 102] on div "Uber $7.25" at bounding box center [334, 100] width 354 height 29
click at [333, 152] on div "Show unavailable Uber $7.25 Instacart Dropoff ETA - $7.90 Select Provider" at bounding box center [334, 361] width 354 height 582
click at [698, 656] on div "Order Cutoff The GIANT Company 09/20/2025 1:03 PM EDT Created (Sent To Provider…" at bounding box center [797, 568] width 510 height 397
click at [829, 272] on div "GIANT-6030 Store Facilitator GNTC-6030 1544 PA-61, Ste 6100, Pottsville, PA 179…" at bounding box center [792, 268] width 505 height 26
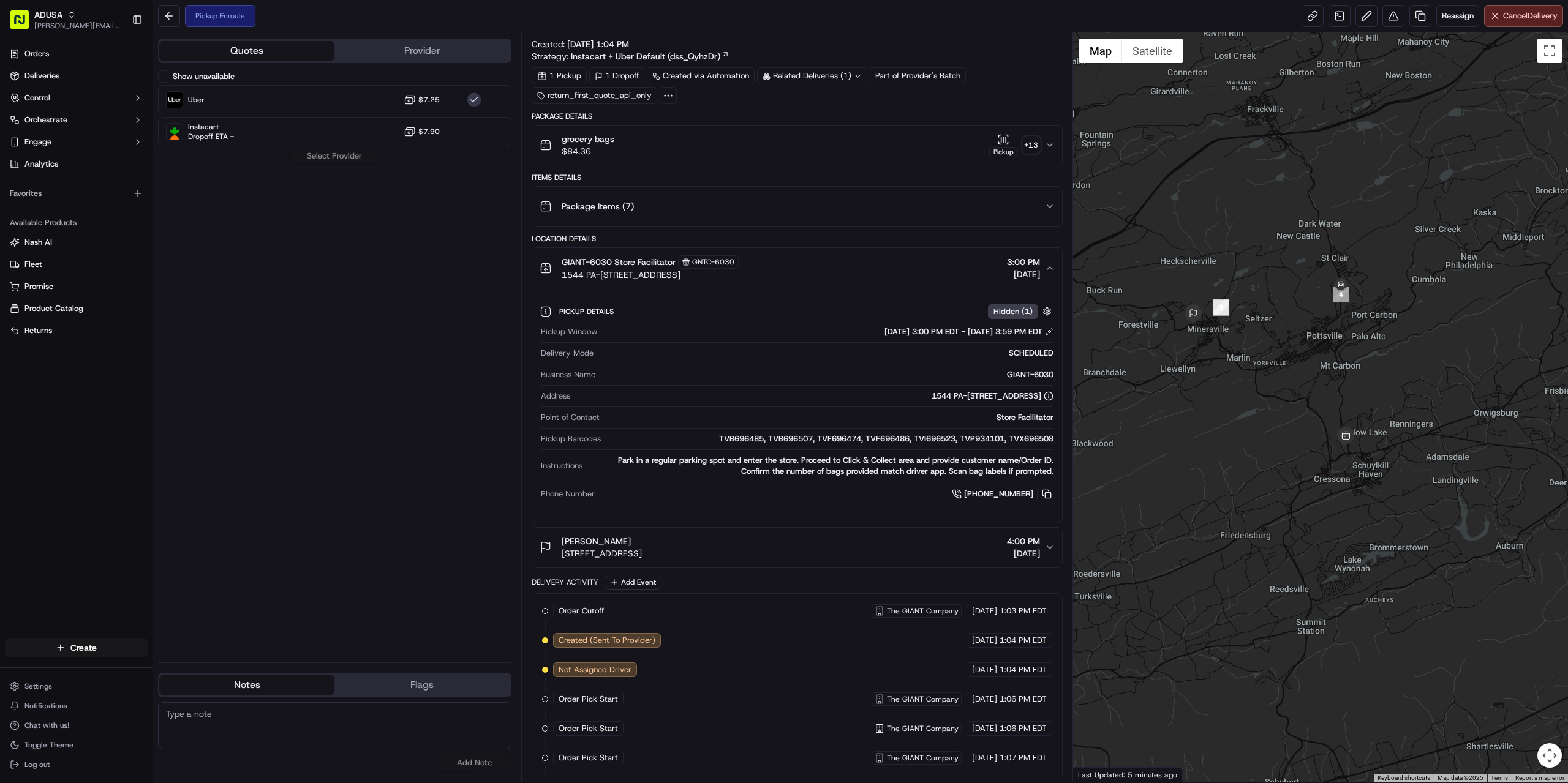
click at [803, 208] on div "Package Items ( 7 )" at bounding box center [792, 206] width 505 height 24
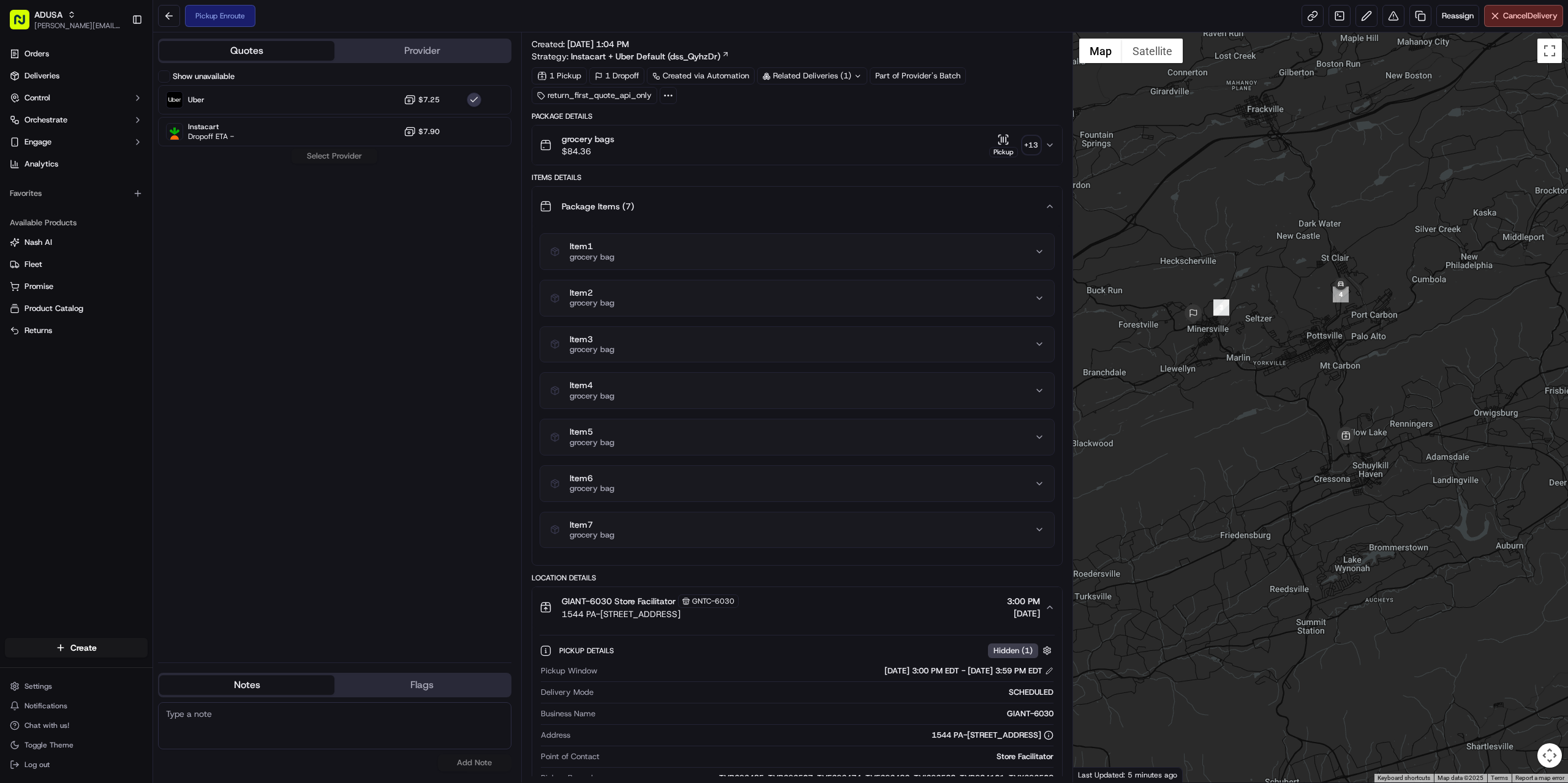
click at [803, 208] on div "Package Items ( 7 )" at bounding box center [792, 206] width 505 height 24
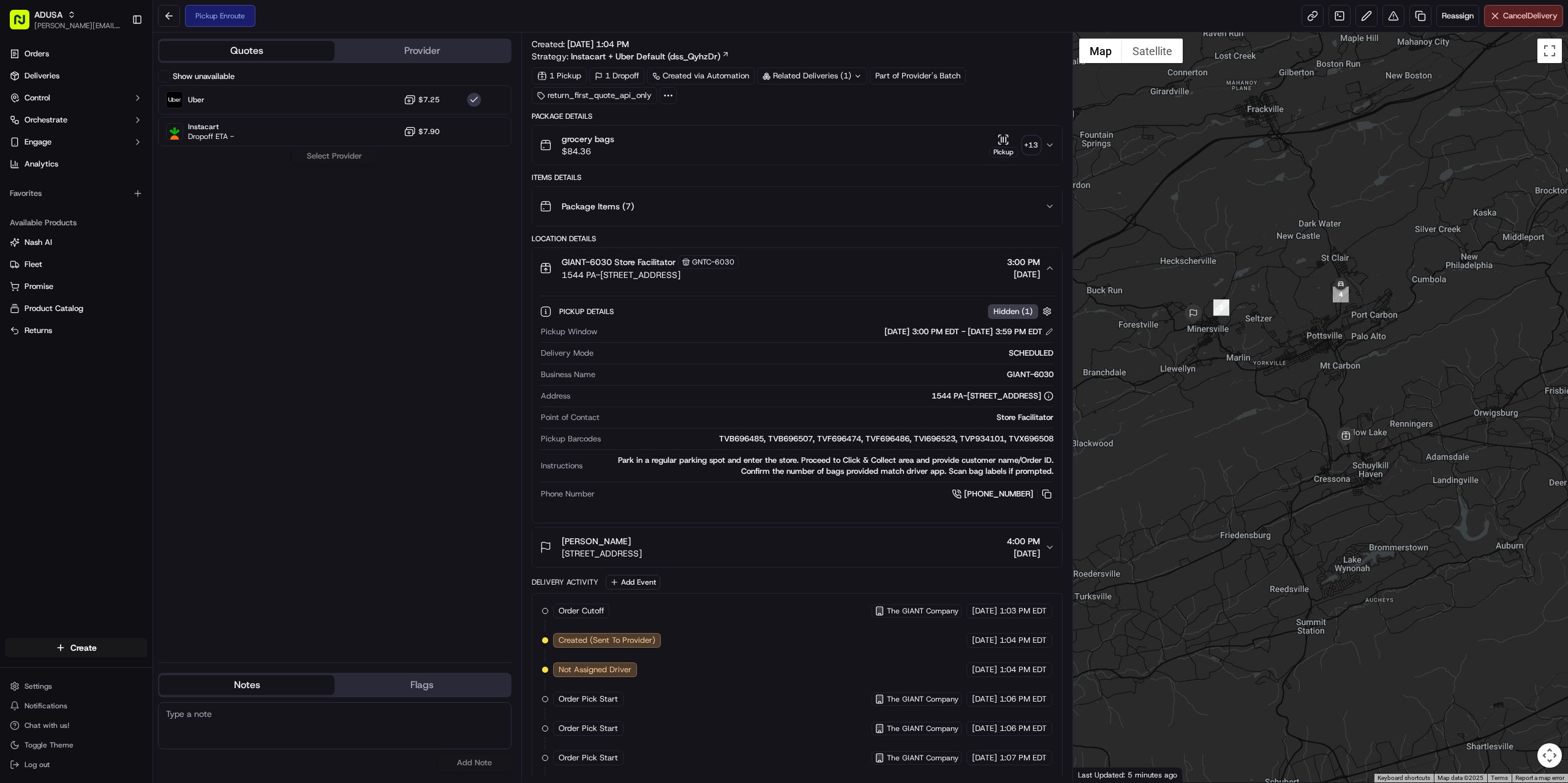
click at [784, 509] on div "Pickup Details Hidden ( 1 ) Pickup Window 09/20/2025 3:00 PM EDT - 09/20/2025 3…" at bounding box center [797, 401] width 529 height 225
click at [642, 552] on span "720 Sunbury St, Minersville, PA 17954, US" at bounding box center [601, 553] width 80 height 12
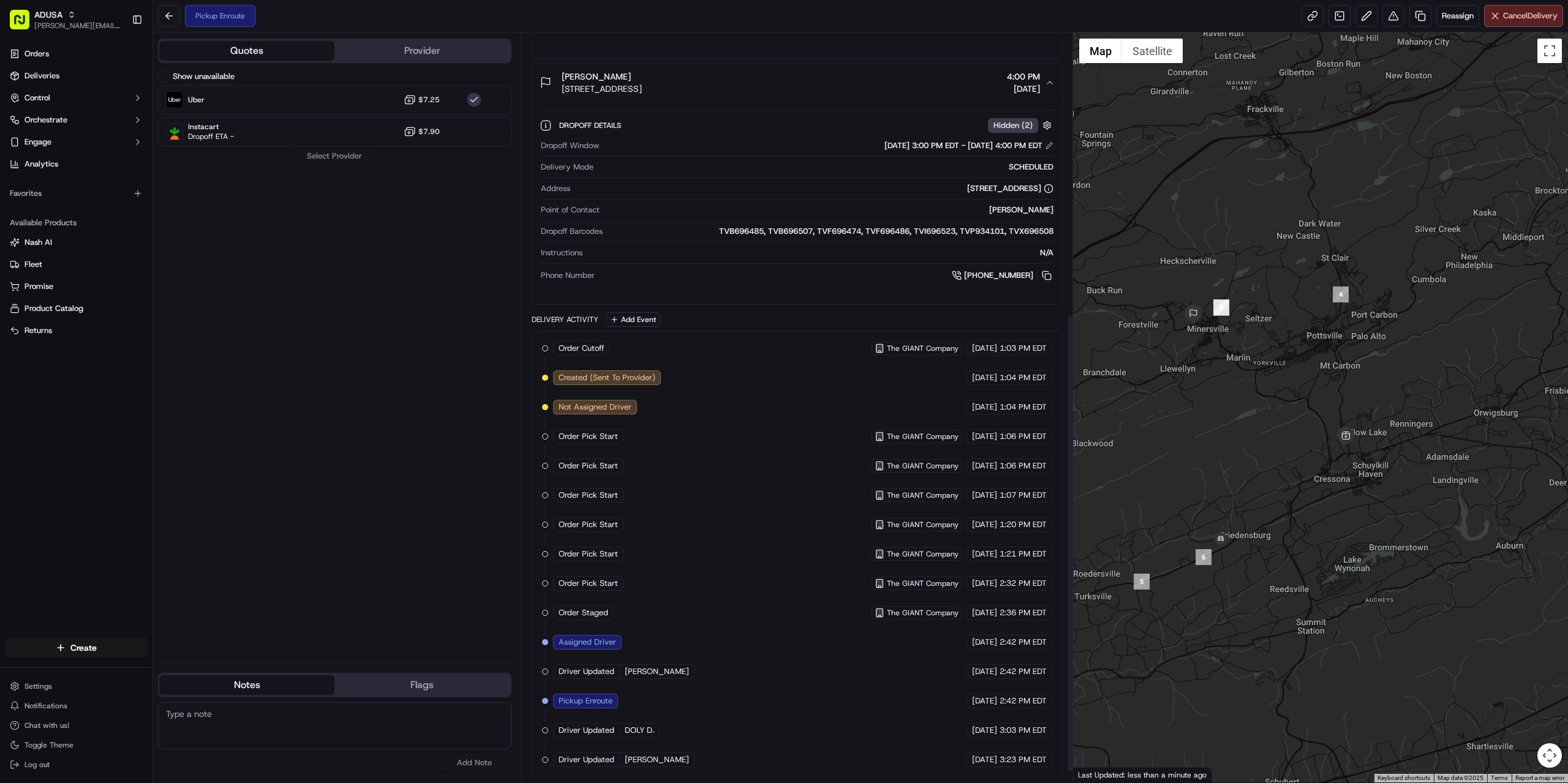
scroll to position [477, 0]
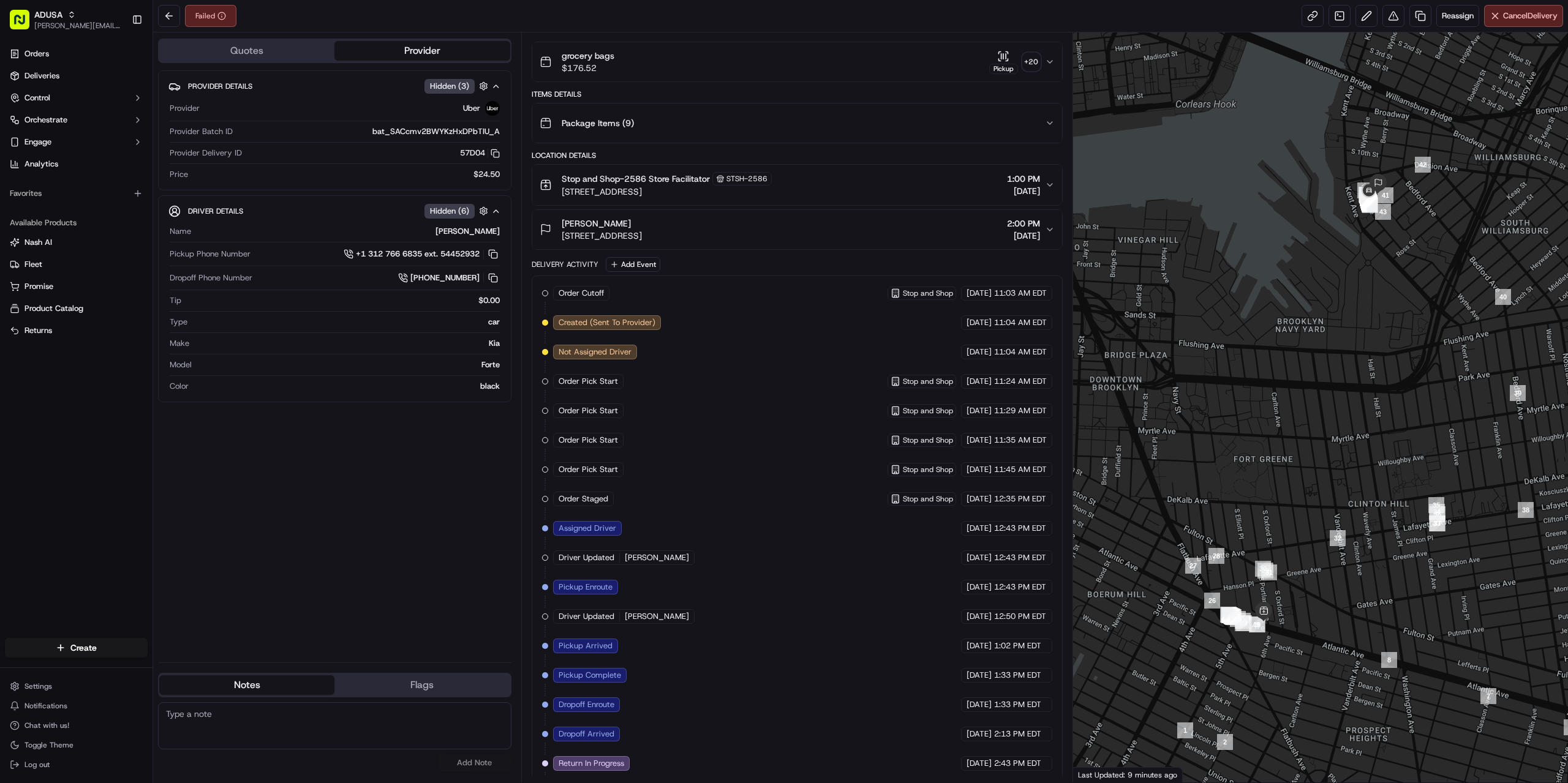
scroll to position [129, 0]
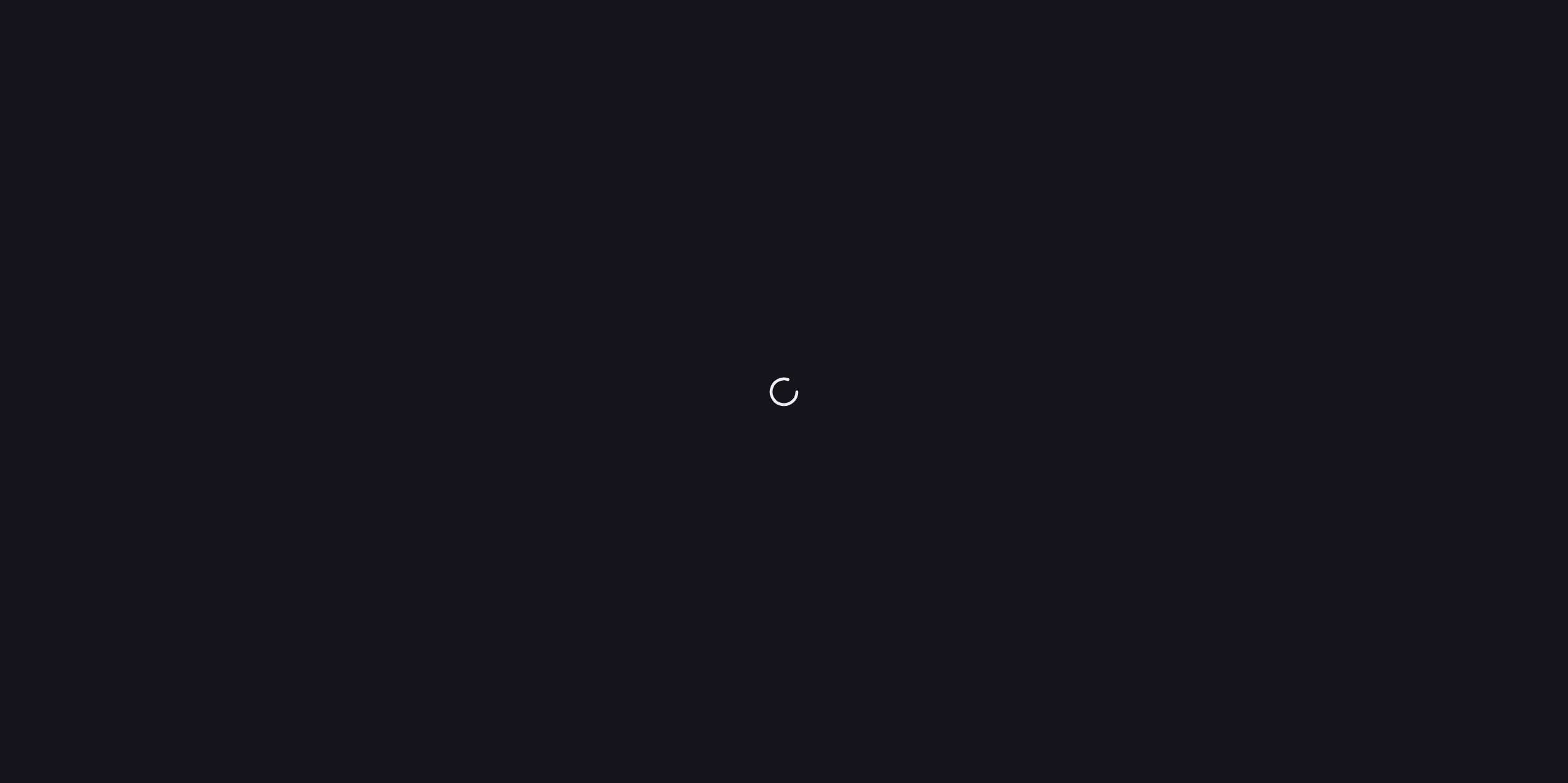
click at [1044, 708] on div at bounding box center [784, 391] width 1568 height 783
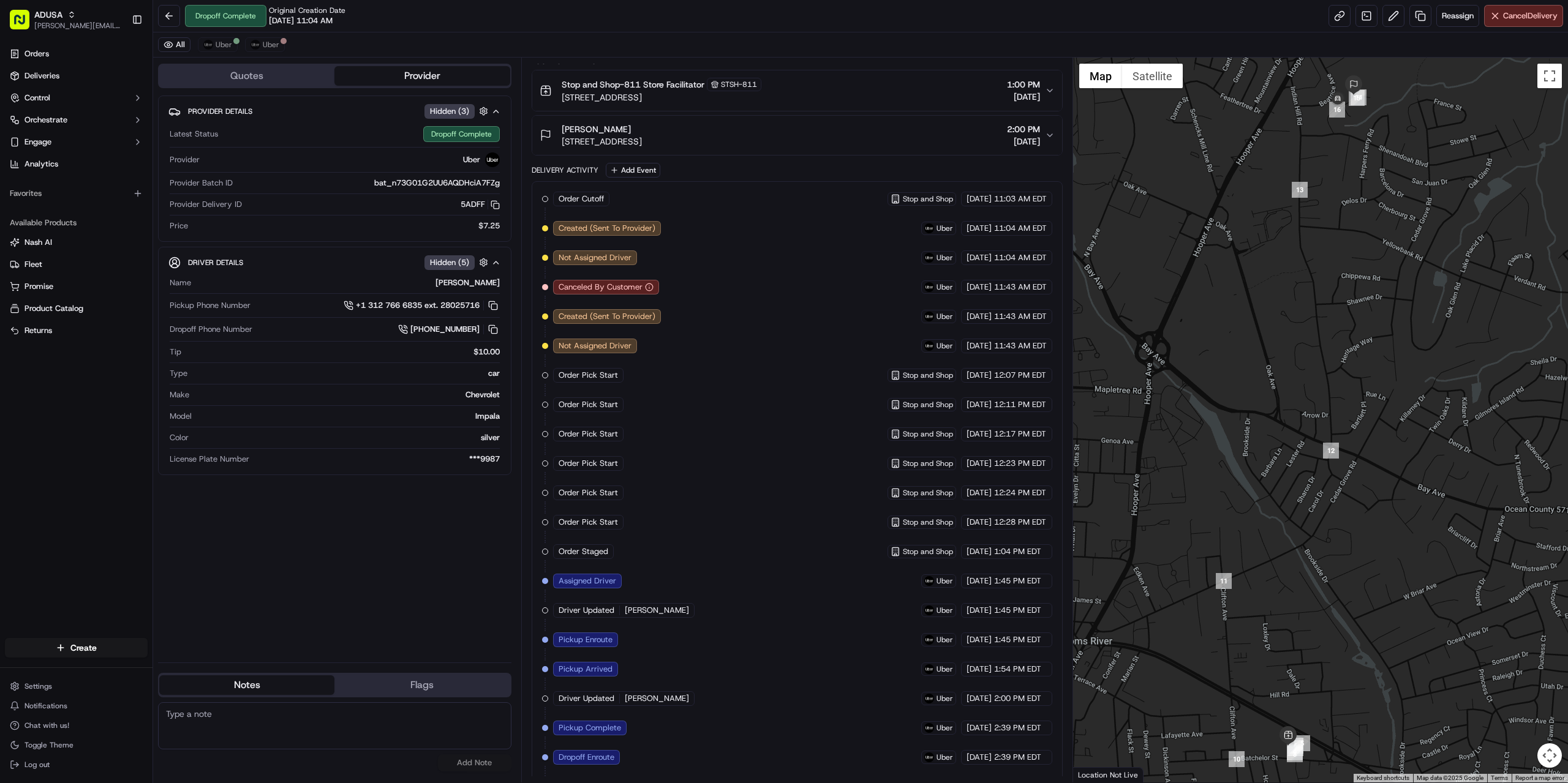
scroll to position [272, 0]
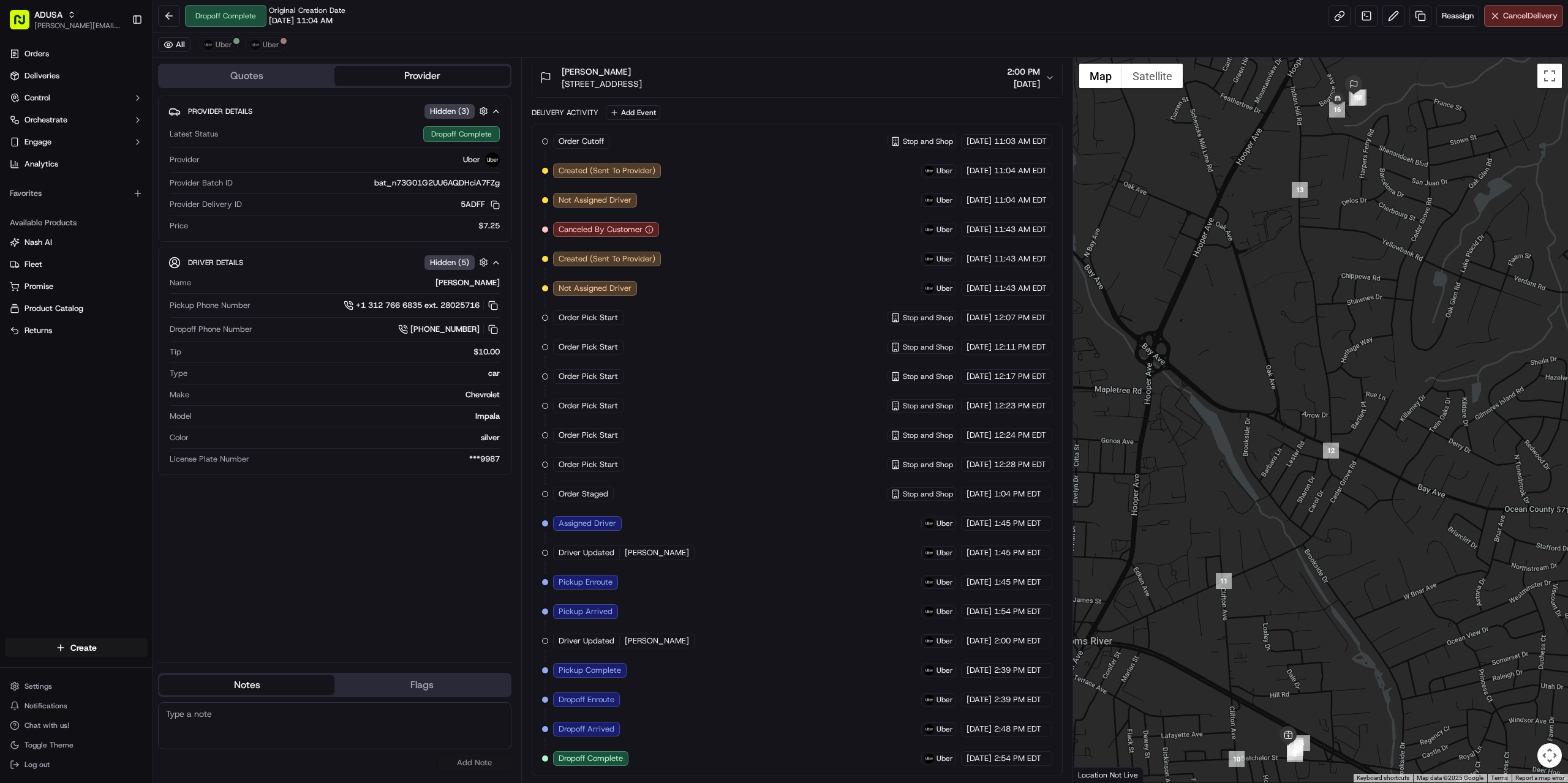
paste textarea "per cust bad experience with driver crystal. there was a female driver but a ma…"
type textarea "per cust bad experience with driver crystal. there was a female driver but a ma…"
click at [469, 761] on button "Add Note" at bounding box center [474, 763] width 74 height 17
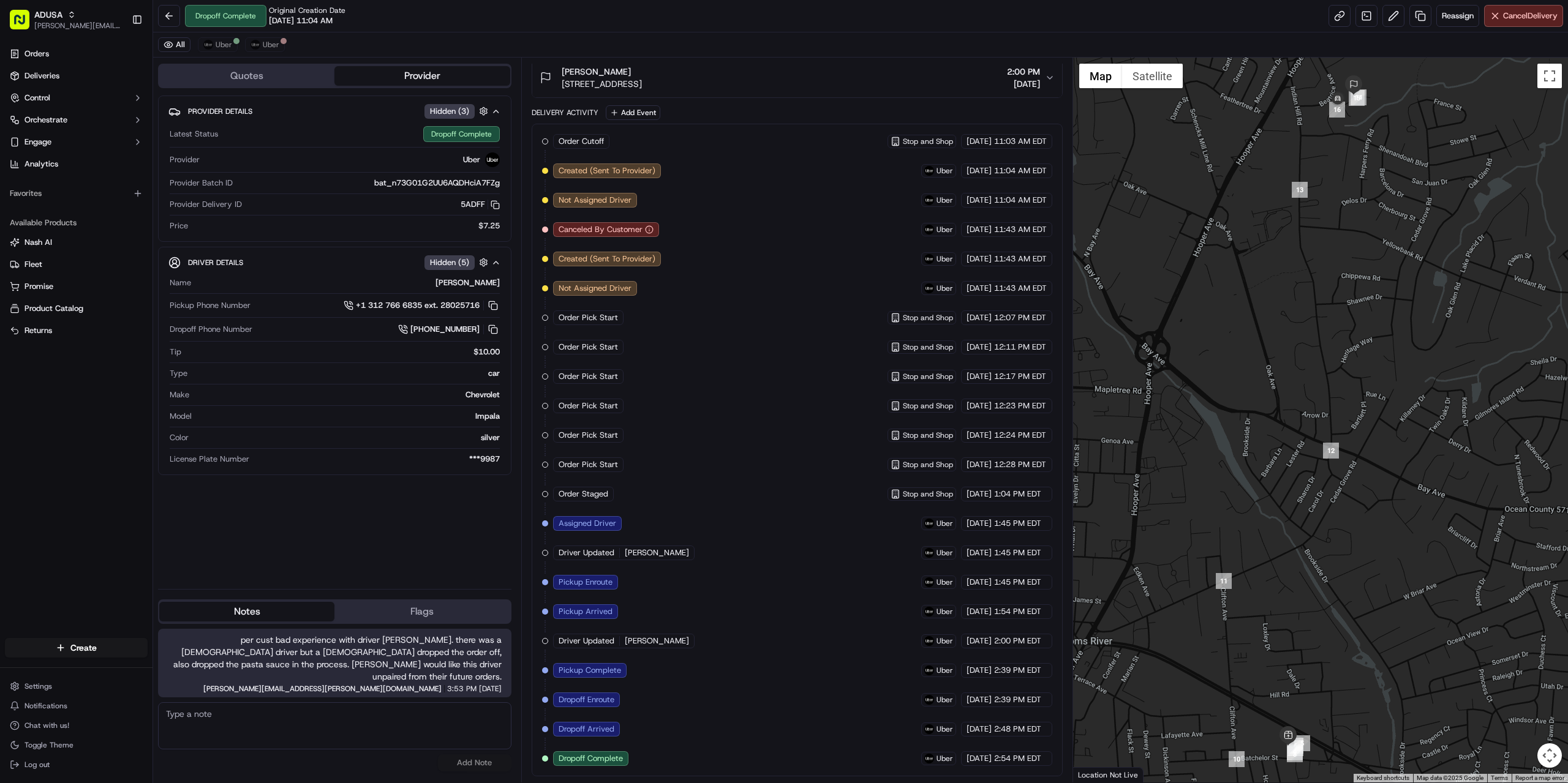
click at [400, 558] on div "Provider Details Hidden ( 3 ) Latest Status Dropoff Complete Provider Uber Prov…" at bounding box center [334, 337] width 354 height 484
click at [406, 568] on div "Provider Details Hidden ( 3 ) Latest Status Dropoff Complete Provider Uber Prov…" at bounding box center [334, 337] width 354 height 484
click at [369, 579] on div "Provider Details Hidden ( 3 ) Latest Status Dropoff Complete Provider Uber Prov…" at bounding box center [334, 337] width 354 height 484
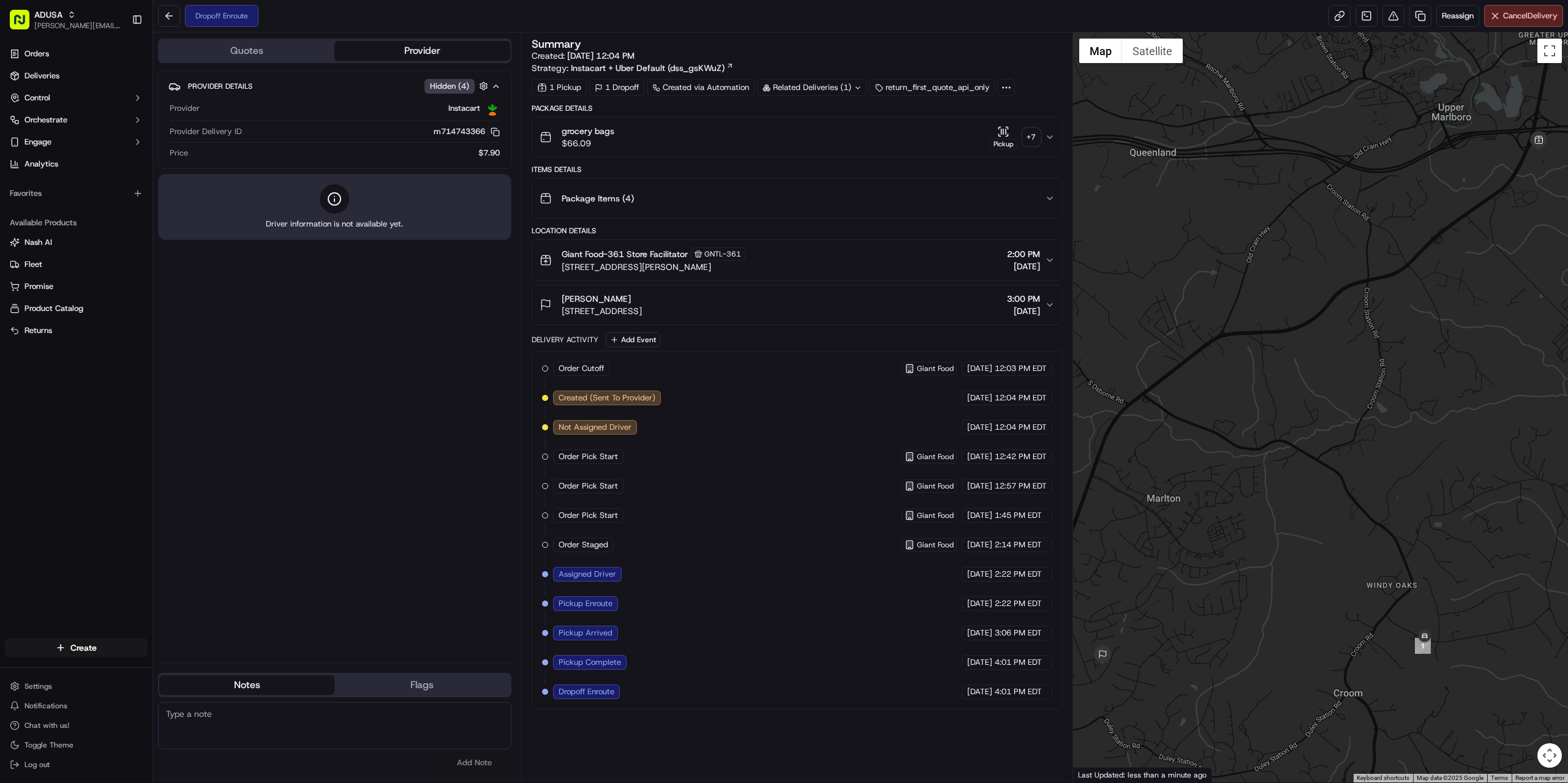
click at [792, 736] on div "Summary Created: [DATE] 12:04 PM Strategy: Instacart + Uber Default (dss_gsKWuZ…" at bounding box center [797, 407] width 531 height 738
click at [1178, 604] on div at bounding box center [1321, 407] width 496 height 750
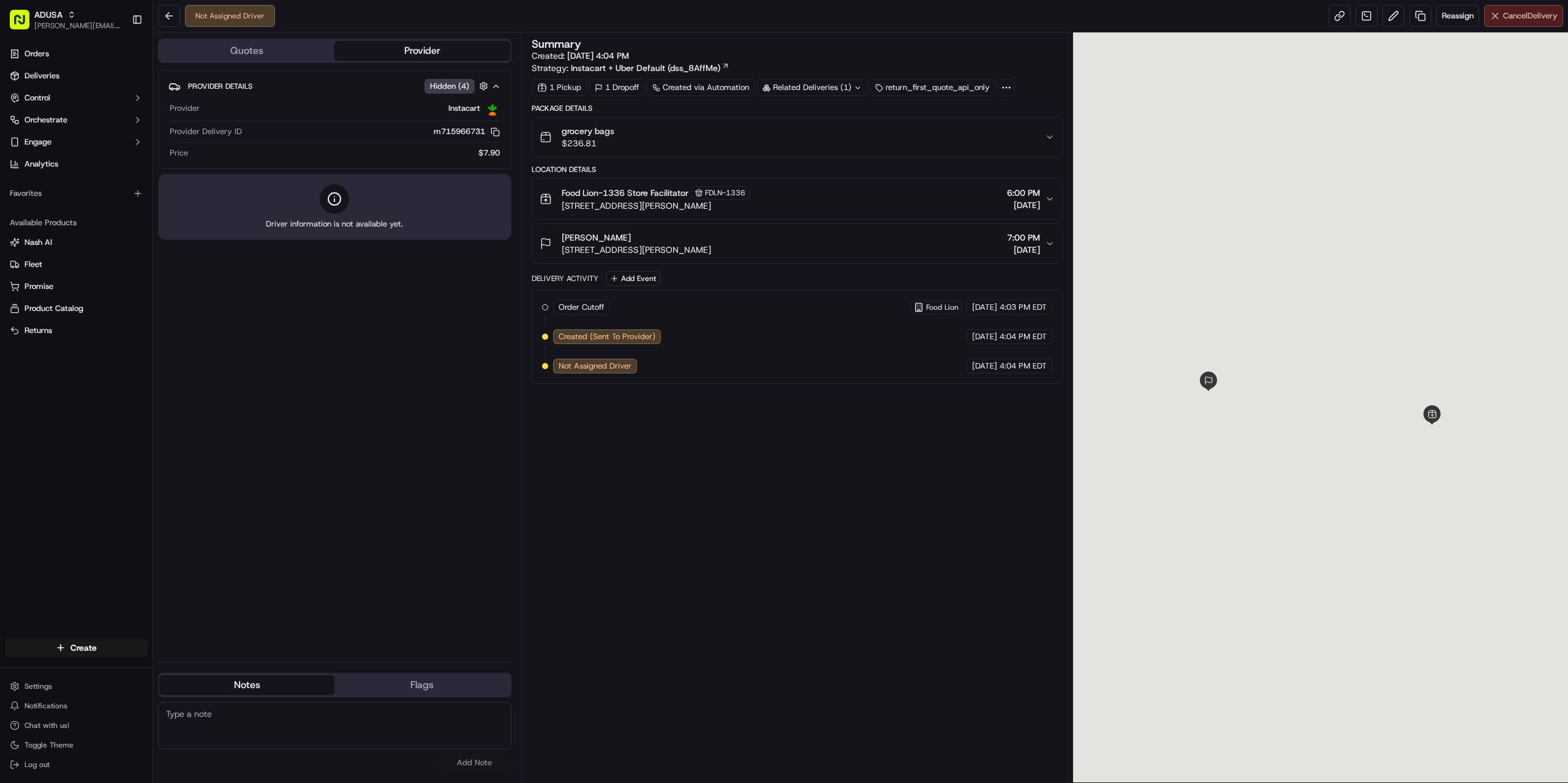
click at [1537, 15] on span "Cancel Delivery" at bounding box center [1530, 15] width 54 height 11
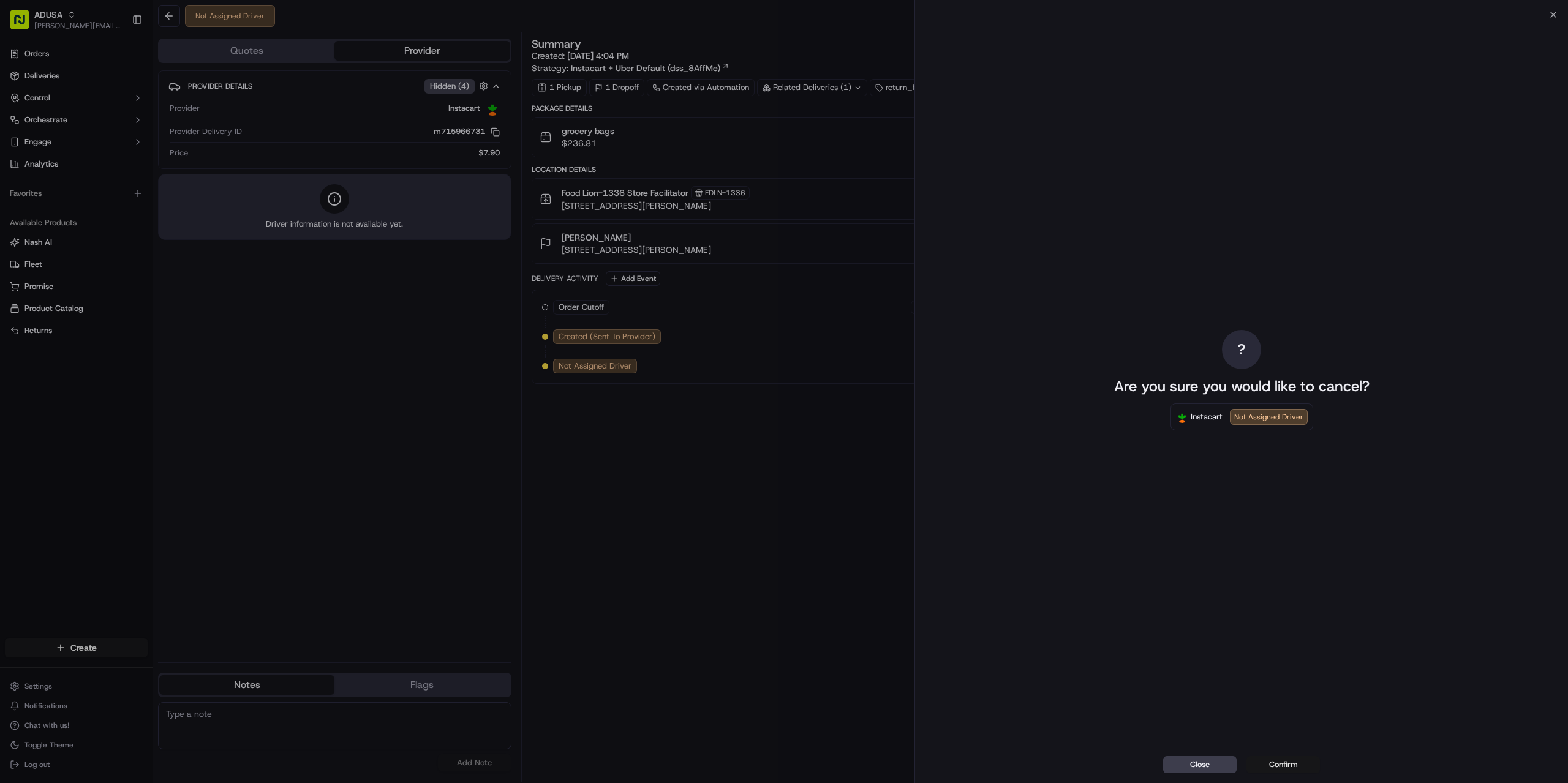
click at [1269, 763] on button "Confirm" at bounding box center [1283, 764] width 74 height 17
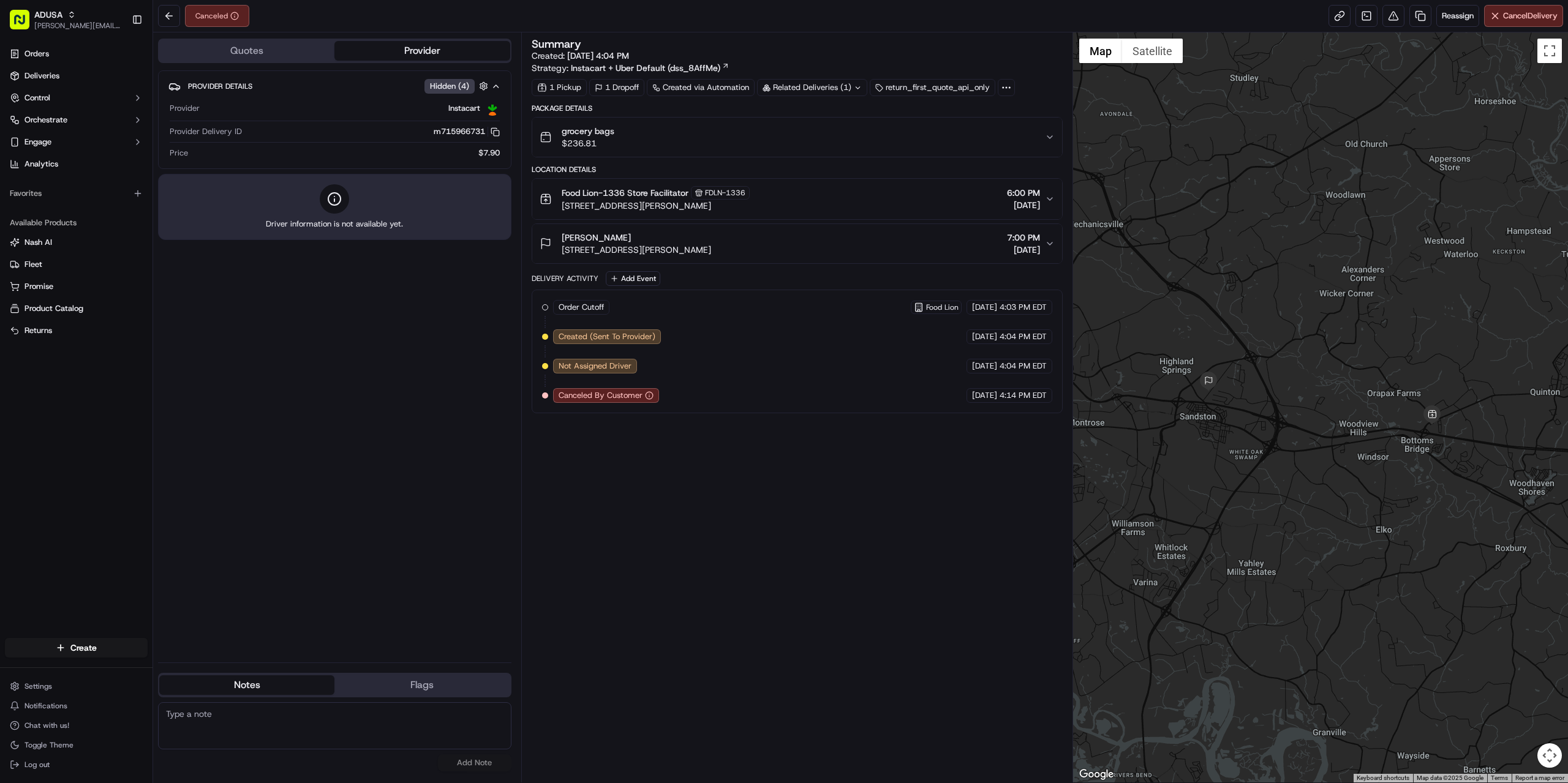
click at [408, 601] on div "Provider Details Hidden ( 4 ) Provider Instacart Provider Delivery ID m71596673…" at bounding box center [334, 361] width 354 height 582
click at [221, 726] on textarea at bounding box center [334, 726] width 354 height 47
paste textarea "store confirmed cancellation."
type textarea "store confirmed cancellation."
click at [481, 761] on button "Add Note" at bounding box center [474, 763] width 74 height 17
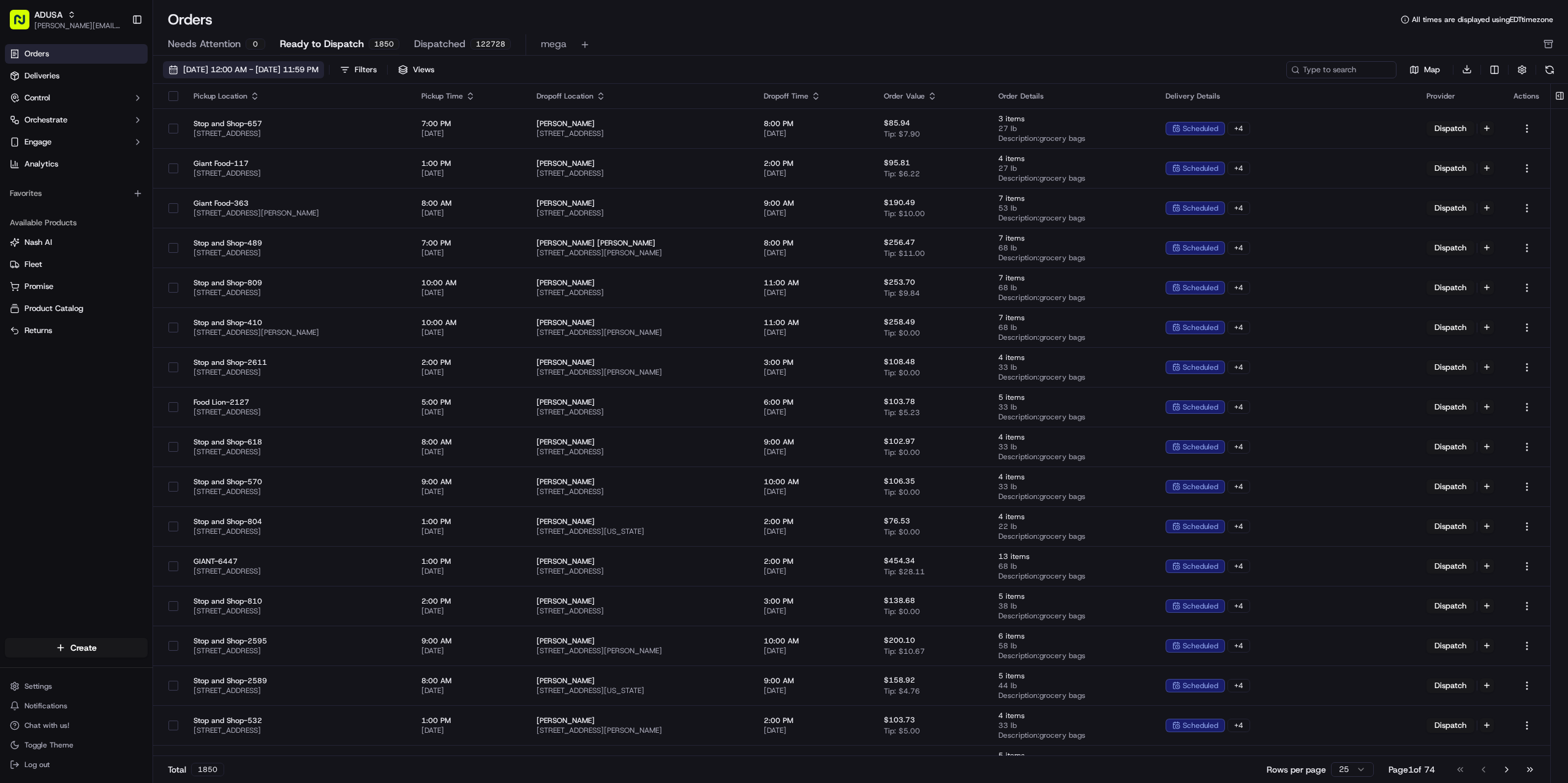
click at [317, 72] on span "[DATE] 12:00 AM - [DATE] 11:59 PM" at bounding box center [251, 70] width 136 height 11
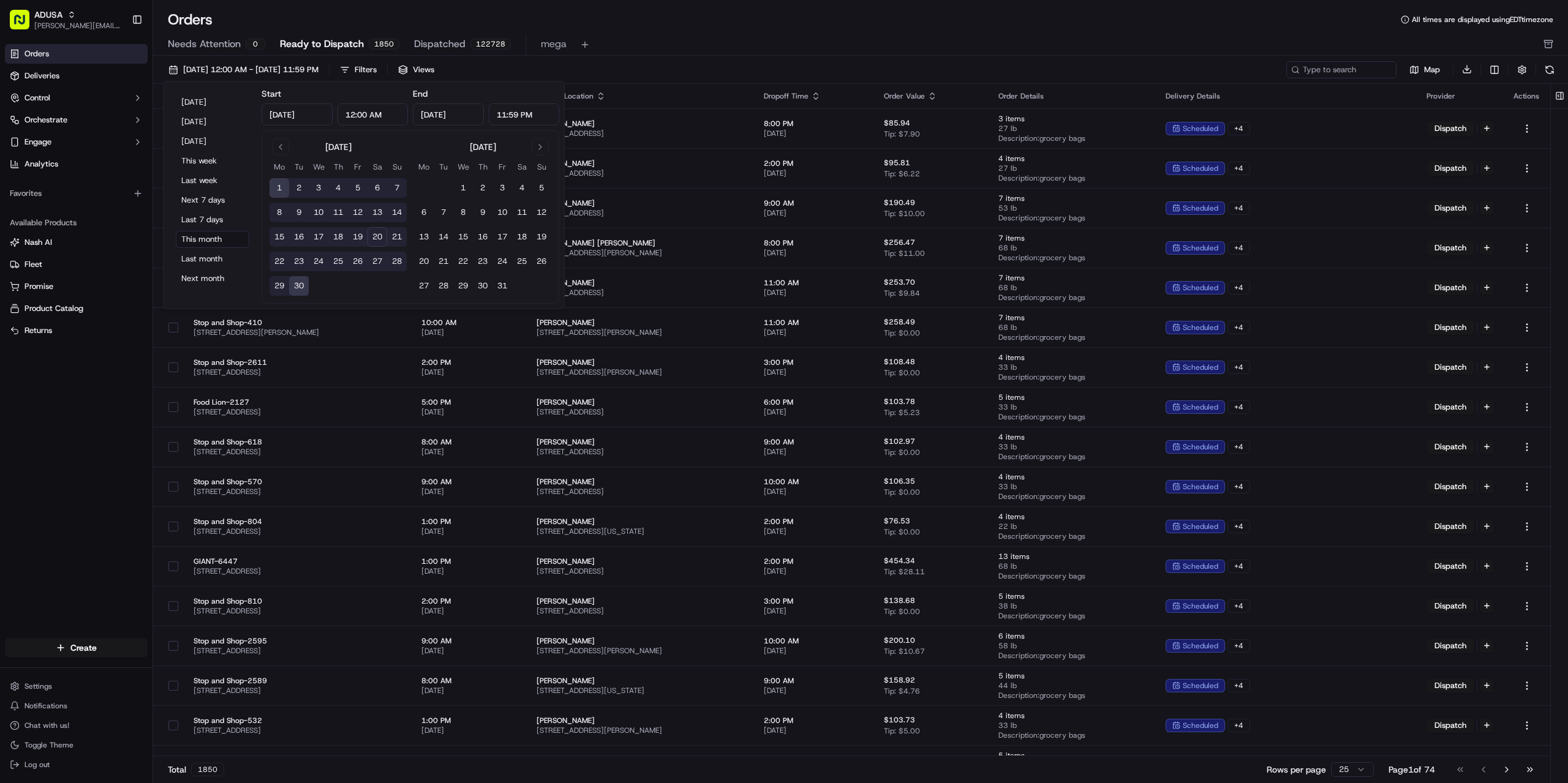
click at [377, 245] on button "20" at bounding box center [377, 236] width 20 height 20
type input "[DATE]"
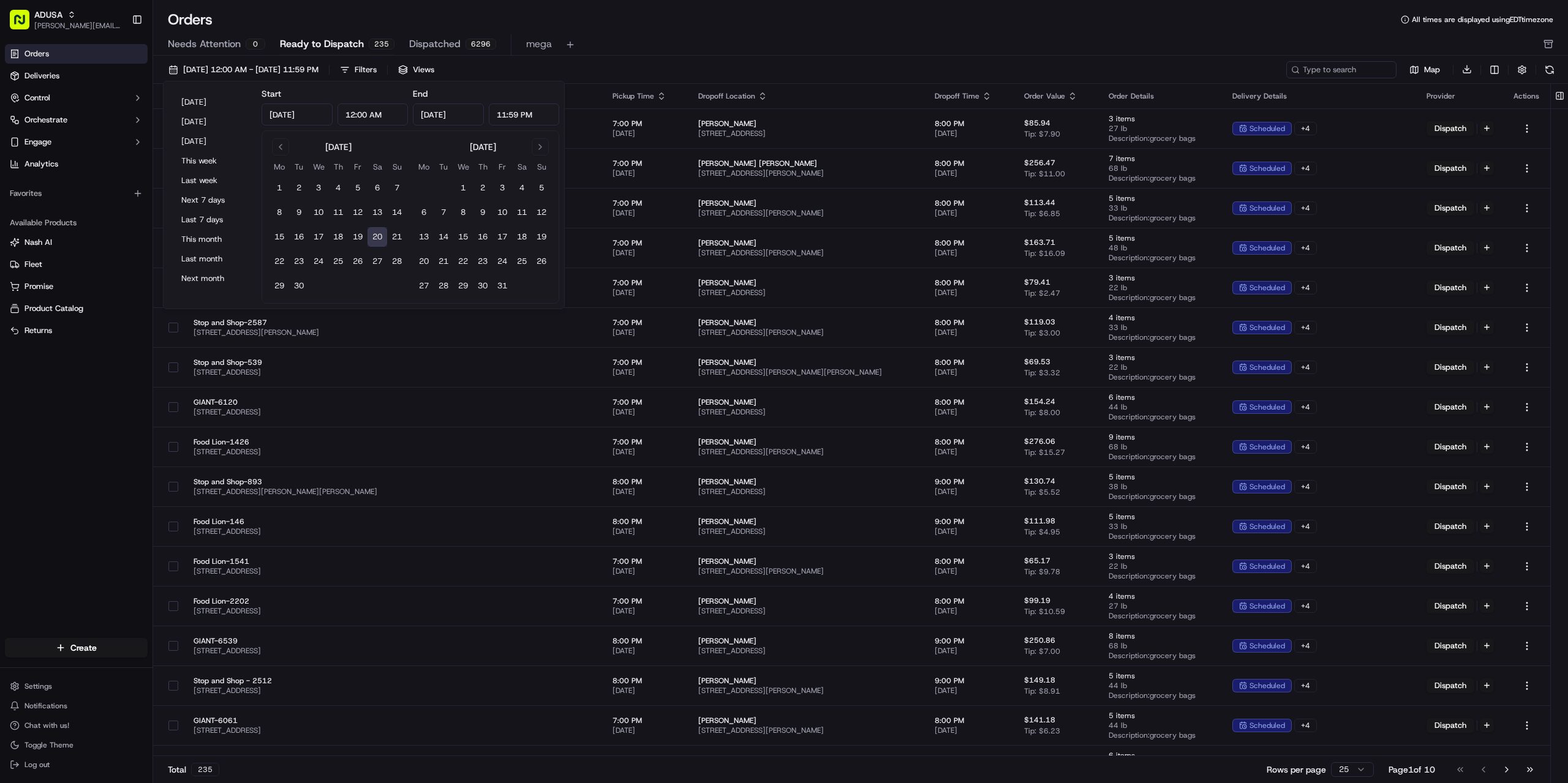
click at [728, 37] on div "Needs Attention 0 Ready to Dispatch 235 Dispatched 6296 mega" at bounding box center [852, 45] width 1368 height 21
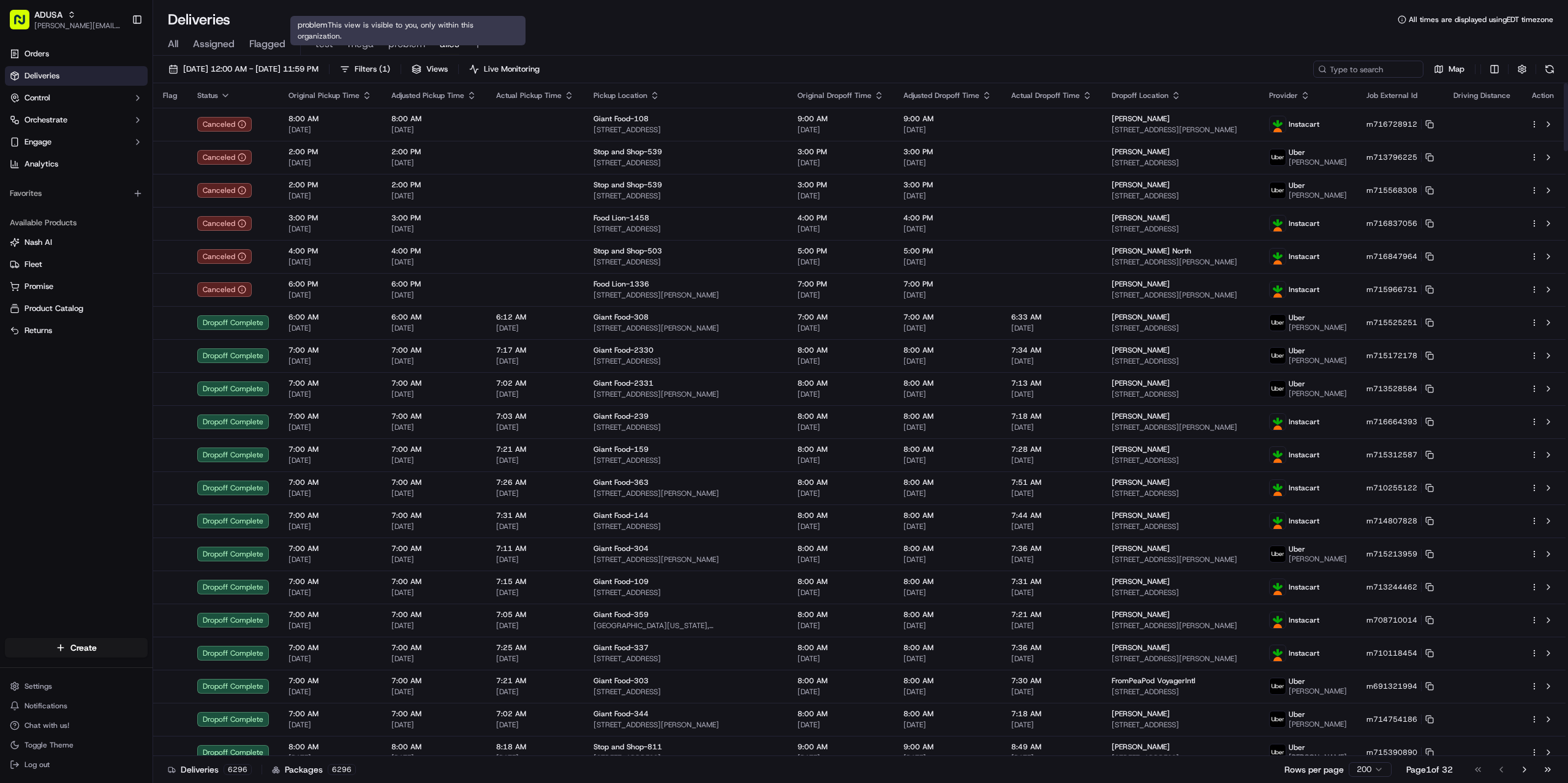
click at [400, 42] on span "problem" at bounding box center [406, 43] width 36 height 15
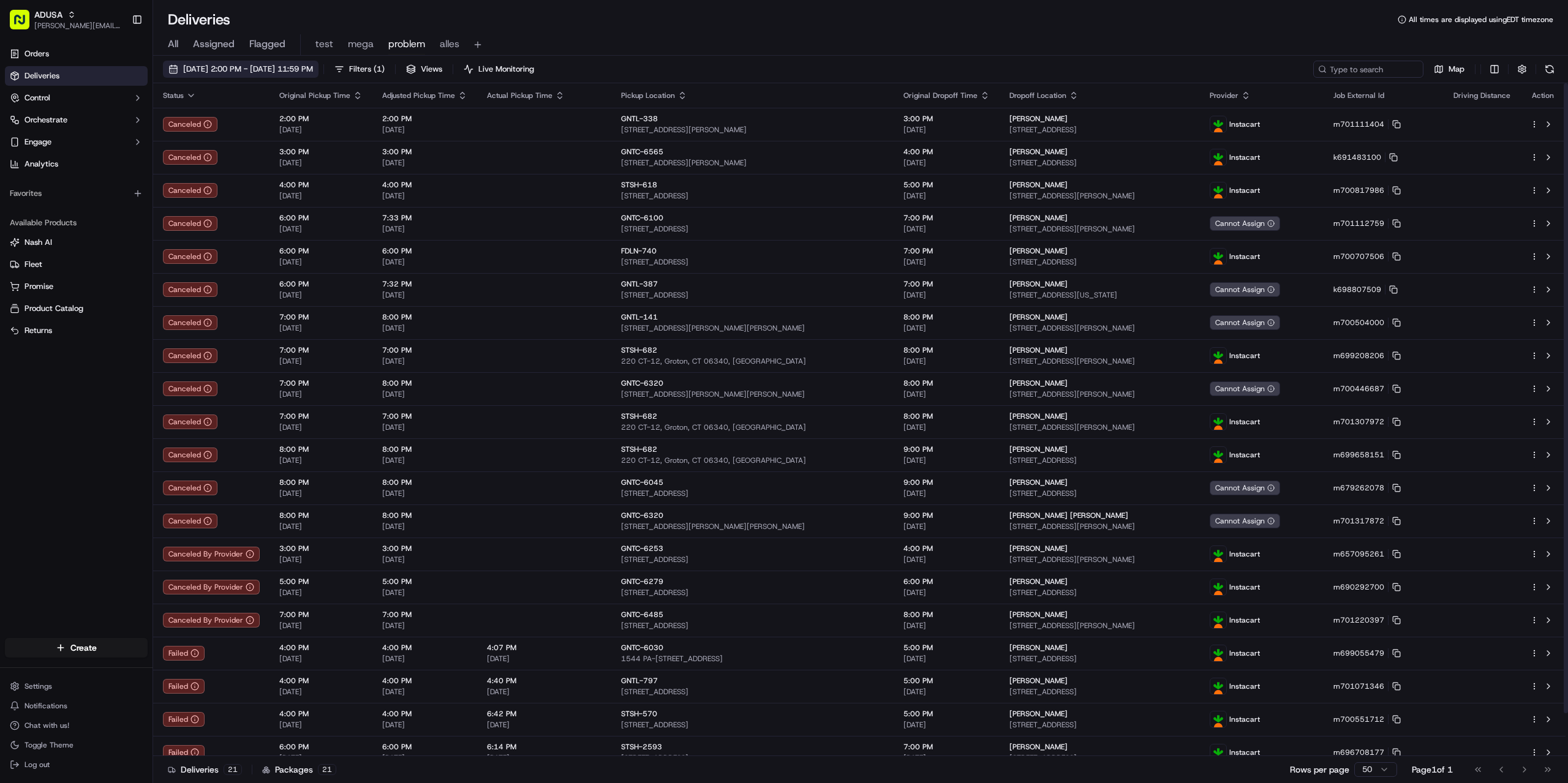
click at [275, 67] on span "07/24/2025 2:00 PM - 07/24/2025 11:59 PM" at bounding box center [247, 69] width 130 height 11
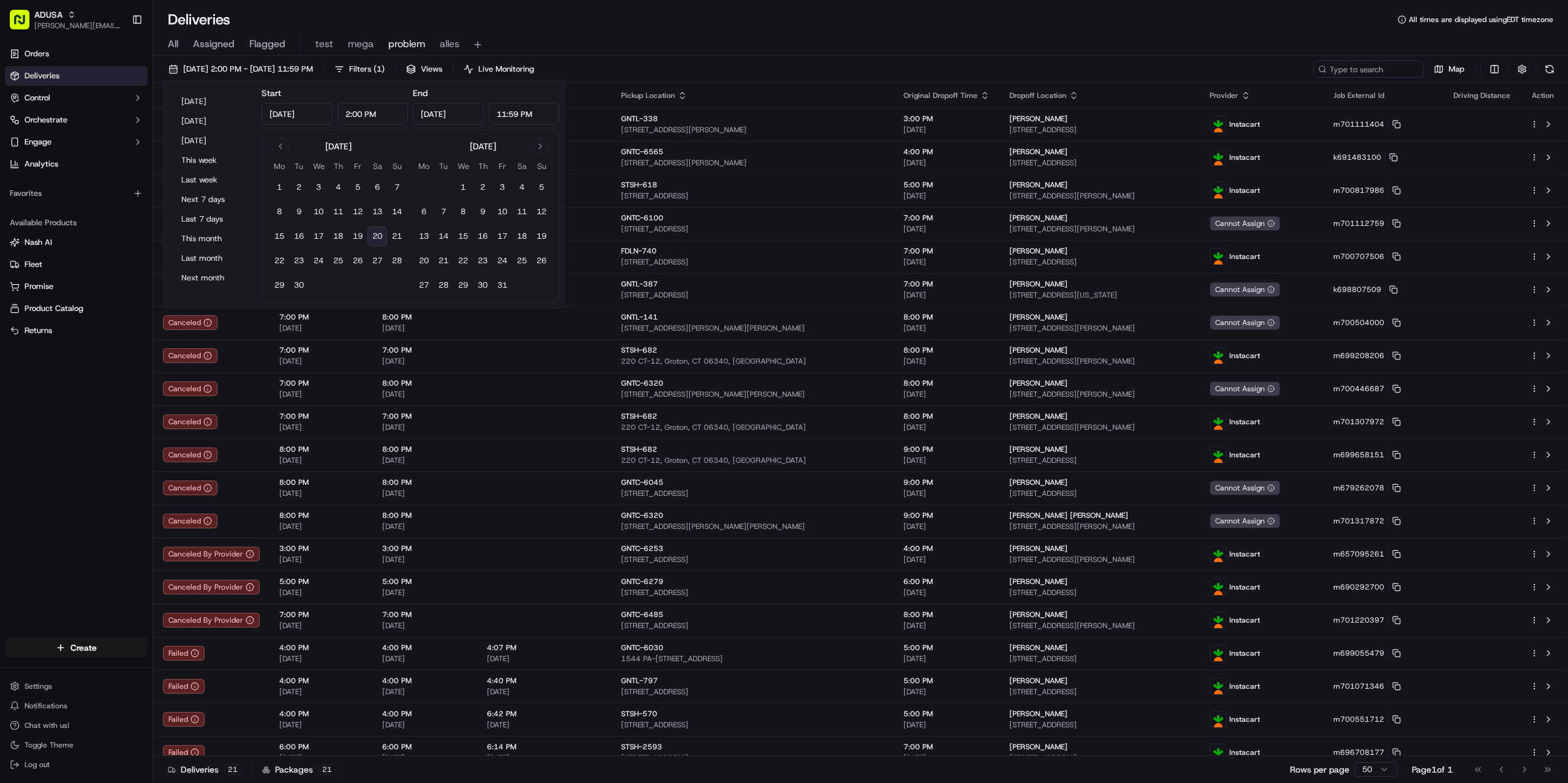
click at [381, 231] on button "20" at bounding box center [377, 236] width 20 height 20
type input "Sep 20, 2025"
type input "12:00 AM"
type input "Sep 20, 2025"
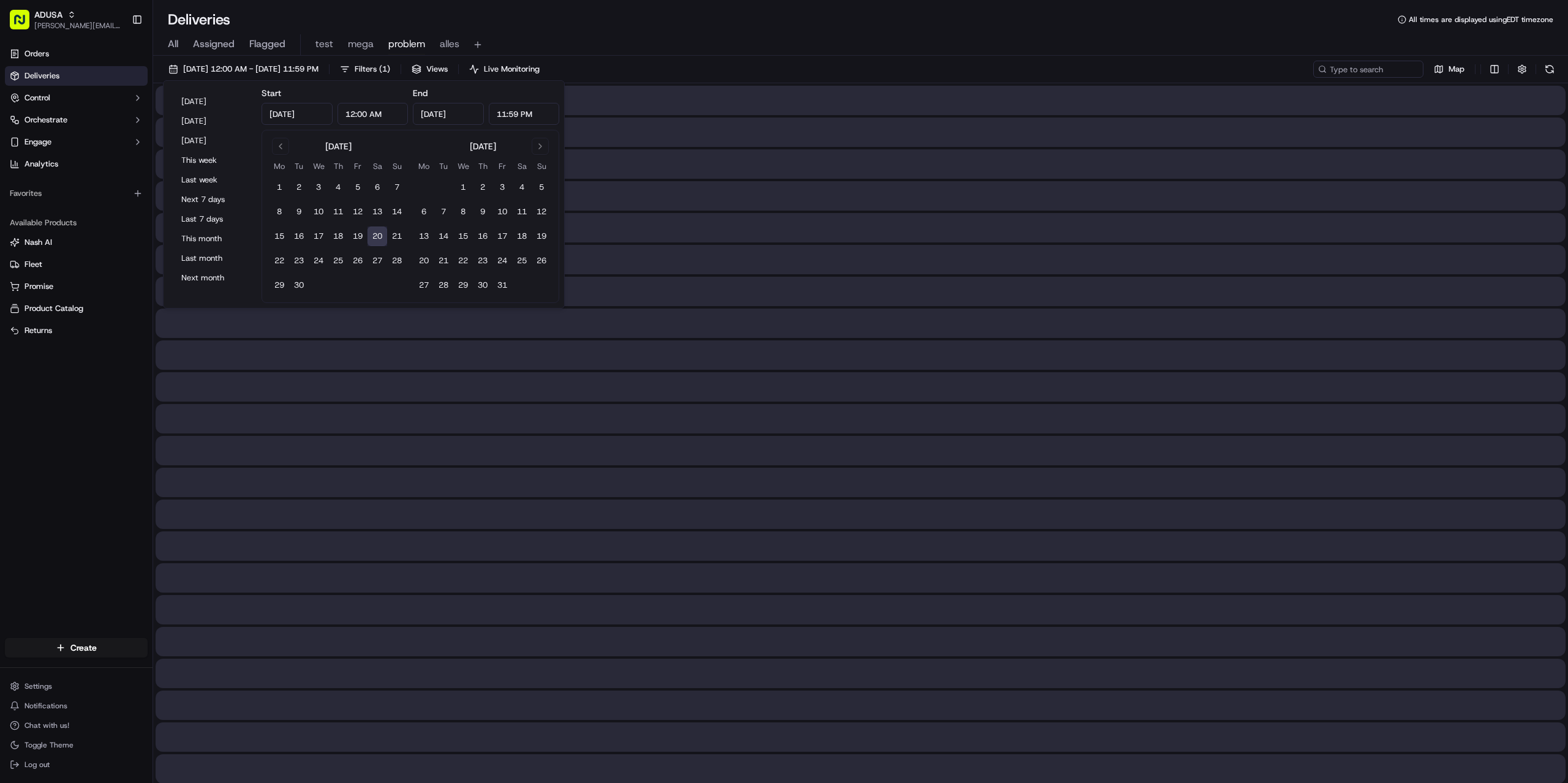
click at [661, 32] on div "All Assigned Flagged test mega problem alles" at bounding box center [860, 42] width 1415 height 26
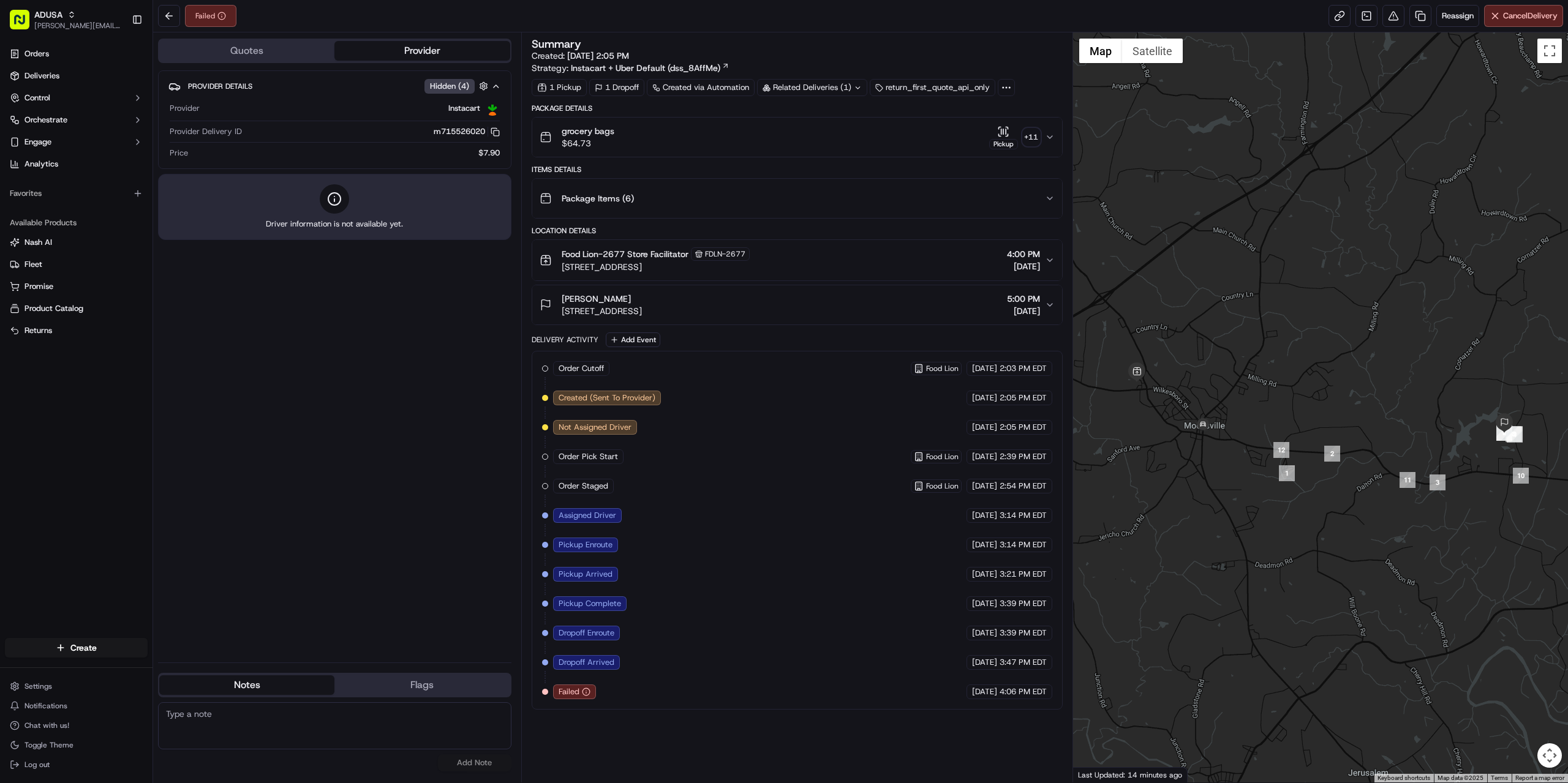
click at [373, 733] on textarea at bounding box center [334, 726] width 354 height 47
paste textarea "per store driver could not scan id, brought alcohol back to store."
type textarea "per store driver could not scan id, brought alcohol back to store."
click at [478, 763] on button "Add Note" at bounding box center [474, 763] width 74 height 17
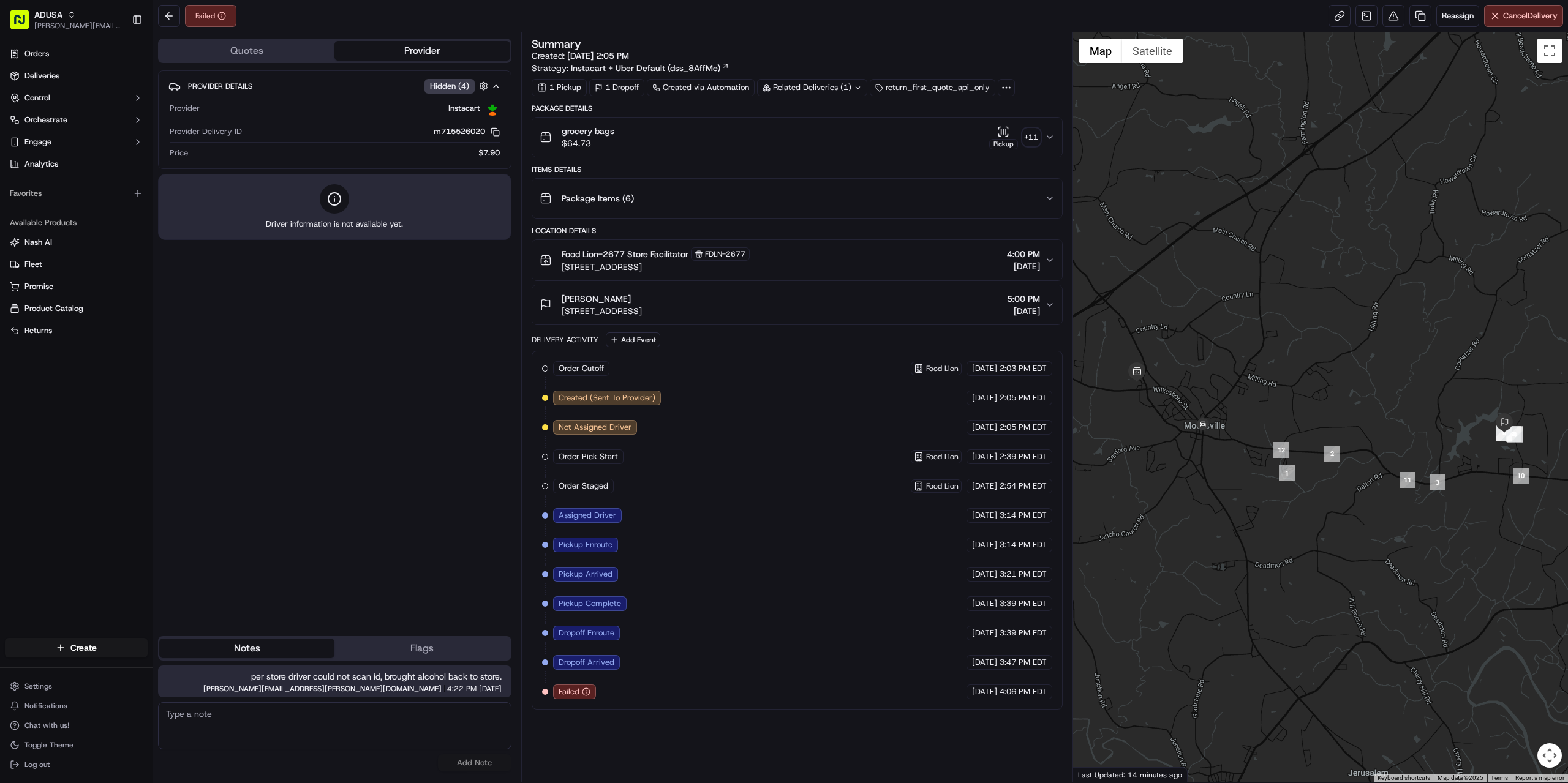
drag, startPoint x: 250, startPoint y: 723, endPoint x: 260, endPoint y: 724, distance: 10.0
click at [255, 723] on textarea at bounding box center [334, 726] width 354 height 47
type textarea "pop was delivered."
click at [468, 761] on button "Add Note" at bounding box center [474, 763] width 74 height 17
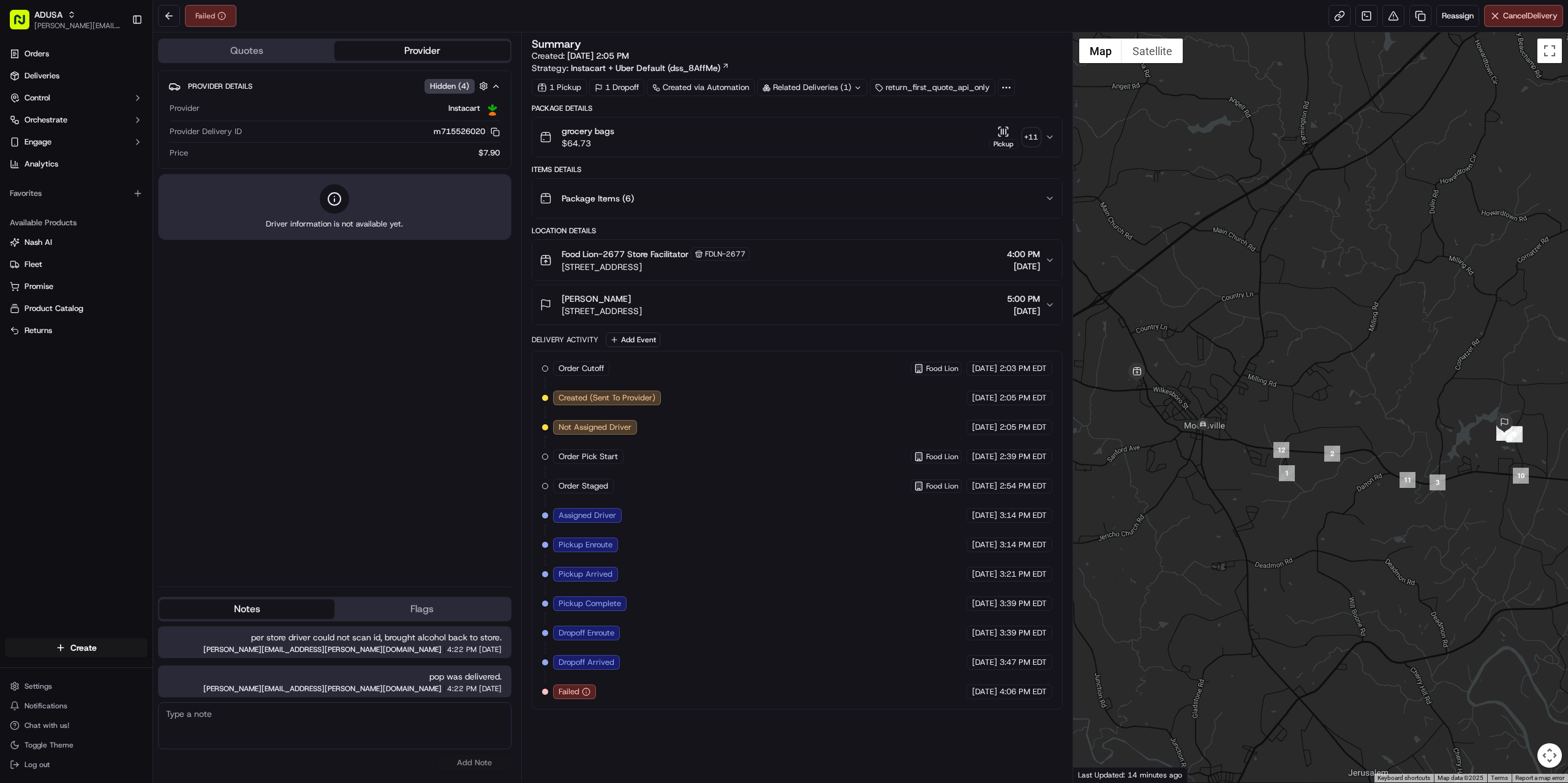
drag, startPoint x: 248, startPoint y: 639, endPoint x: 510, endPoint y: 635, distance: 262.0
click at [510, 635] on div "per store driver could not scan id, brought alcohol back to store. [PERSON_NAME…" at bounding box center [334, 642] width 354 height 32
copy span "per store driver could not scan id, brought alcohol back to store."
drag, startPoint x: 434, startPoint y: 674, endPoint x: 509, endPoint y: 672, distance: 75.0
click at [509, 672] on div "pop was delivered. [PERSON_NAME][EMAIL_ADDRESS][PERSON_NAME][DOMAIN_NAME] 4:22 …" at bounding box center [334, 681] width 354 height 32
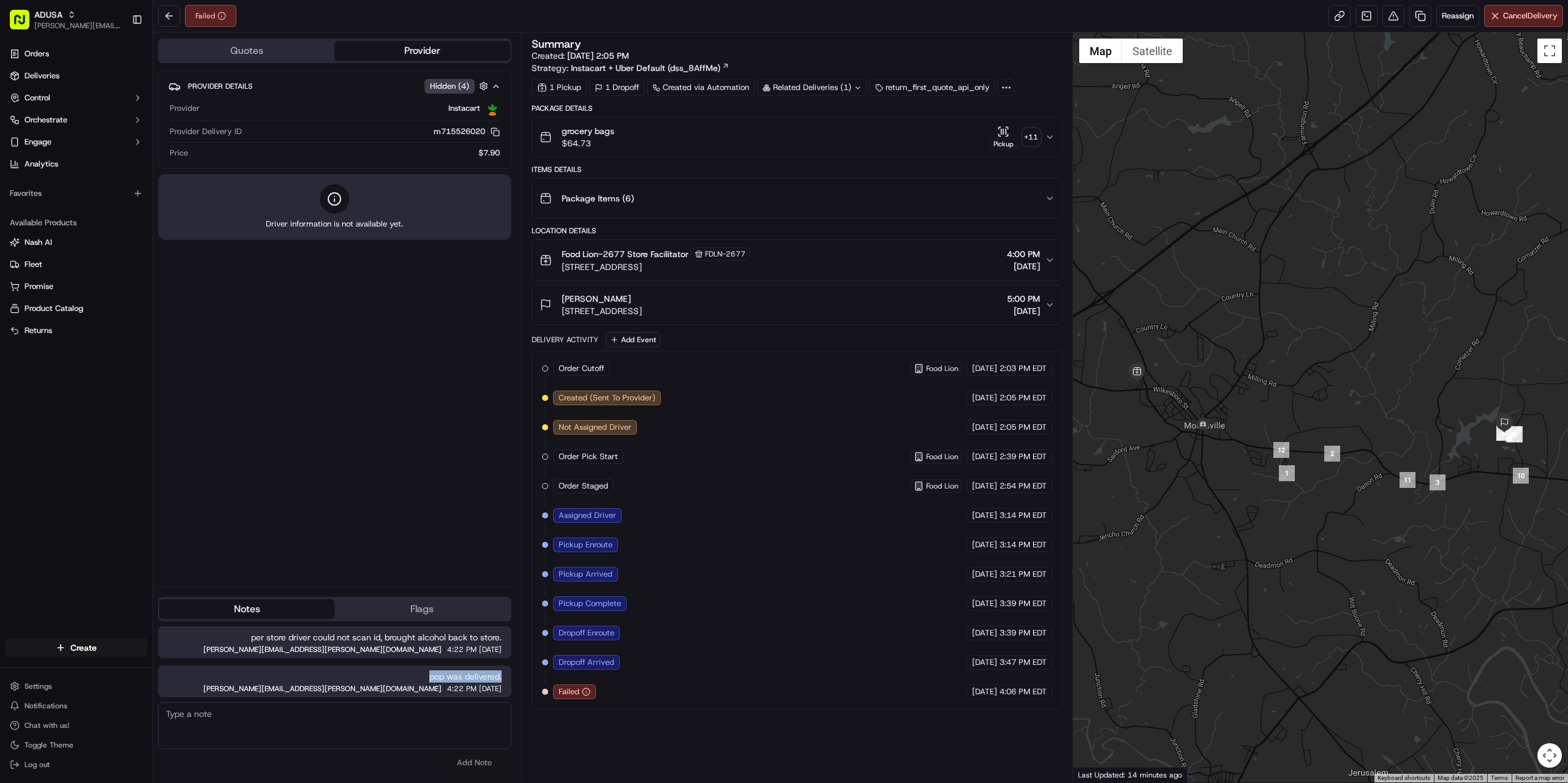
copy span "pop was delivered."
click at [441, 555] on div "Provider Details Hidden ( 4 ) Provider Instacart Provider Delivery ID m71552602…" at bounding box center [334, 323] width 354 height 506
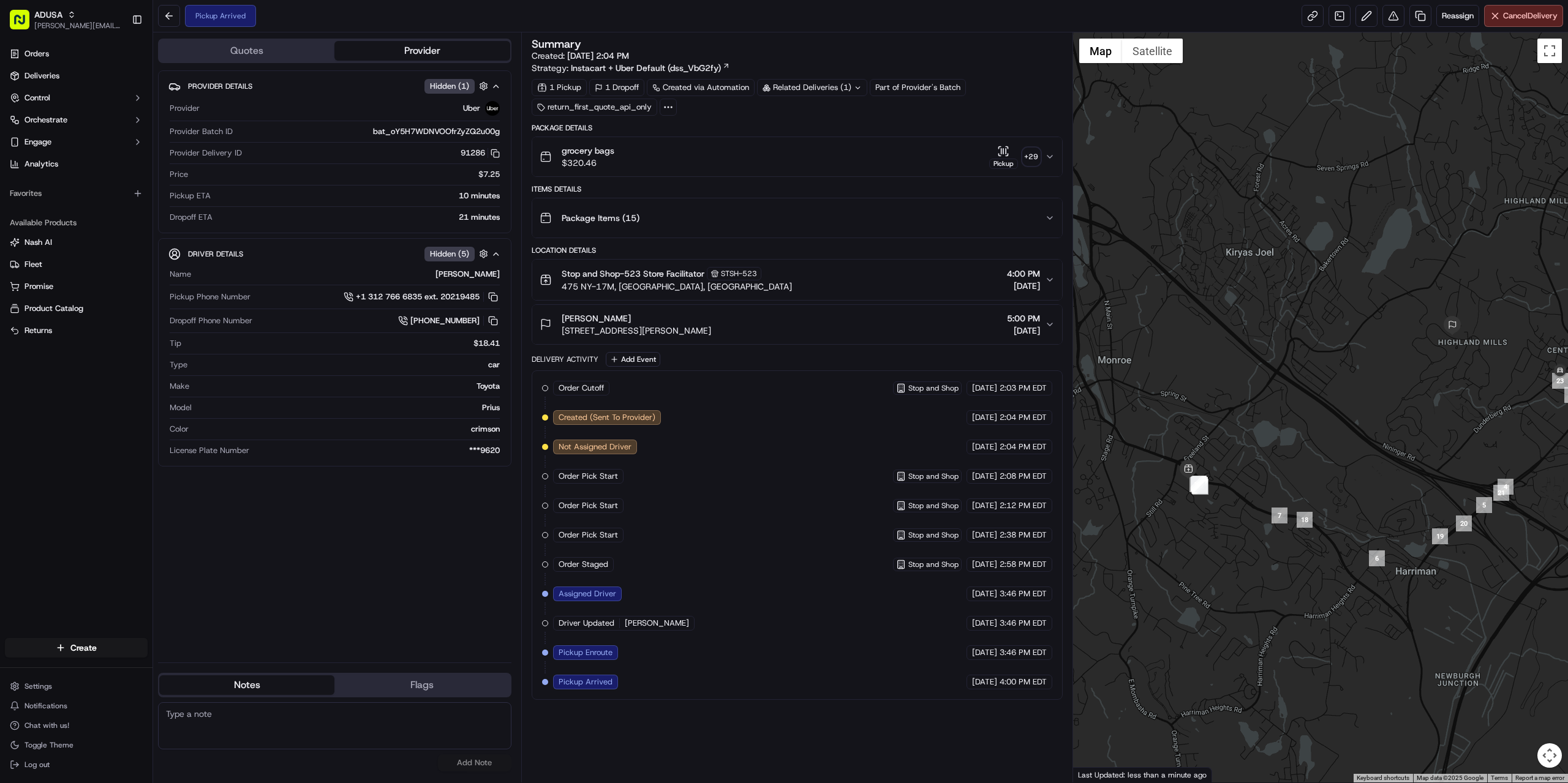
click at [300, 746] on textarea at bounding box center [334, 726] width 354 height 47
drag, startPoint x: 428, startPoint y: 727, endPoint x: 166, endPoint y: 709, distance: 262.6
click at [166, 709] on textarea "per store driver brought order back to store saying they were unable to complet…" at bounding box center [334, 726] width 354 height 47
type textarea "per store driver brought order back to store saying they were unable to complet…"
click at [473, 761] on button "Add Note" at bounding box center [474, 763] width 74 height 17
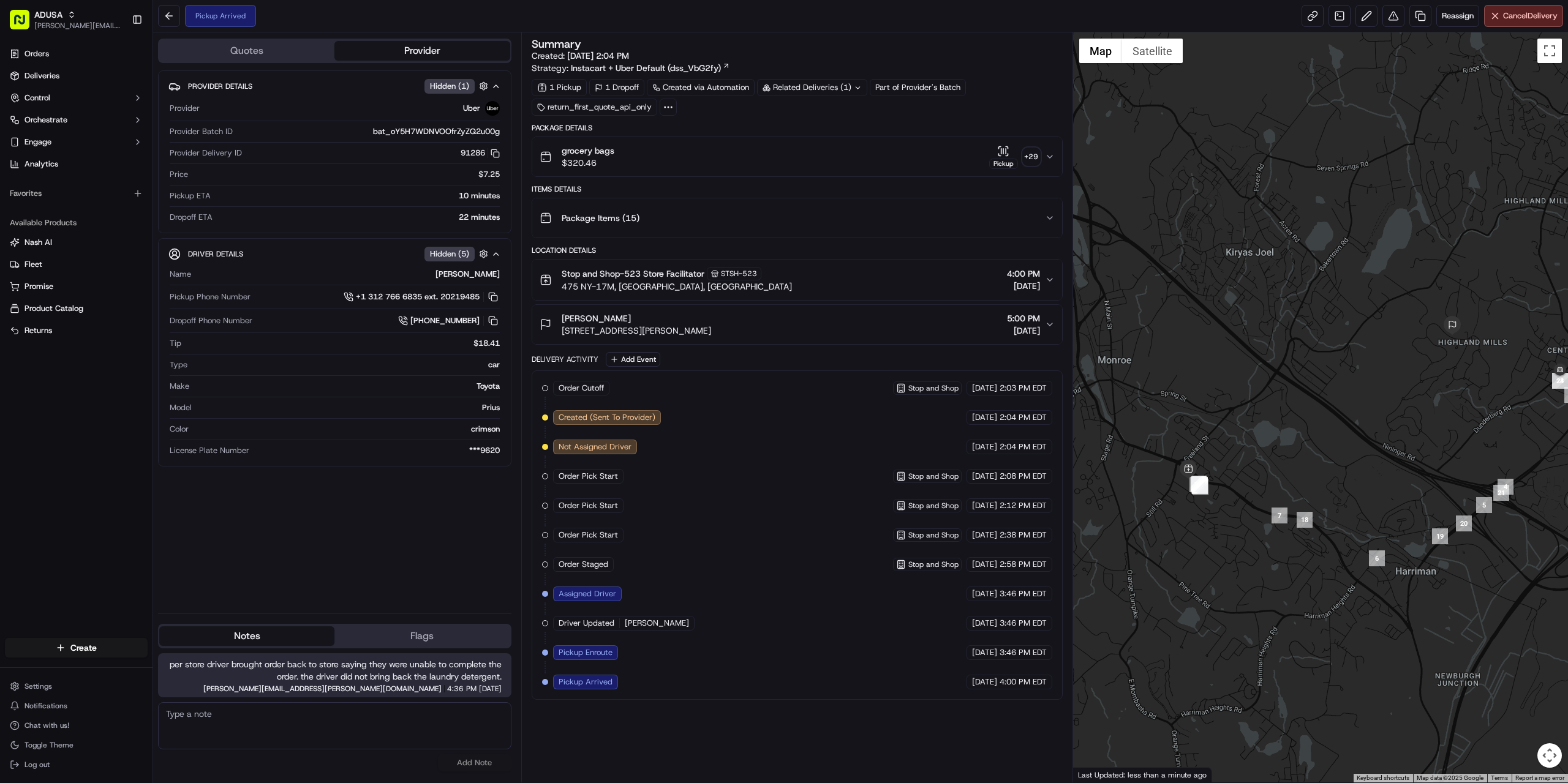
click at [659, 695] on div "Order Cutoff Stop and Shop 09/20/2025 2:03 PM EDT Created (Sent To Provider) Ub…" at bounding box center [797, 534] width 531 height 329
click at [242, 575] on div "Provider Details Hidden ( 1 ) Provider Uber Provider Batch ID bat_oY5H7WDNVOOfr…" at bounding box center [334, 337] width 354 height 533
click at [439, 598] on div "Provider Details Hidden ( 1 ) Provider Uber Provider Batch ID bat_oY5H7WDNVOOfr…" at bounding box center [334, 337] width 354 height 533
click at [359, 577] on div "Provider Details Hidden ( 1 ) Provider Uber Provider Batch ID bat_oY5H7WDNVOOfr…" at bounding box center [334, 337] width 354 height 533
click at [723, 732] on div "Summary Created: 09/20/2025 2:04 PM Strategy: Instacart + Uber Default (dss_VbG…" at bounding box center [797, 407] width 531 height 738
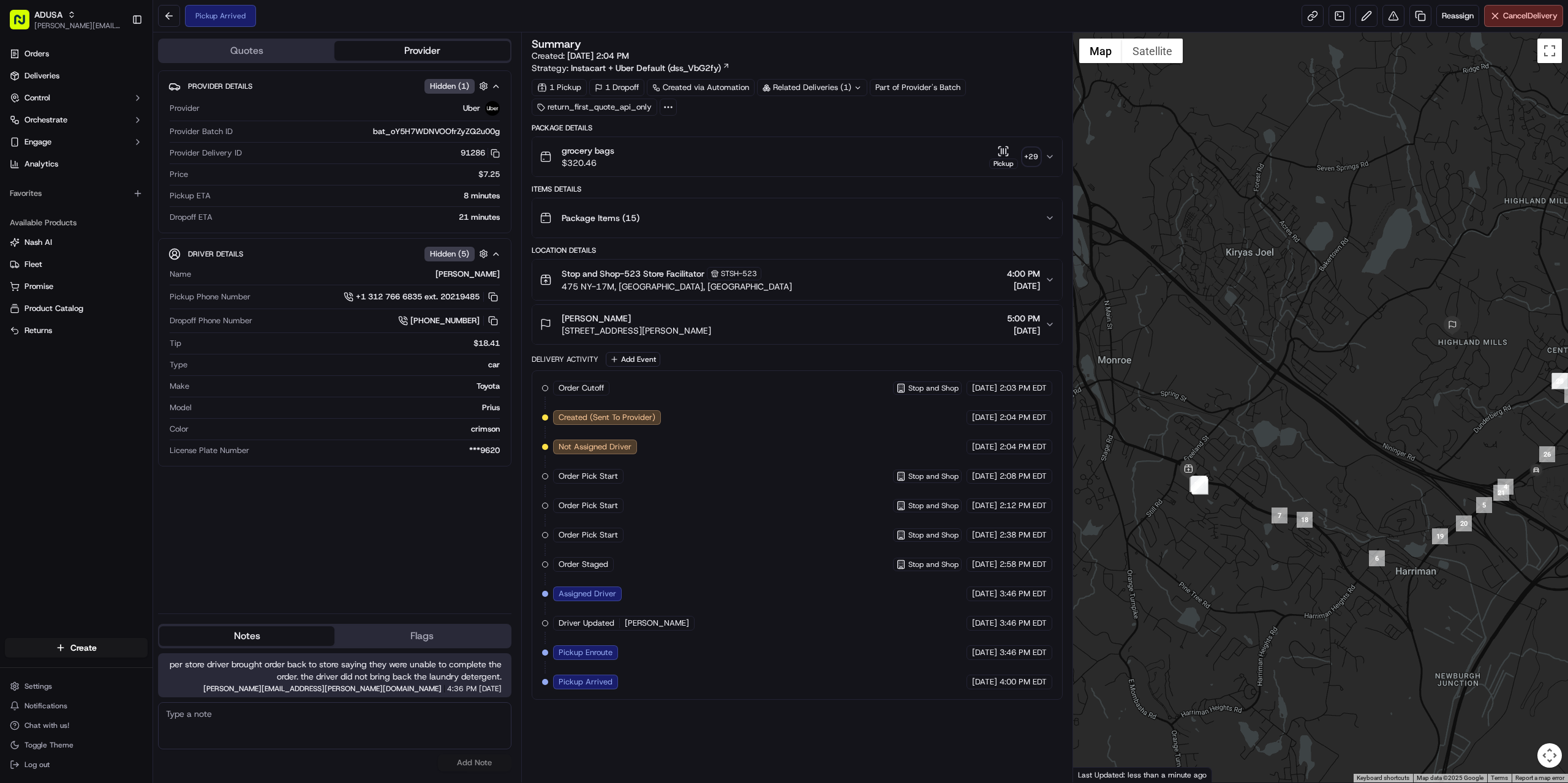
click at [296, 741] on textarea at bounding box center [334, 726] width 354 height 47
type textarea "F"
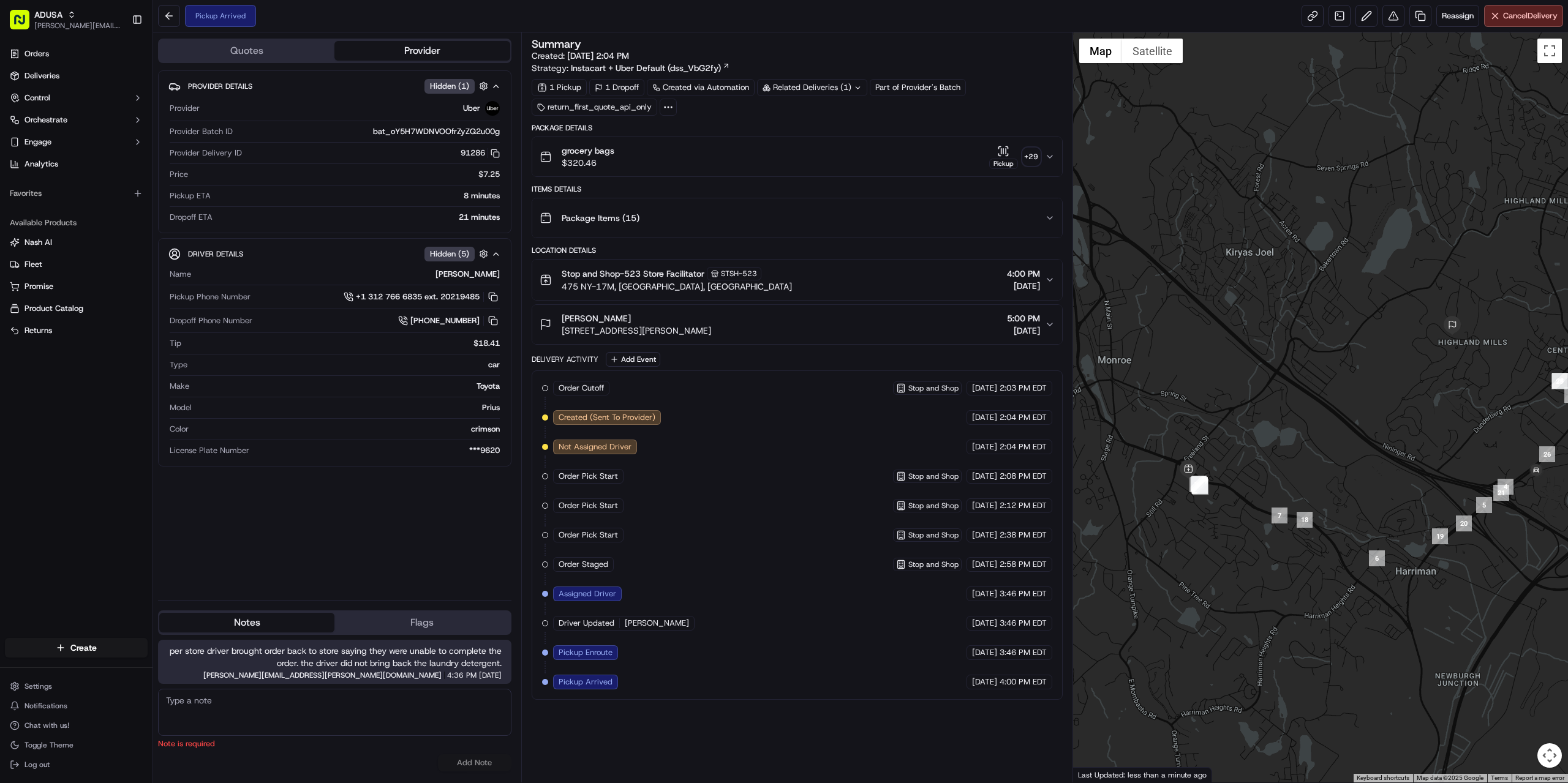
paste textarea "per uber unable to locate this order."
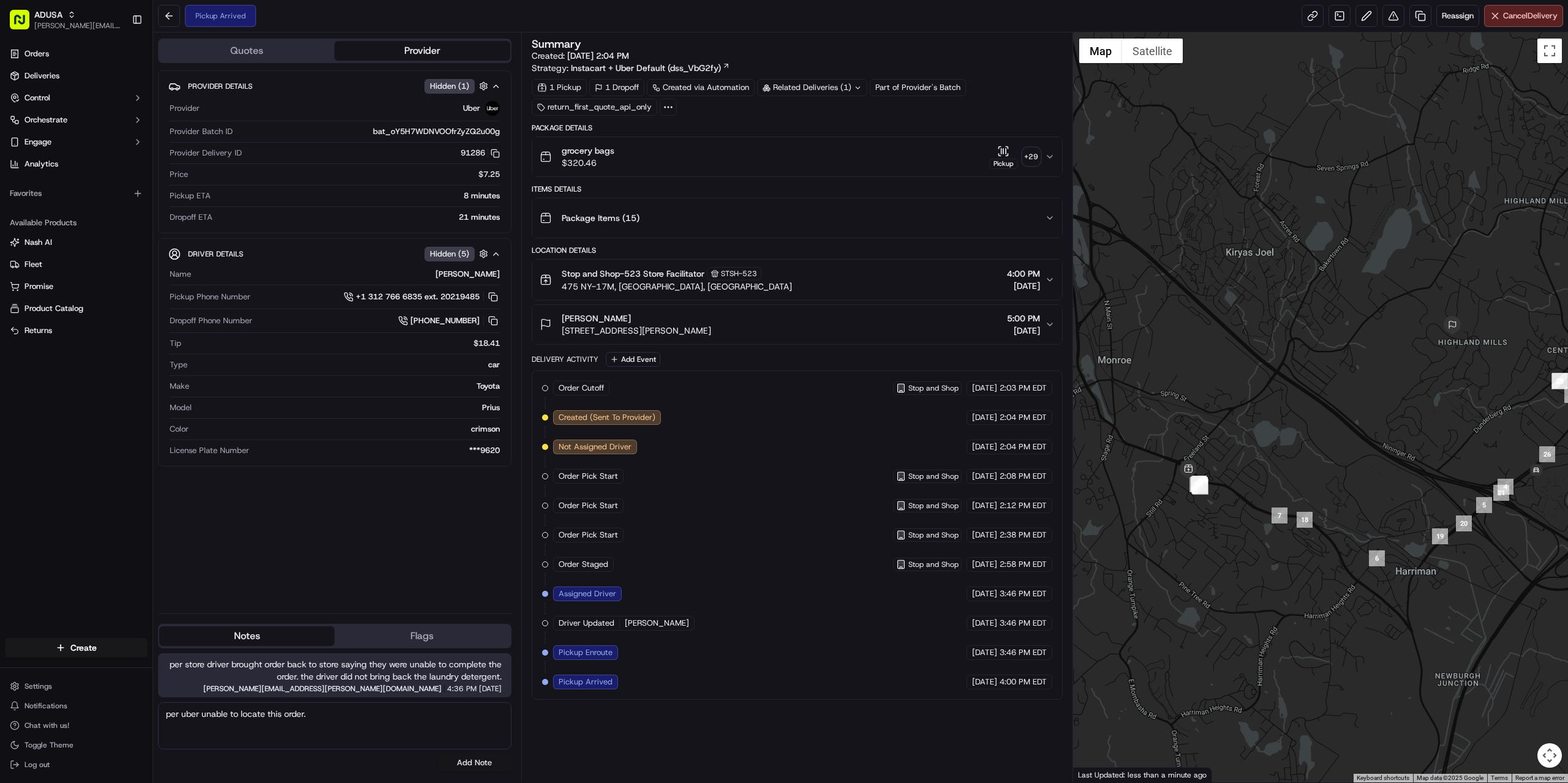
type textarea "per uber unable to locate this order."
click at [490, 756] on button "Add Note" at bounding box center [474, 763] width 74 height 17
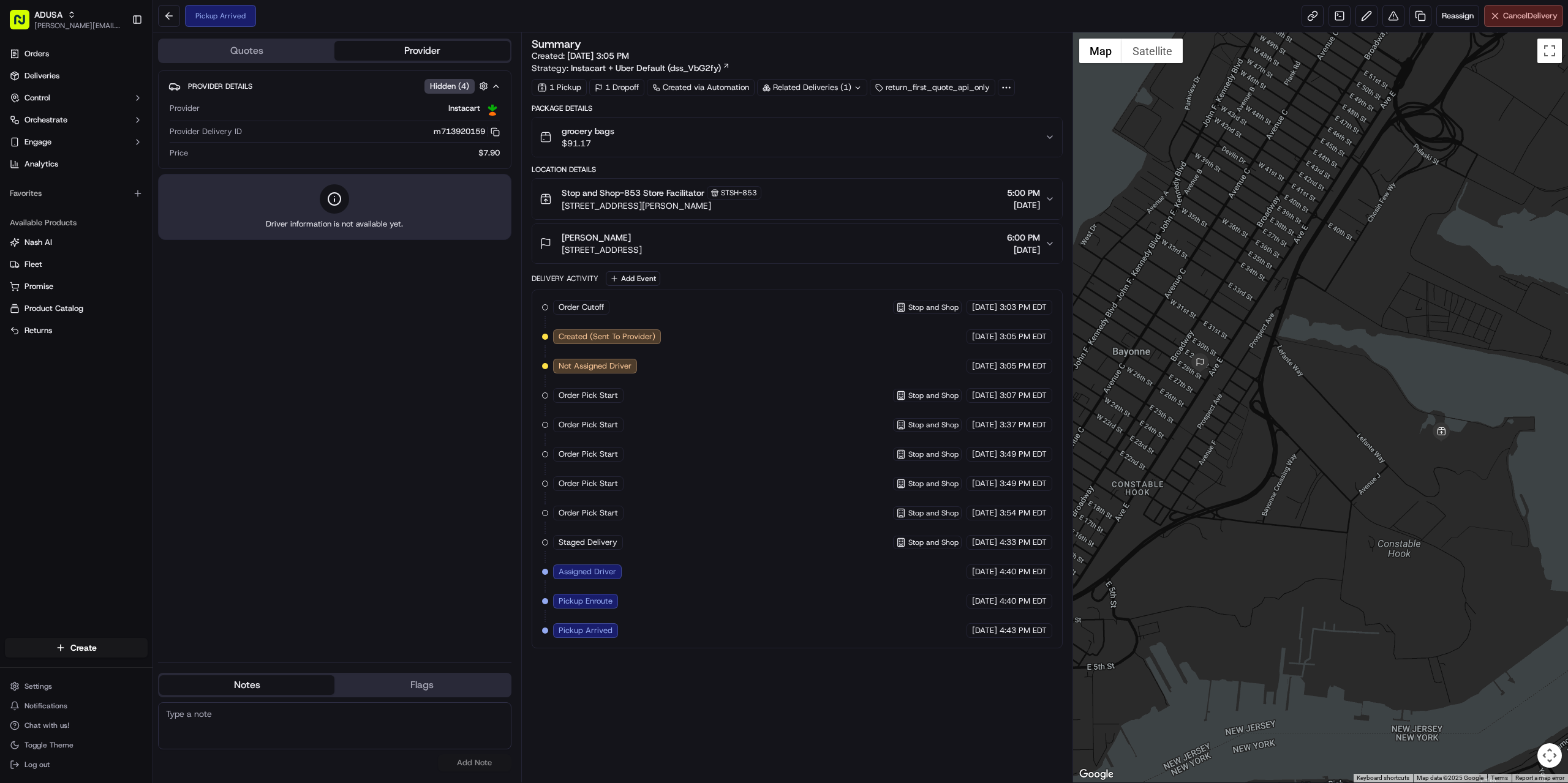
click at [1512, 20] on span "Cancel Delivery" at bounding box center [1530, 15] width 54 height 11
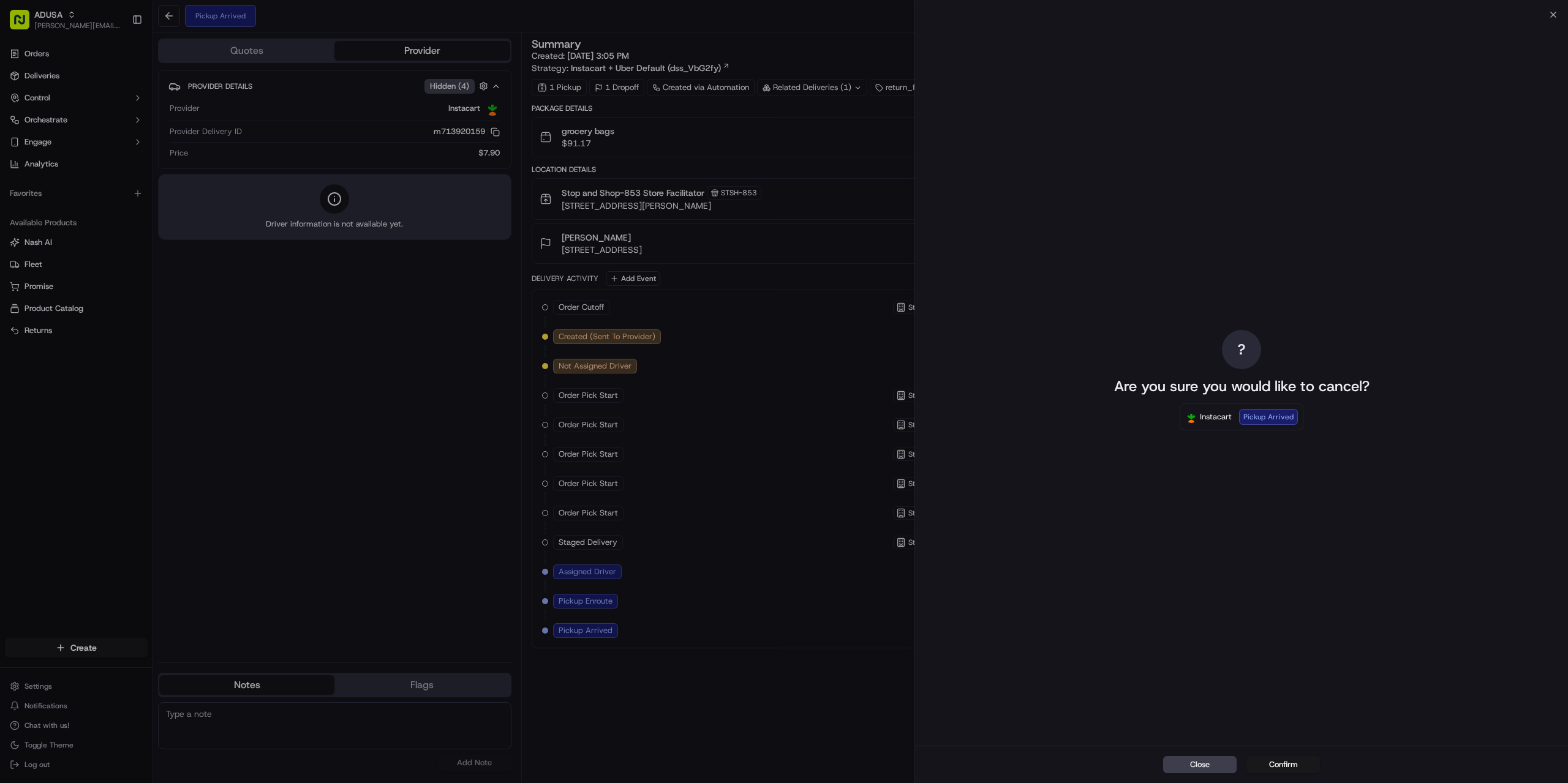
click at [1284, 761] on button "Confirm" at bounding box center [1283, 764] width 74 height 17
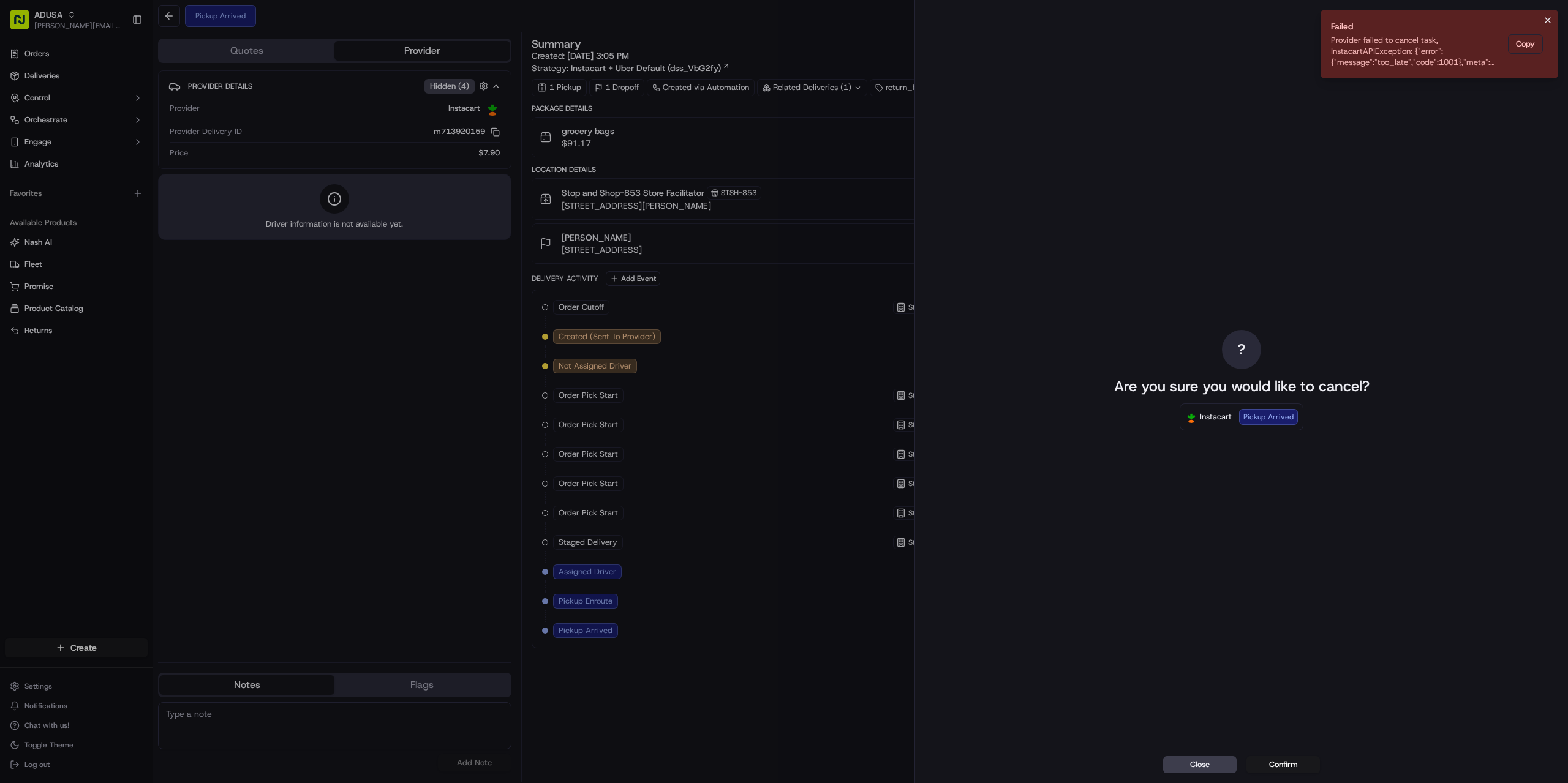
click at [1541, 19] on button "Notifications (F8)" at bounding box center [1548, 20] width 15 height 15
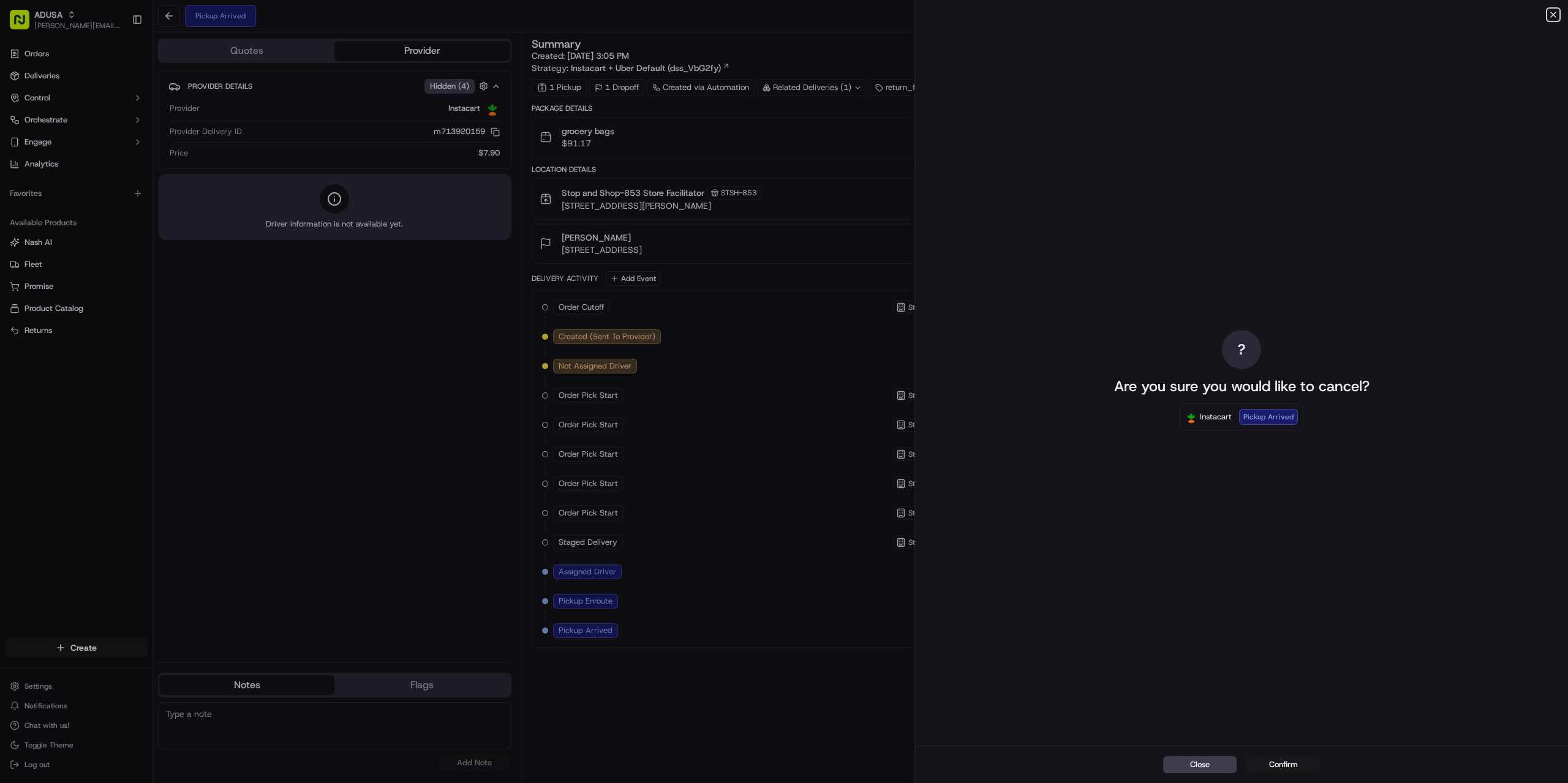
click at [1553, 13] on icon "button" at bounding box center [1553, 14] width 10 height 10
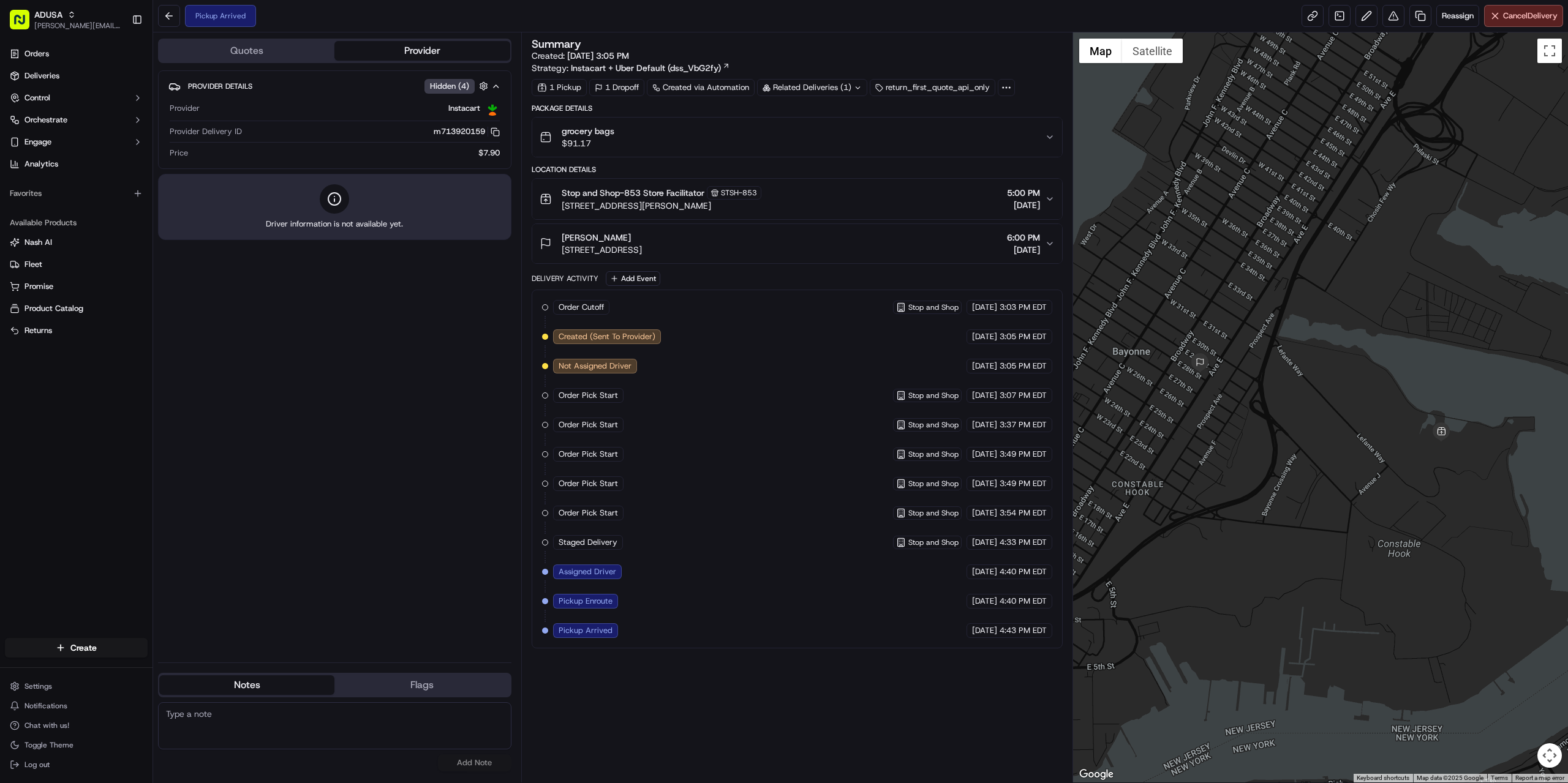
click at [210, 719] on textarea at bounding box center [334, 726] width 354 height 47
paste textarea "per store cust used wrong address and cancelled w/cc. cust would like to pick u…"
drag, startPoint x: 284, startPoint y: 722, endPoint x: 150, endPoint y: 722, distance: 134.0
click at [150, 722] on div "ADUSA [PERSON_NAME][EMAIL_ADDRESS][PERSON_NAME][DOMAIN_NAME] Toggle Sidebar Ord…" at bounding box center [784, 391] width 1568 height 783
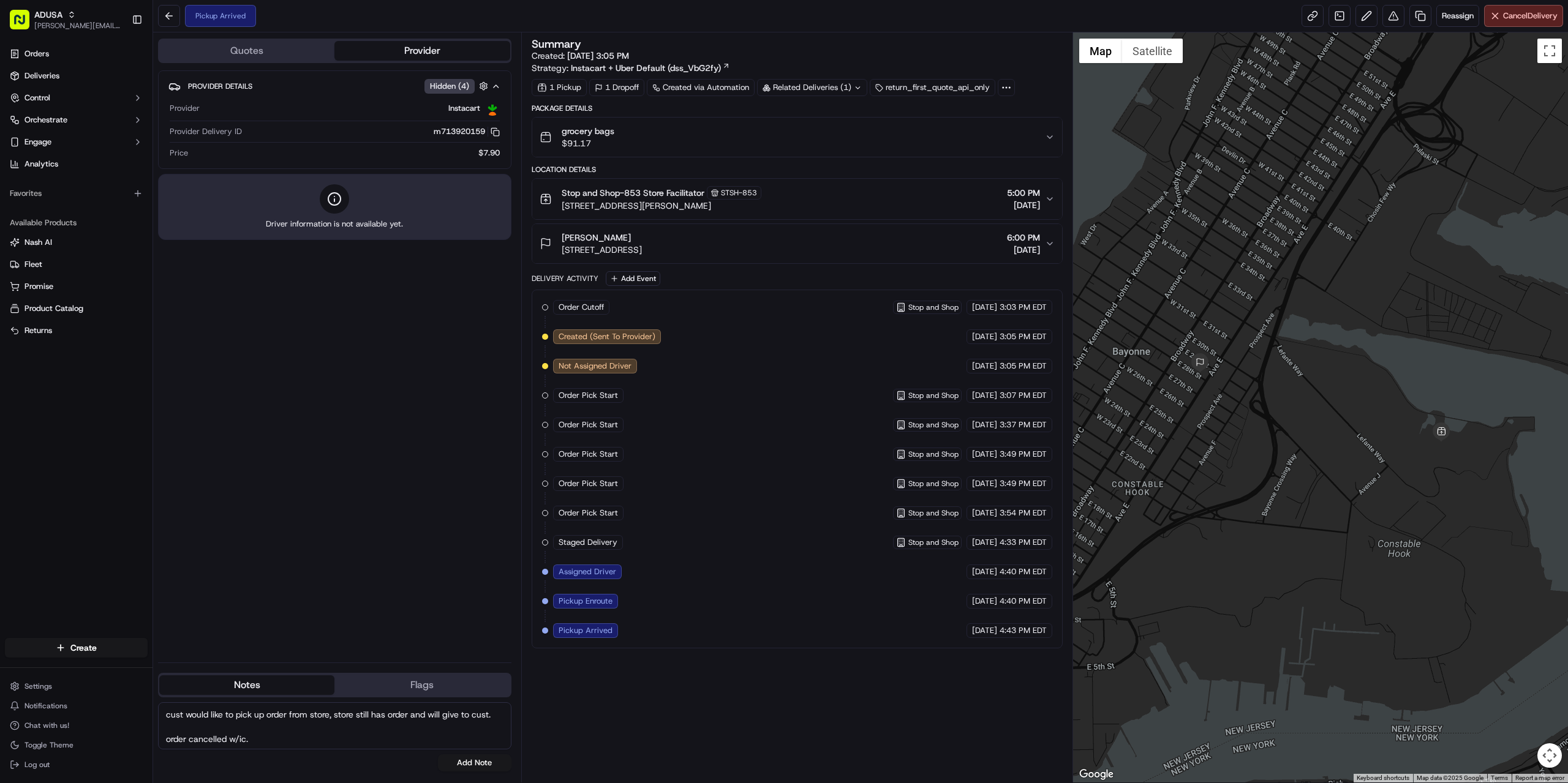
scroll to position [25, 0]
type textarea "per store cust used wrong address and cancelled w/cc. cust would like to pick u…"
click at [475, 763] on button "Add Note" at bounding box center [474, 763] width 74 height 17
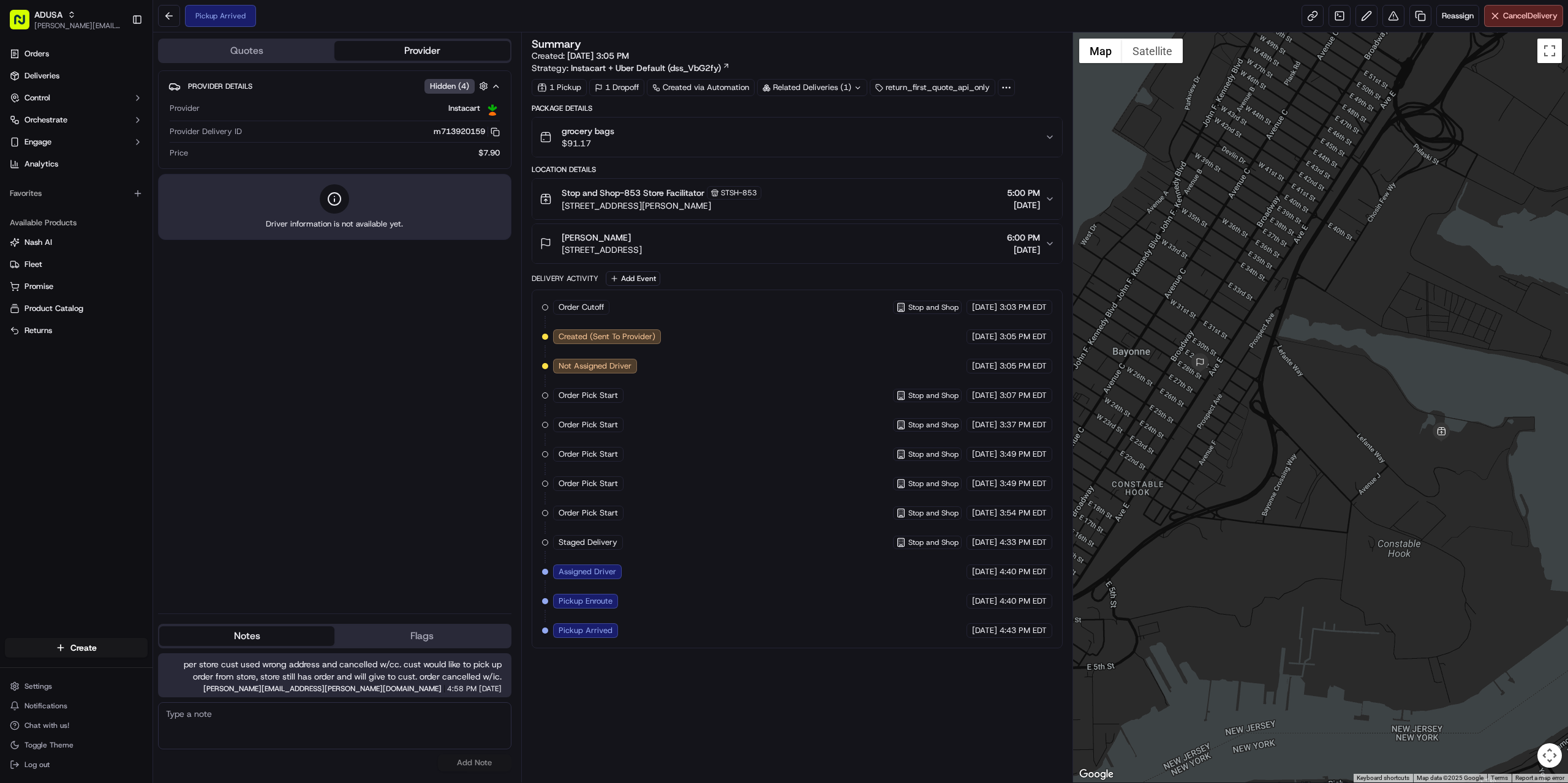
click at [833, 678] on div "Summary Created: [DATE] 3:05 PM Strategy: Instacart + Uber Default (dss_VbG2fy)…" at bounding box center [797, 407] width 531 height 738
click at [348, 725] on textarea at bounding box center [334, 726] width 354 height 47
click at [331, 574] on div "Provider Details Hidden ( 4 ) Provider Instacart Provider Delivery ID m71392015…" at bounding box center [334, 337] width 354 height 533
click at [842, 672] on div "Summary Created: 09/20/2025 3:05 PM Strategy: Instacart + Uber Default (dss_VbG…" at bounding box center [797, 407] width 531 height 738
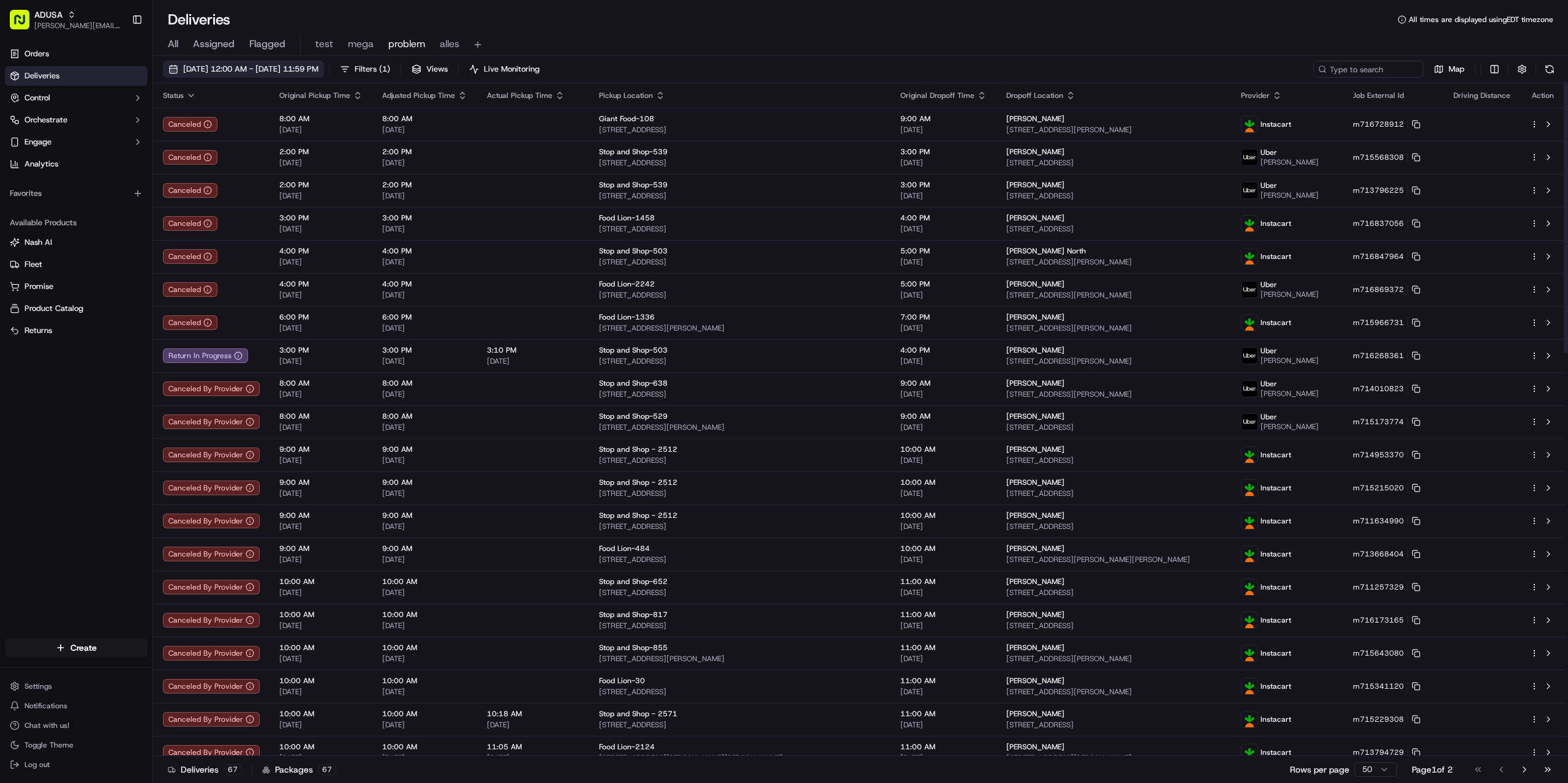
click at [275, 70] on span "09/20/2025 12:00 AM - 09/20/2025 11:59 PM" at bounding box center [251, 69] width 136 height 11
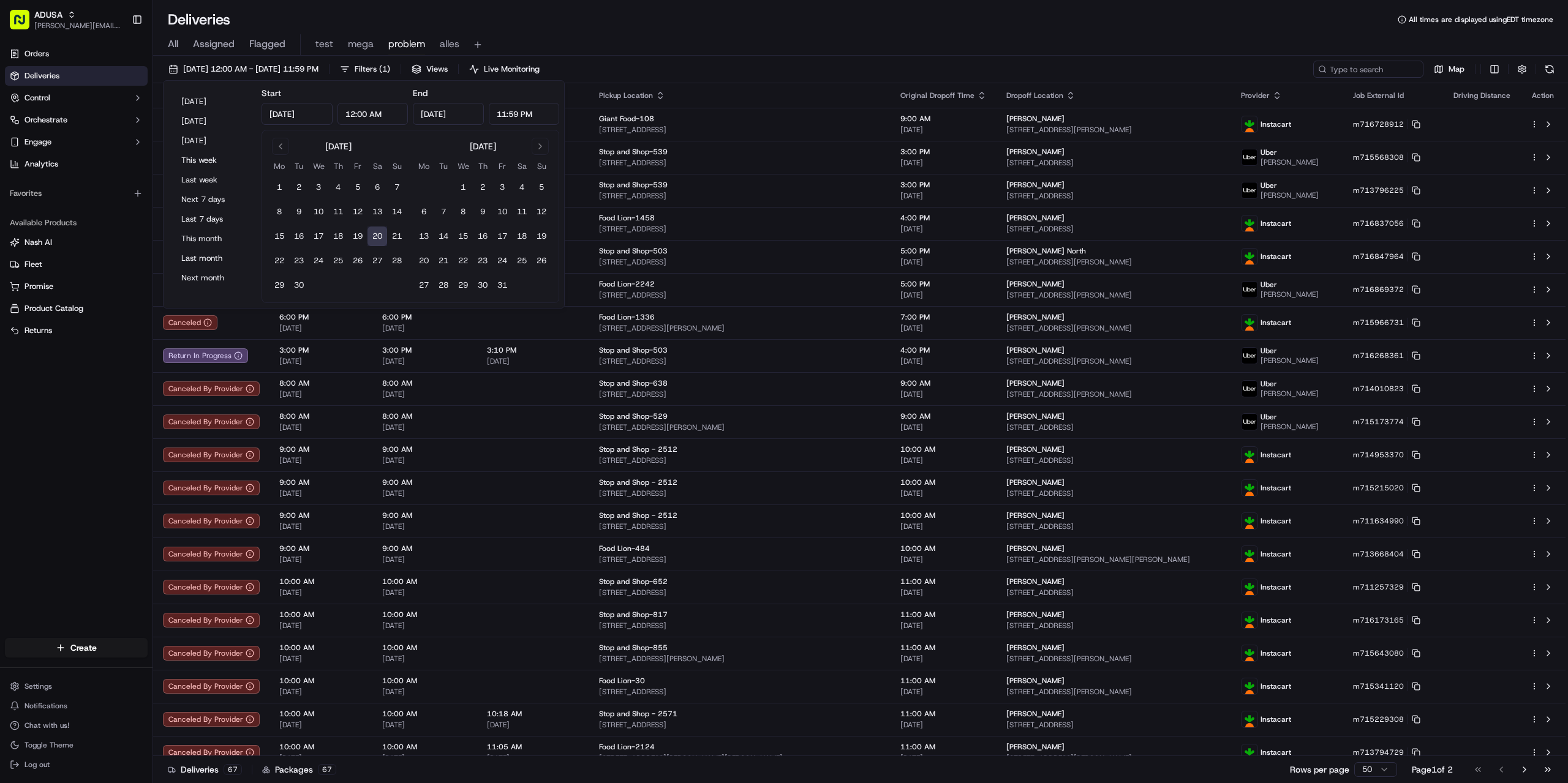
click at [385, 232] on button "20" at bounding box center [377, 236] width 20 height 20
click at [613, 23] on div "Deliveries All times are displayed using EDT timezone" at bounding box center [860, 19] width 1415 height 20
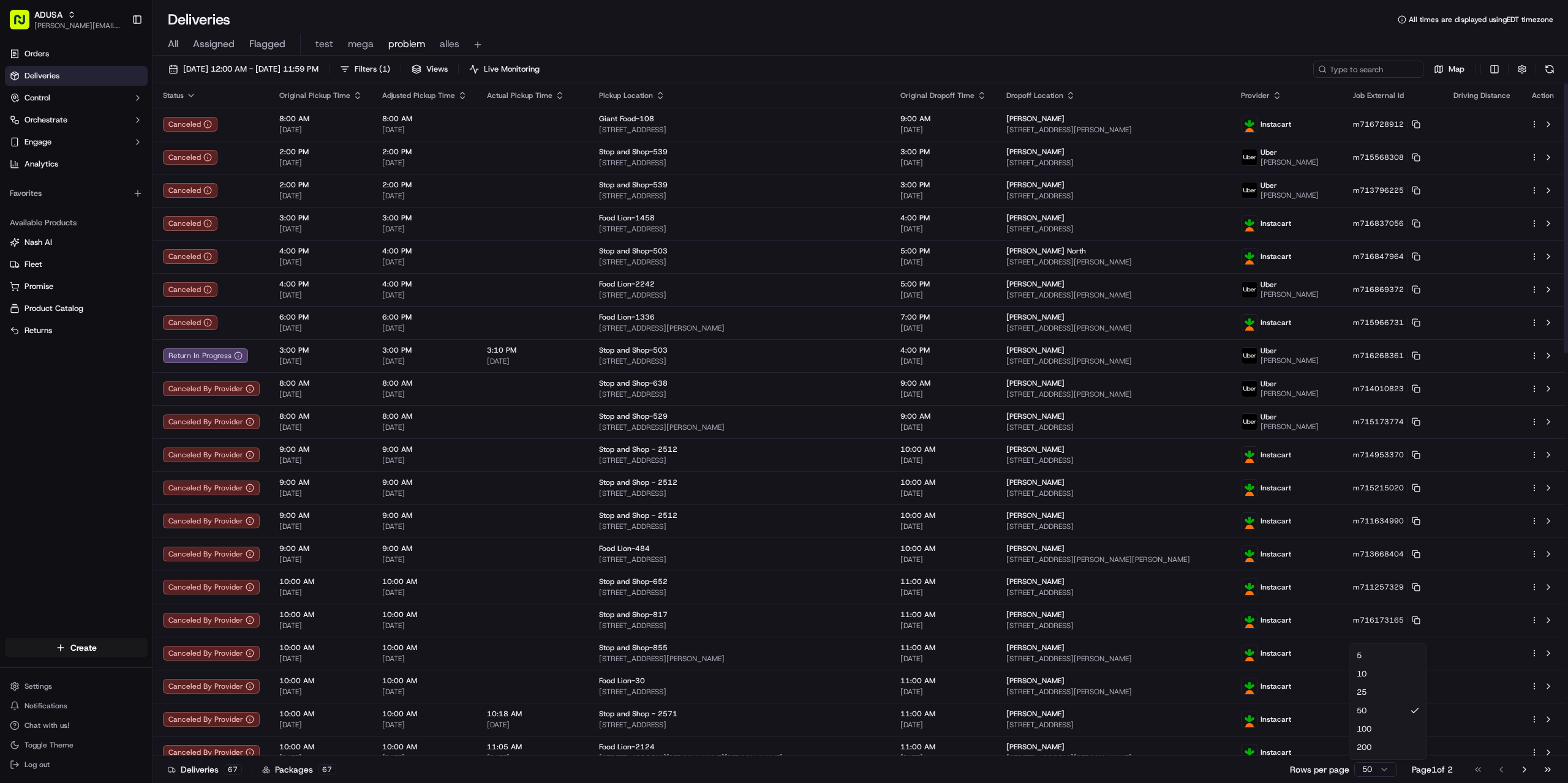
click at [1380, 768] on html "ADUSA brian.coy@adusa.com Toggle Sidebar Orders Deliveries Control Orchestrate …" at bounding box center [784, 391] width 1568 height 783
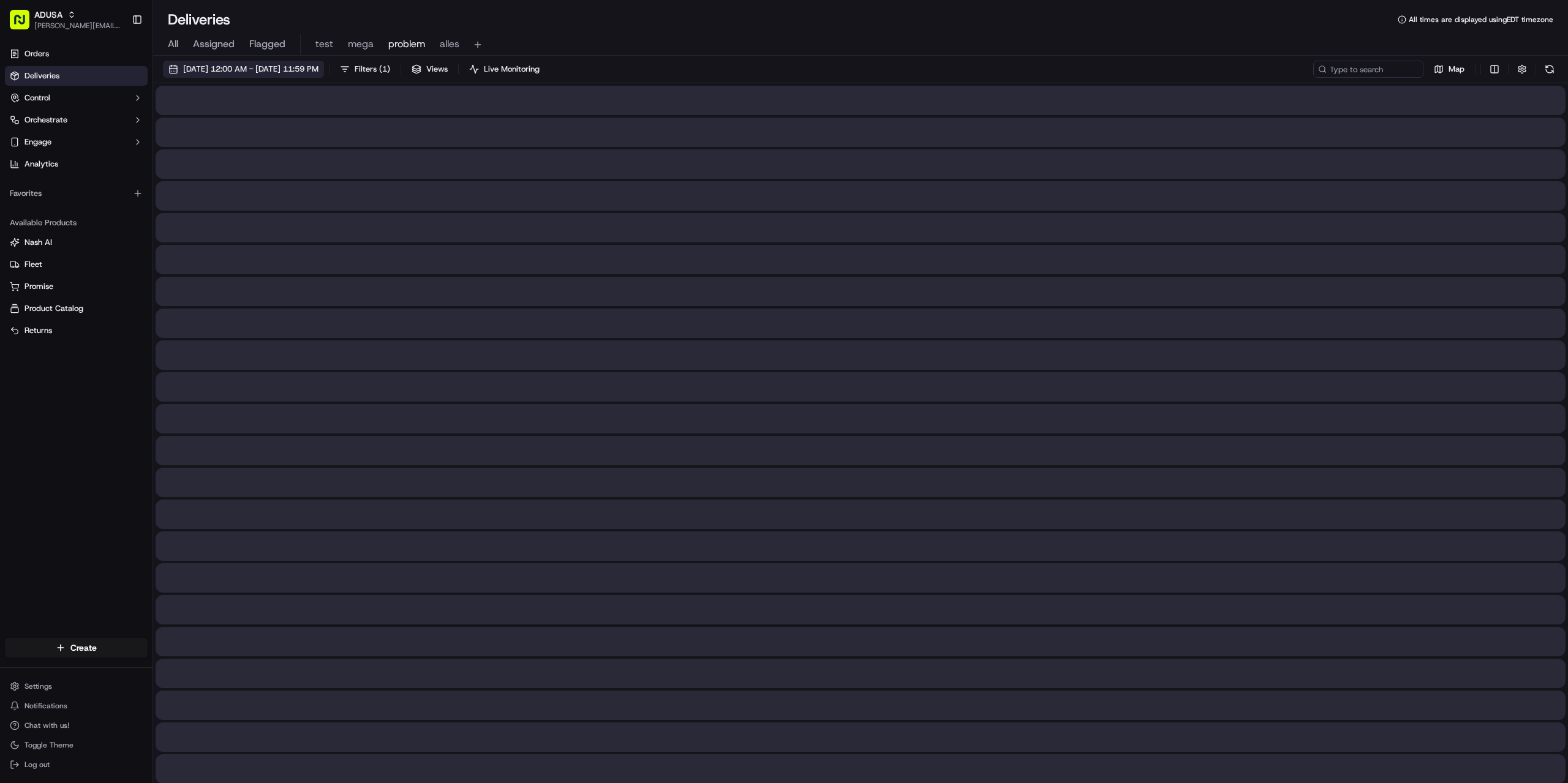
click at [235, 68] on span "09/20/2025 12:00 AM - 09/20/2025 11:59 PM" at bounding box center [251, 69] width 136 height 11
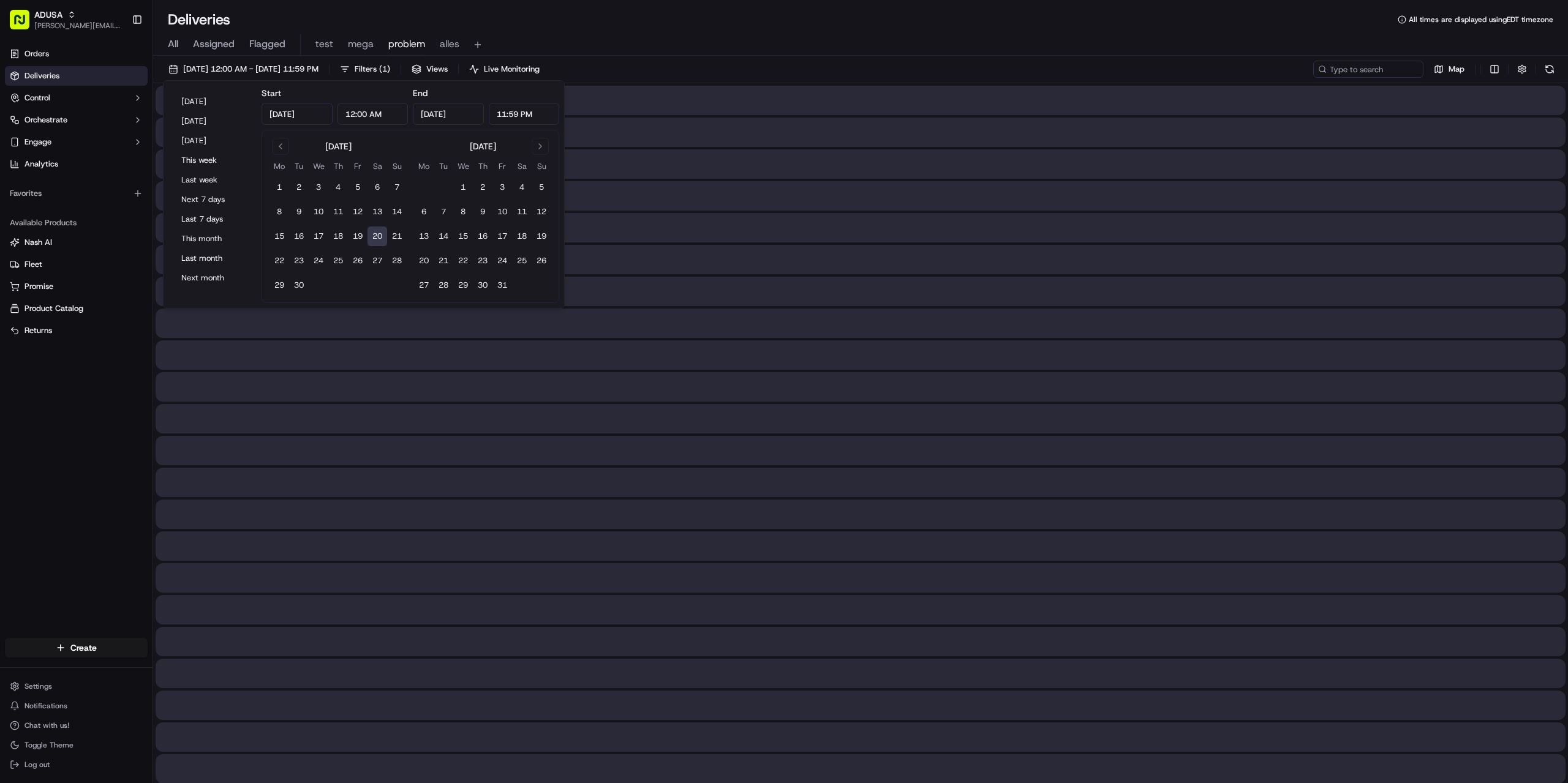
click at [351, 116] on input "12:00 AM" at bounding box center [373, 114] width 71 height 22
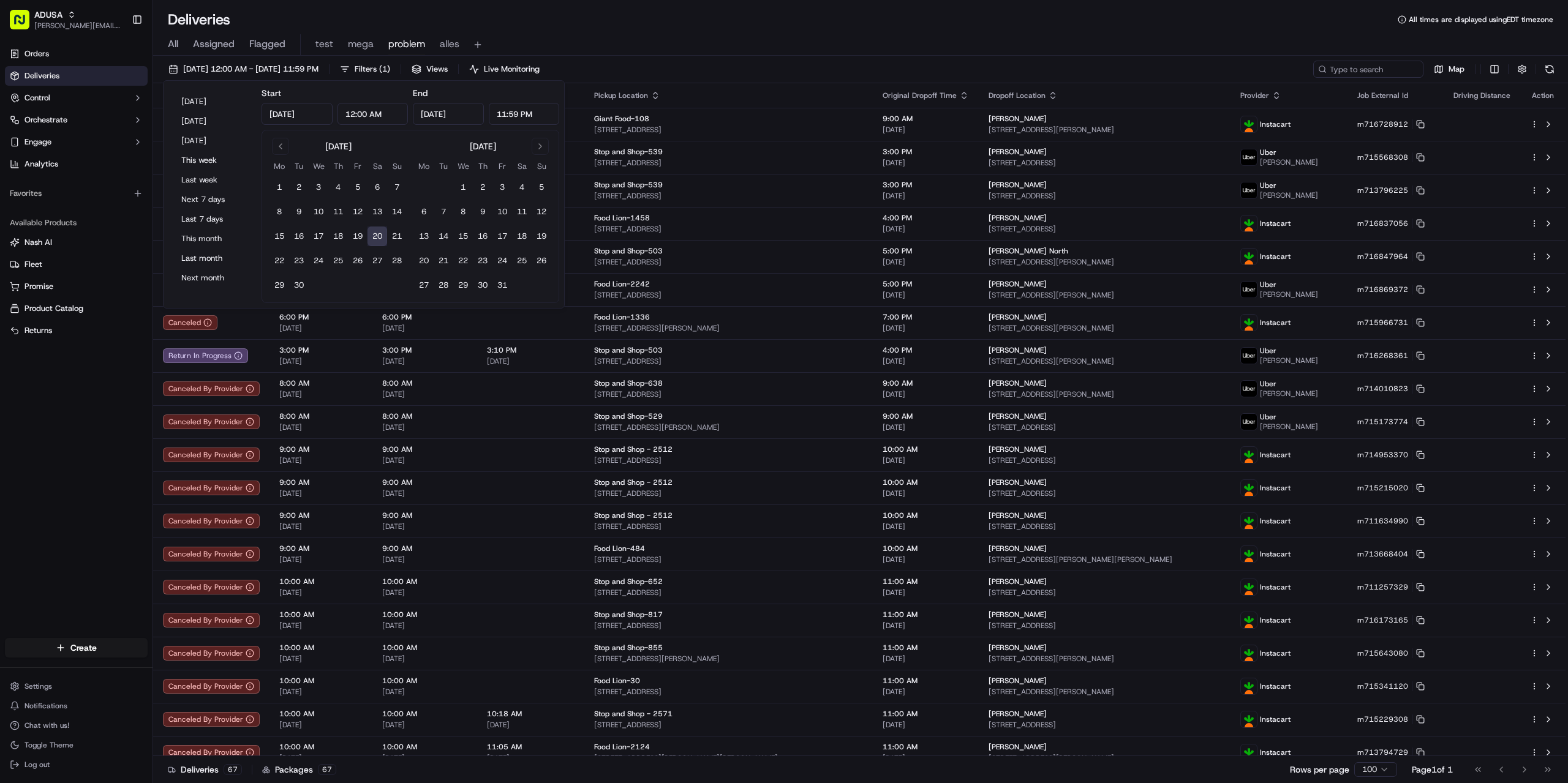
click at [368, 112] on input "12:00 AM" at bounding box center [373, 114] width 71 height 22
click at [350, 111] on input "12:00 AM" at bounding box center [373, 114] width 71 height 22
click at [368, 116] on input "2:00 AM" at bounding box center [373, 114] width 71 height 22
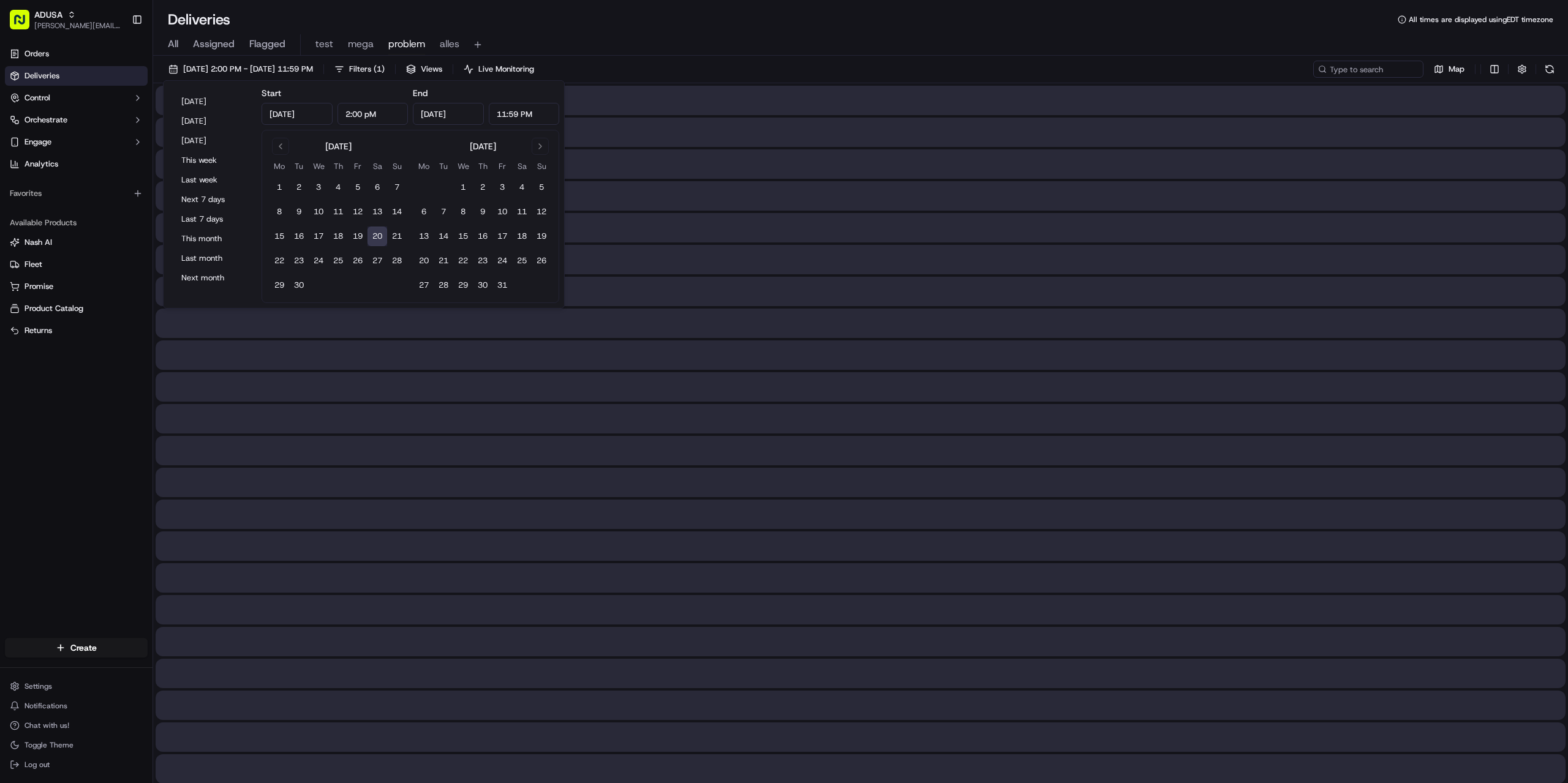
type input "2:00 PM"
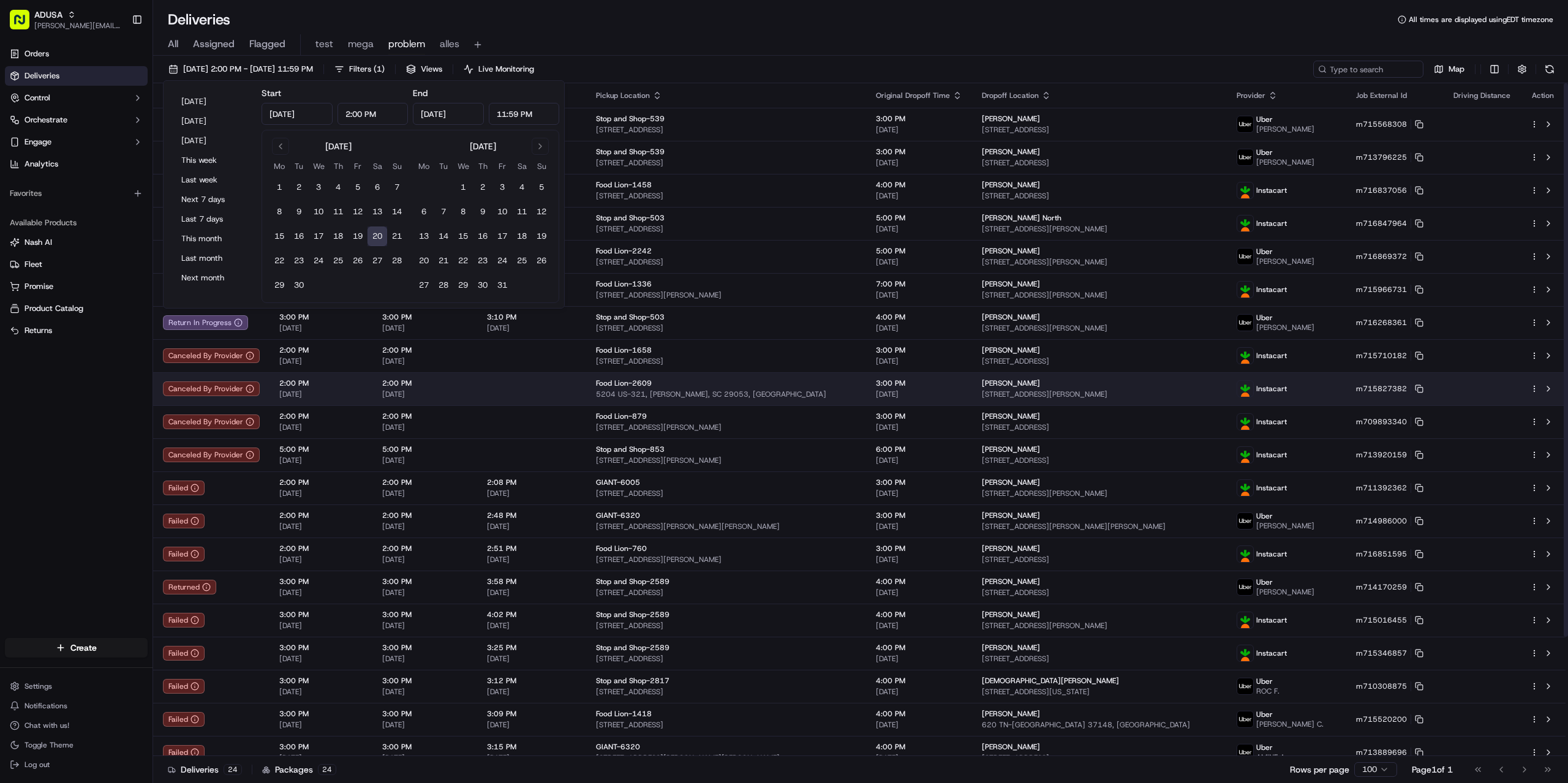
click at [607, 394] on span "5204 US-321, Gaston, SC 29053, US" at bounding box center [726, 394] width 260 height 10
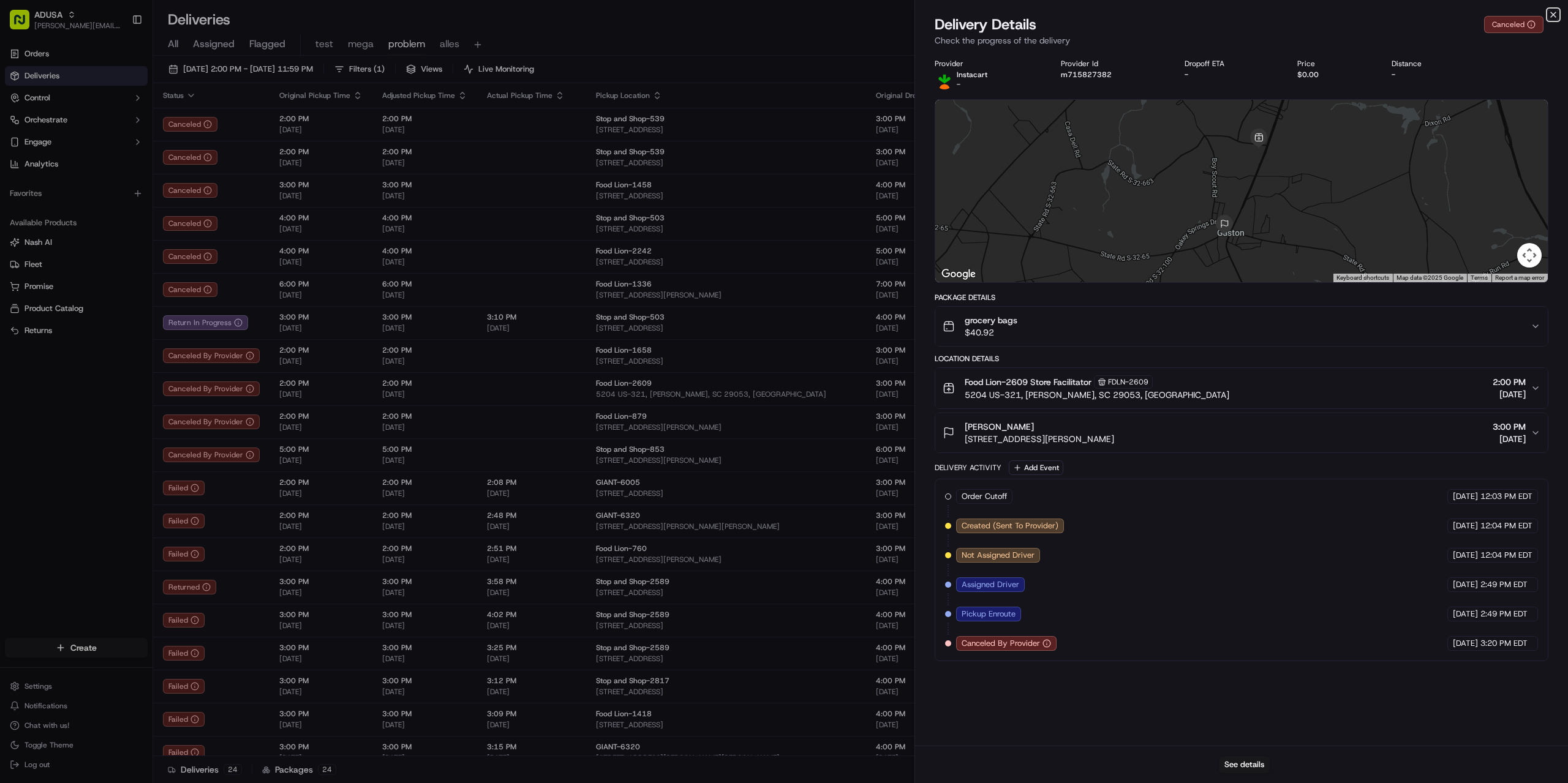
click at [1550, 15] on icon "button" at bounding box center [1553, 14] width 10 height 10
